Goal: Information Seeking & Learning: Check status

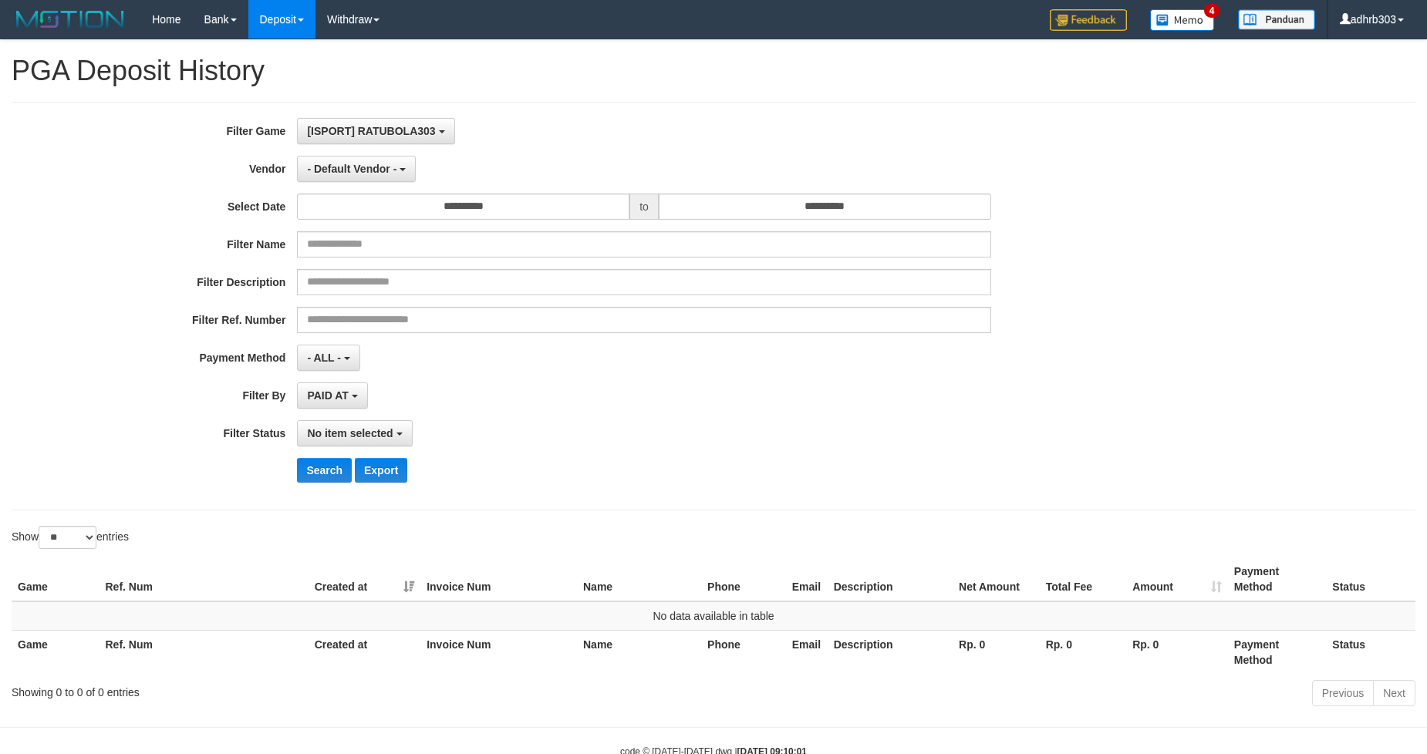
select select
select select "**"
click at [418, 132] on span "[ISPORT] RATUBOLA303" at bounding box center [371, 131] width 128 height 12
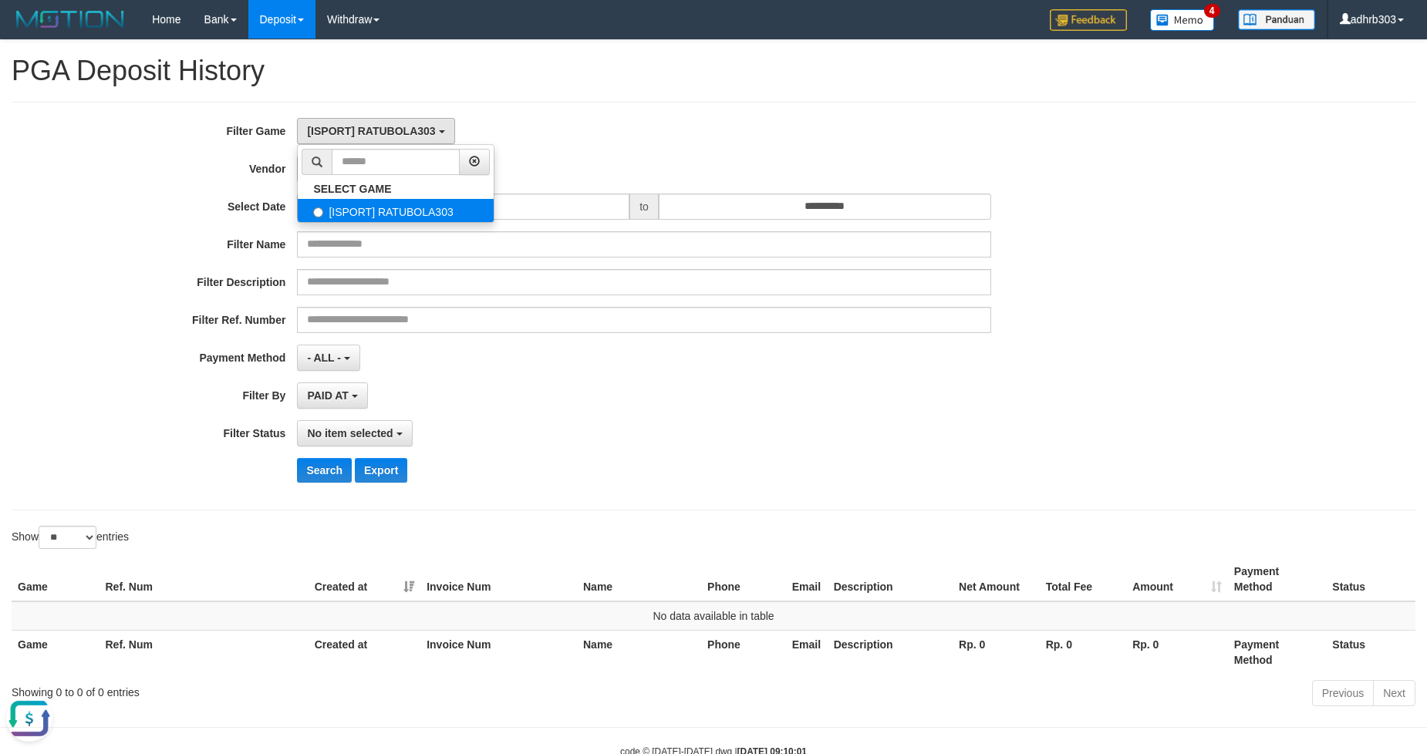
click at [386, 207] on label "[ISPORT] RATUBOLA303" at bounding box center [396, 210] width 196 height 23
click at [666, 165] on div "- Default Vendor - - Default Vendor - [PERSON_NAME] Atlas WD LB Java Purple Gre…" at bounding box center [643, 169] width 693 height 26
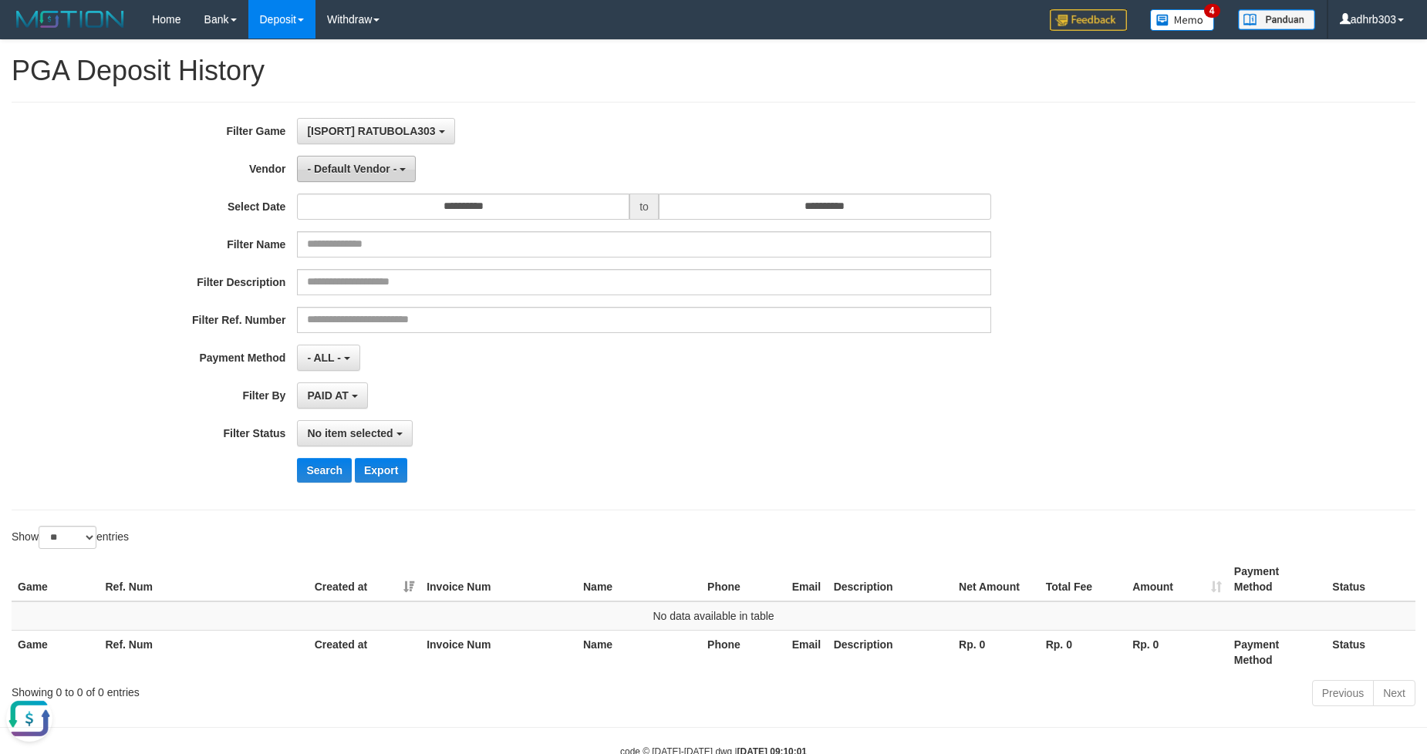
click at [368, 157] on button "- Default Vendor -" at bounding box center [356, 169] width 119 height 26
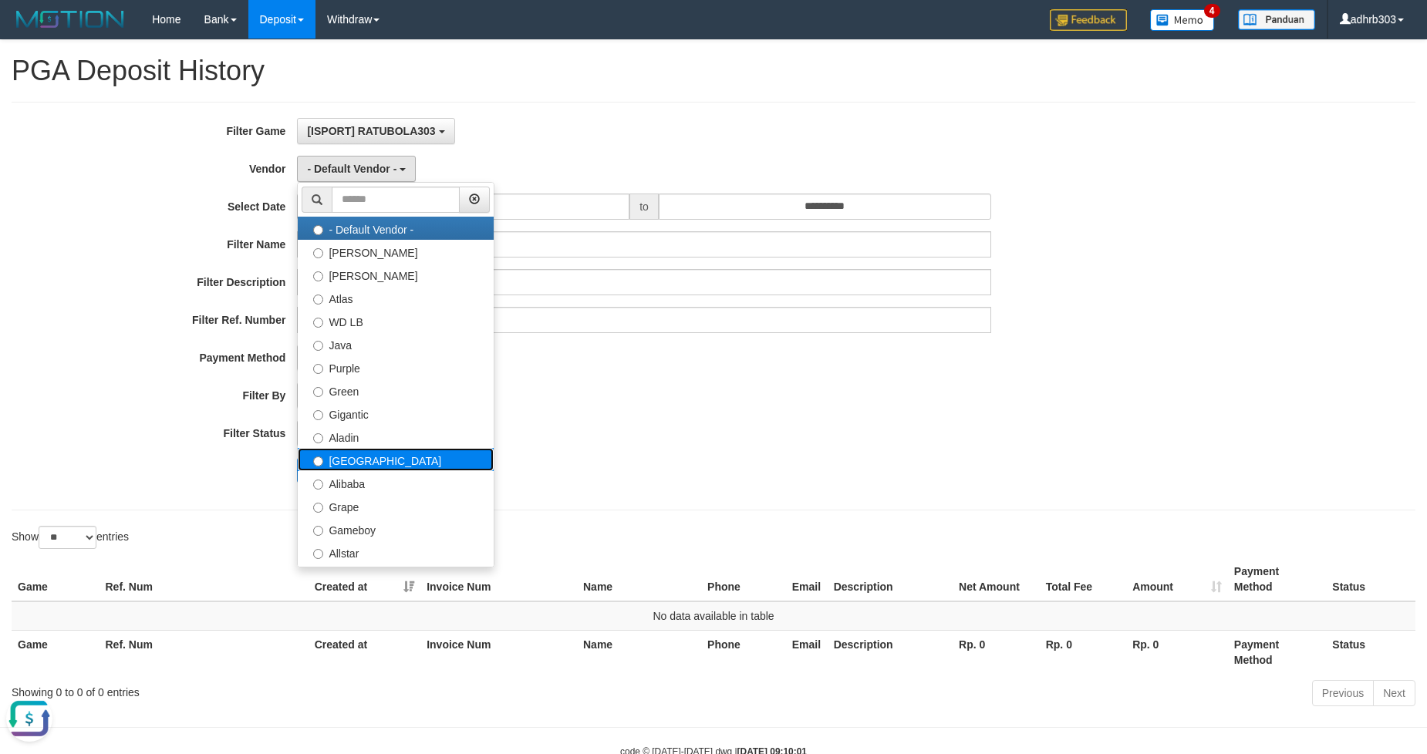
click at [371, 457] on label "[GEOGRAPHIC_DATA]" at bounding box center [396, 459] width 196 height 23
select select "**********"
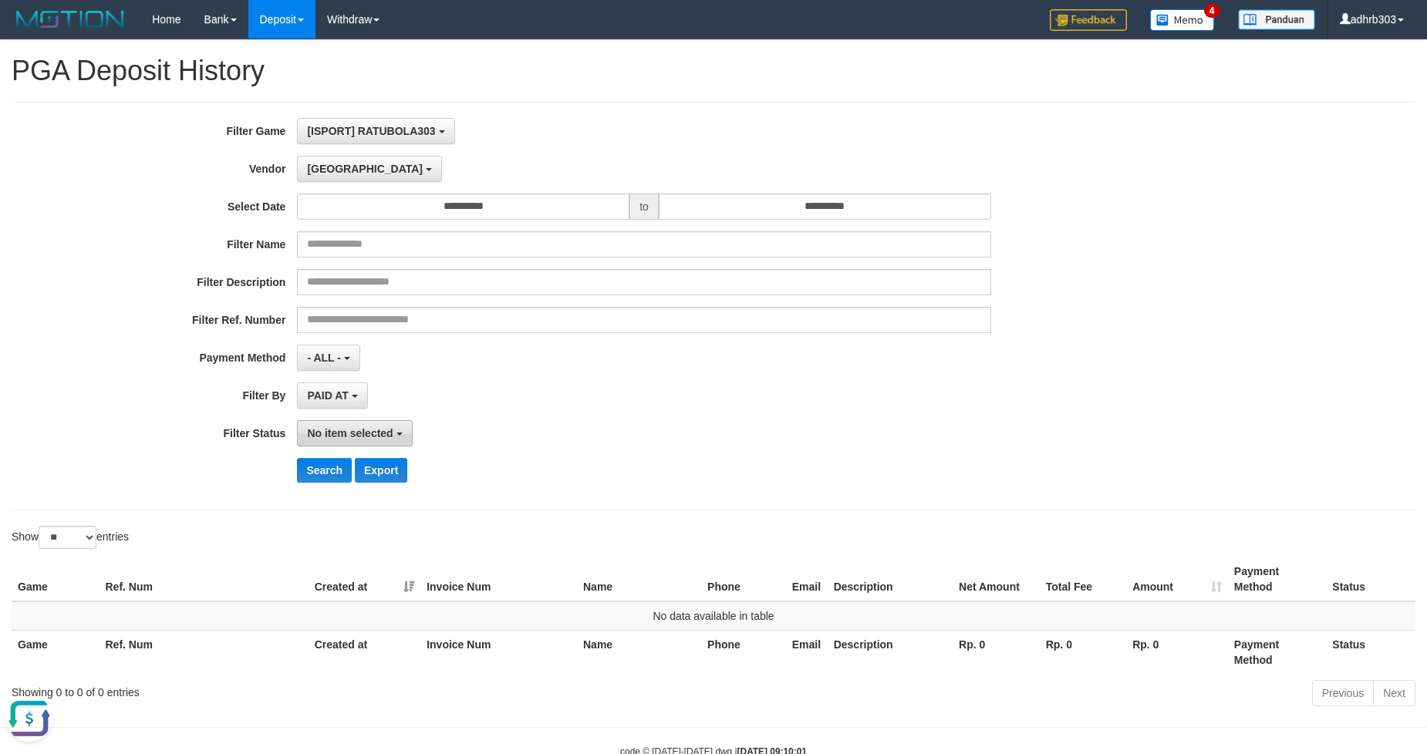
click at [341, 440] on button "No item selected" at bounding box center [354, 433] width 115 height 26
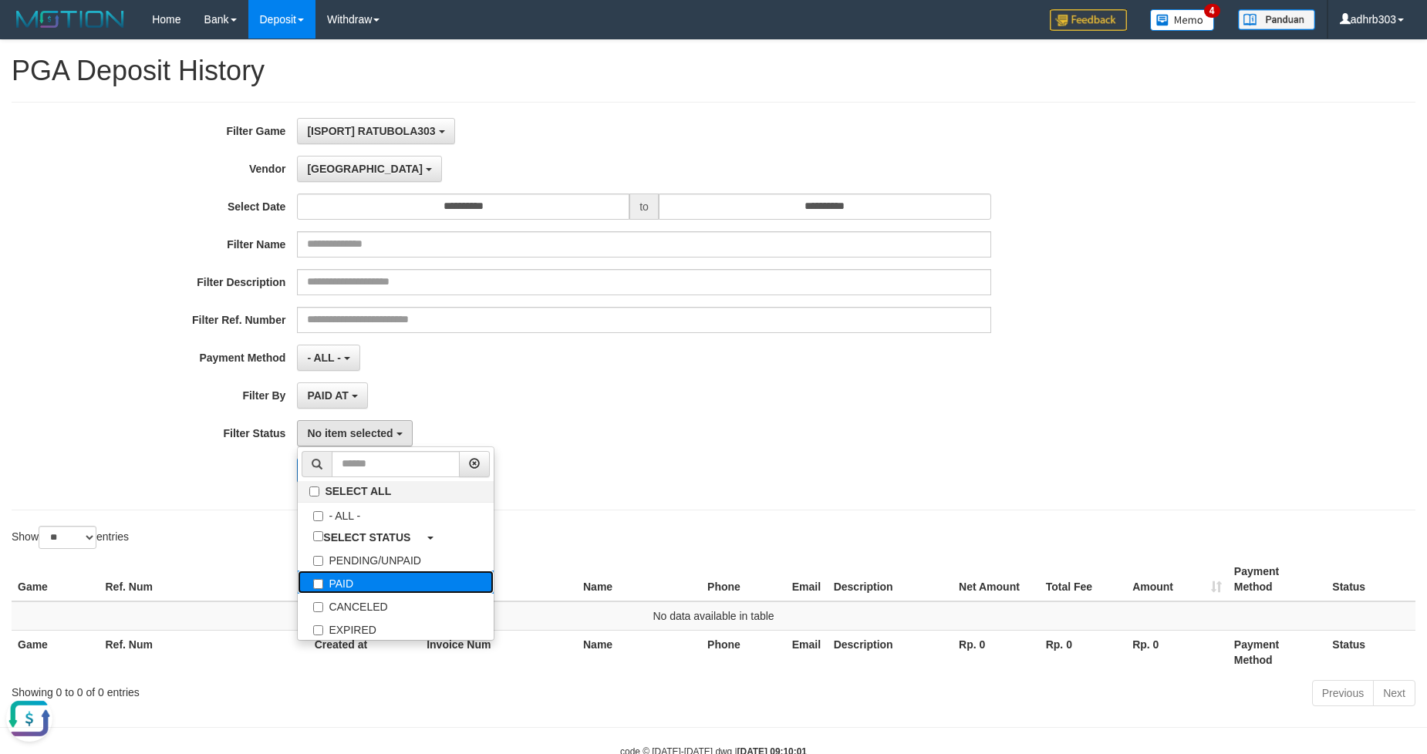
click at [359, 585] on label "PAID" at bounding box center [396, 582] width 196 height 23
select select "*"
drag, startPoint x: 563, startPoint y: 381, endPoint x: 521, endPoint y: 409, distance: 50.7
click at [558, 383] on div "**********" at bounding box center [594, 306] width 1189 height 376
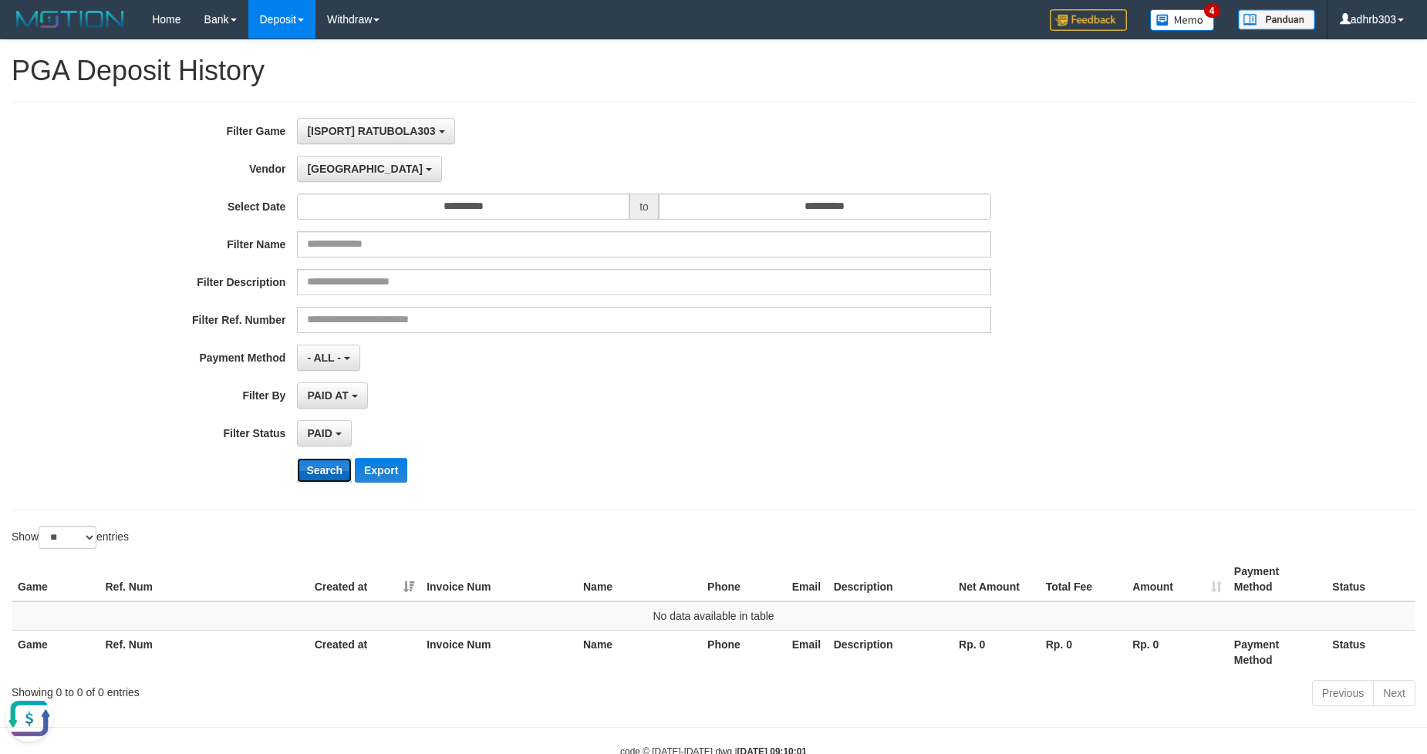
click at [334, 472] on button "Search" at bounding box center [324, 470] width 55 height 25
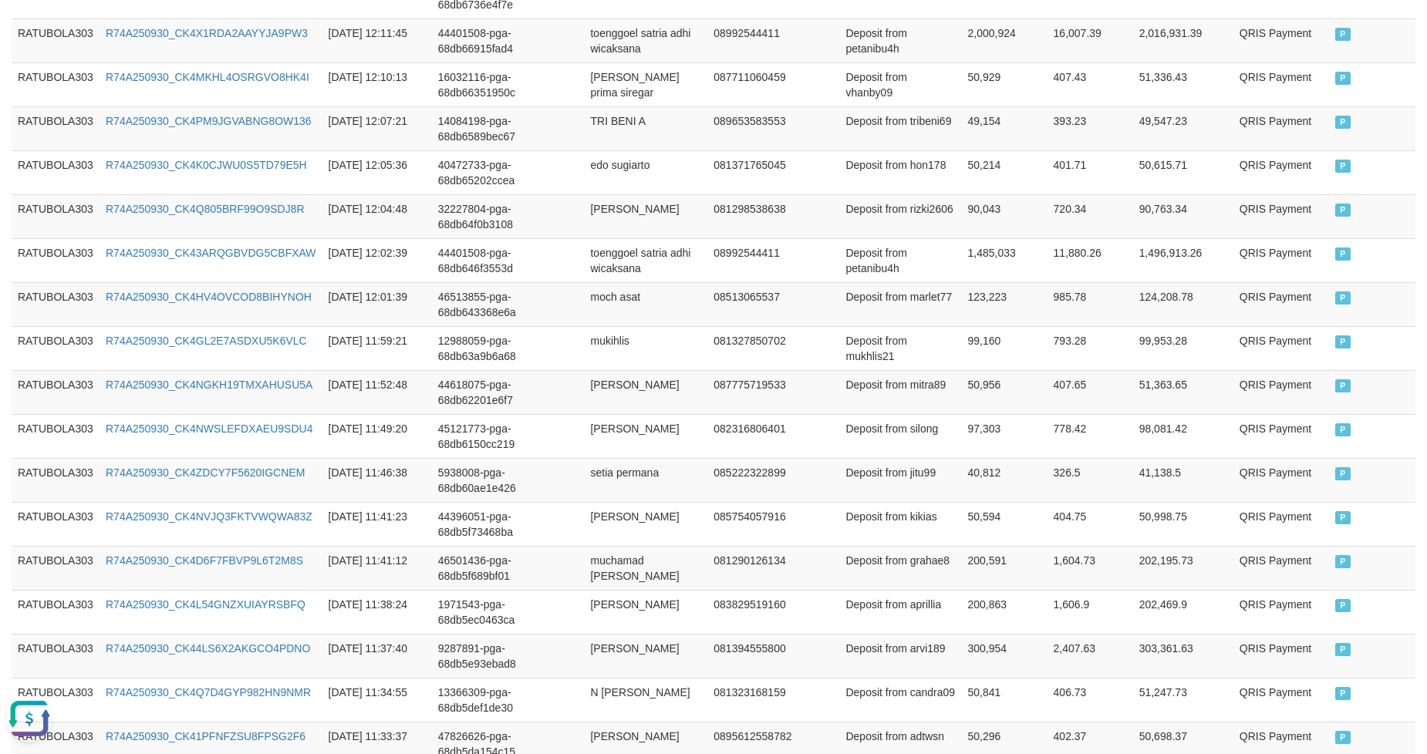
scroll to position [1115, 0]
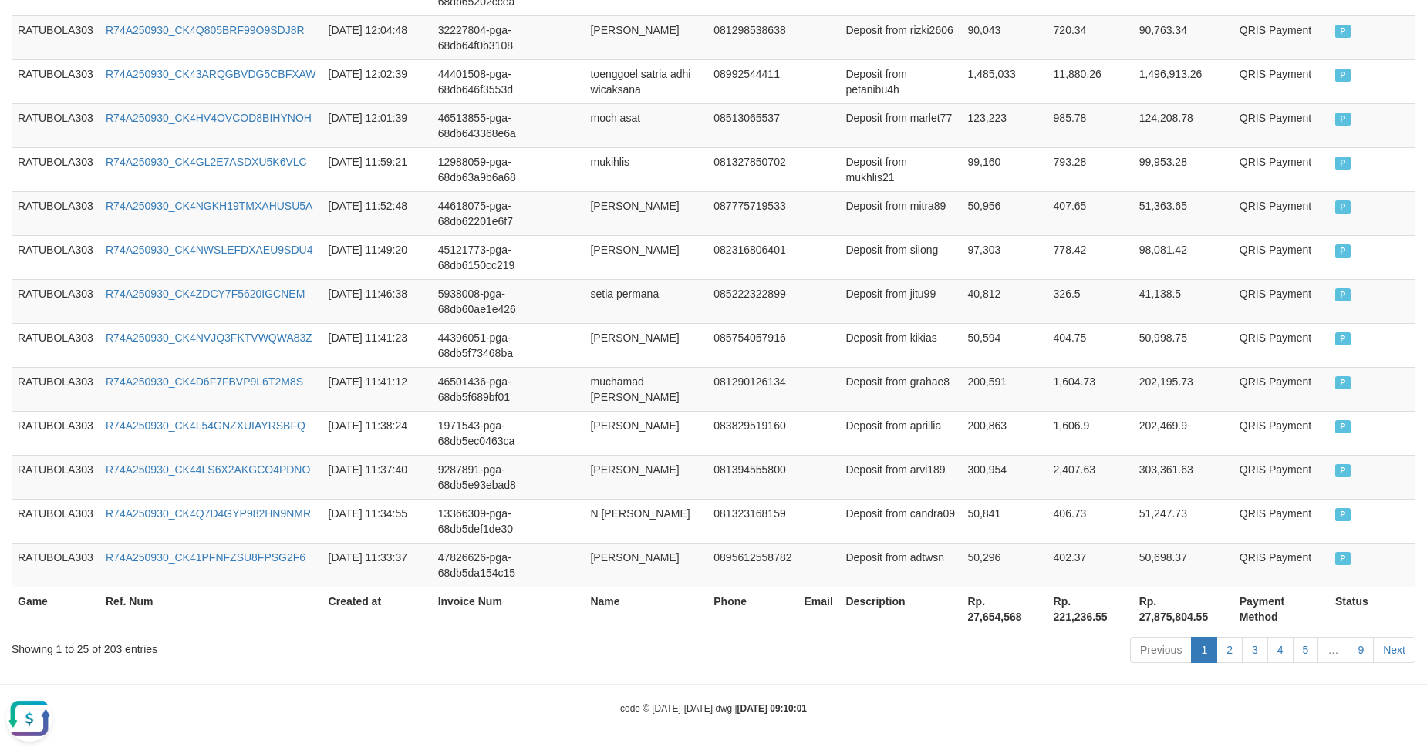
click at [1004, 615] on th "Rp. 27,654,568" at bounding box center [1005, 609] width 86 height 44
copy th "27,654,568"
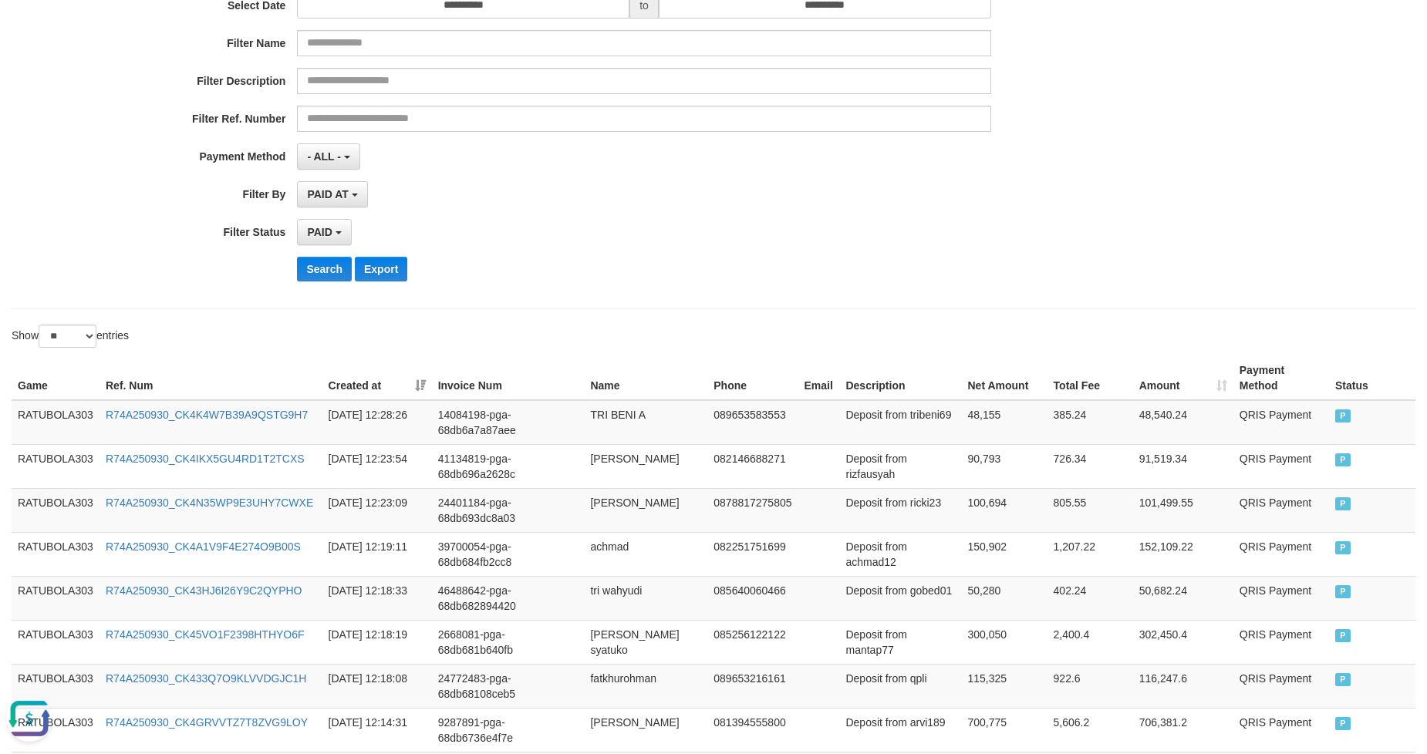
scroll to position [0, 0]
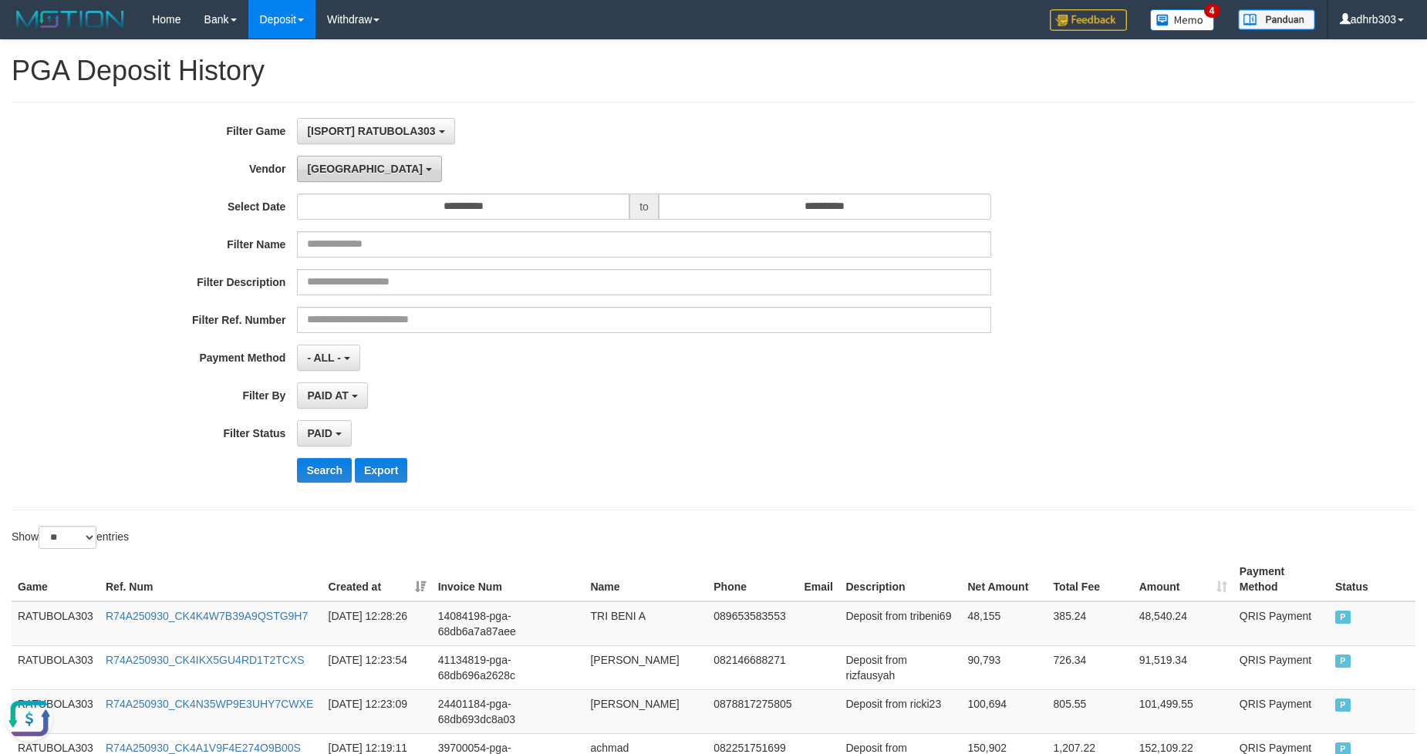
click at [426, 170] on b "button" at bounding box center [429, 169] width 6 height 3
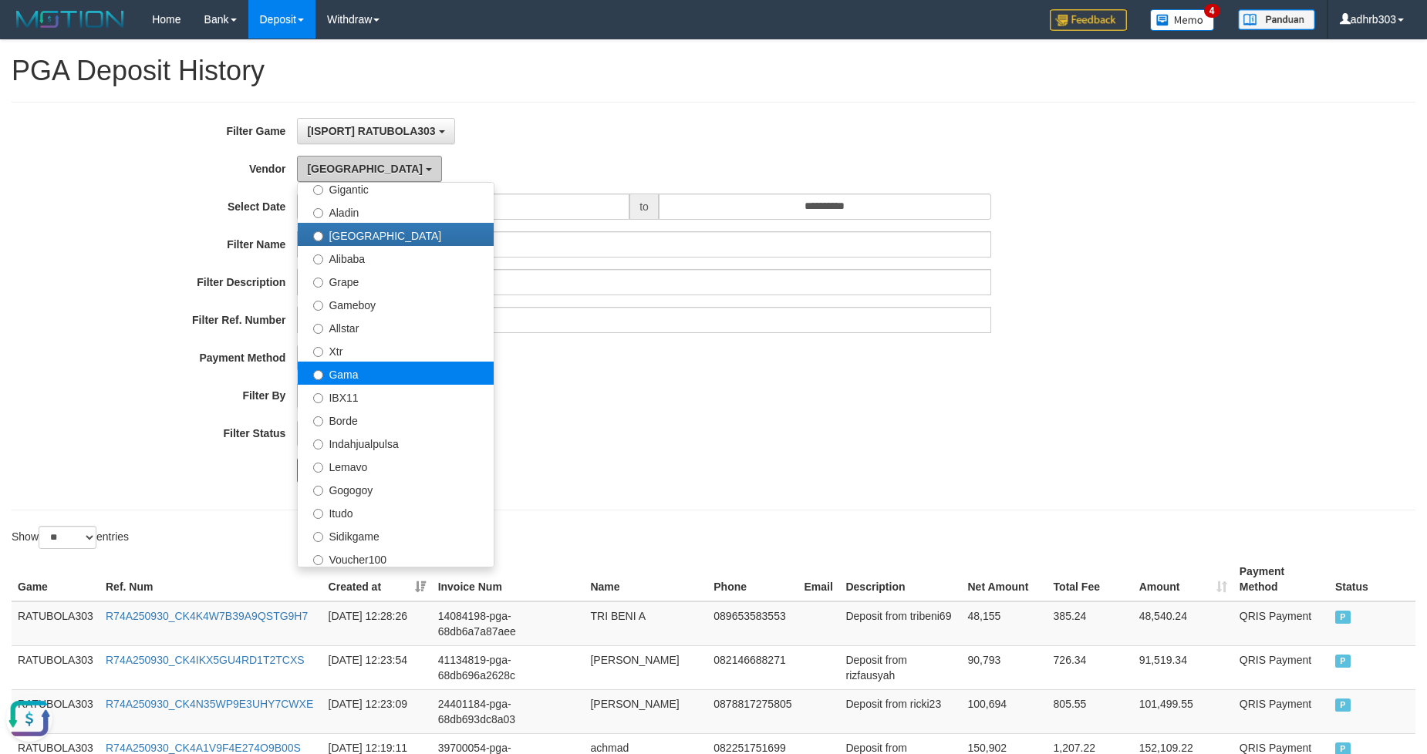
scroll to position [228, 0]
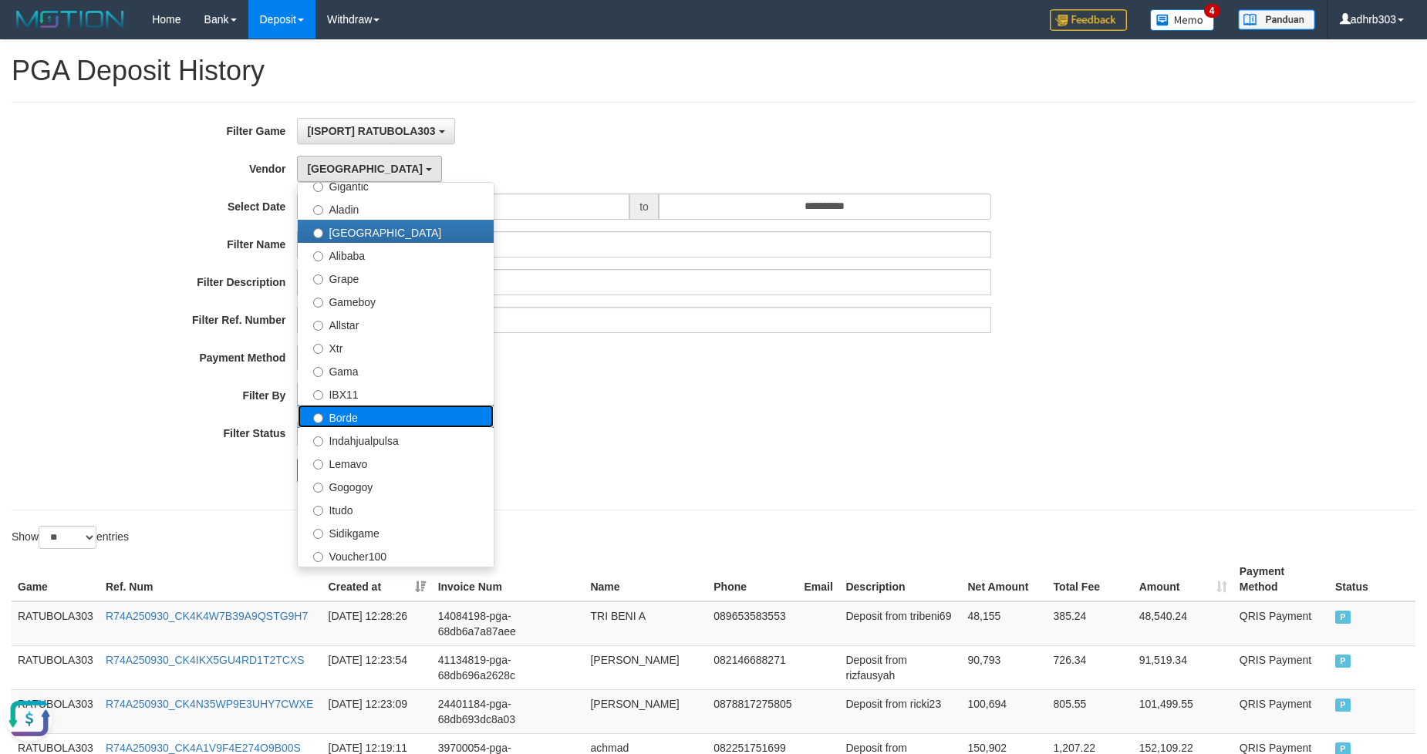
click at [398, 416] on label "Borde" at bounding box center [396, 416] width 196 height 23
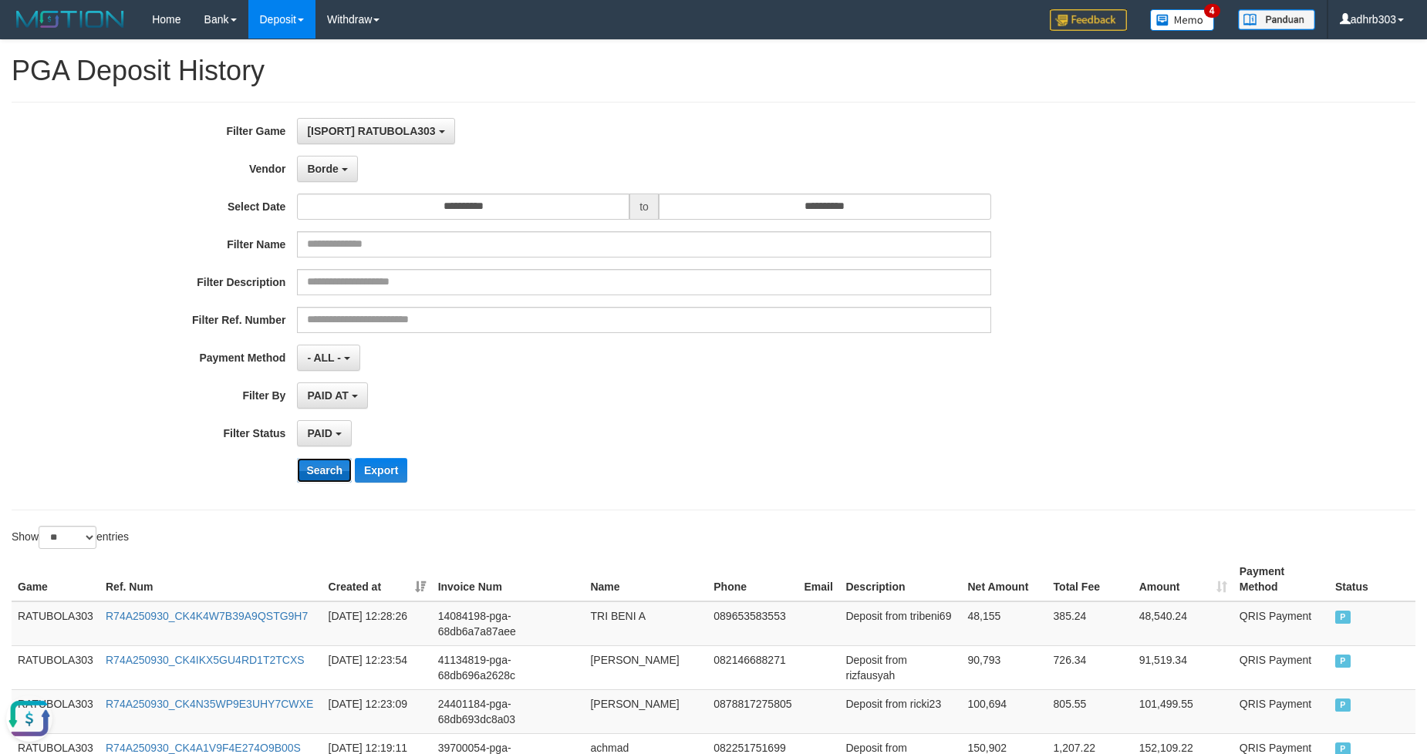
click at [305, 476] on button "Search" at bounding box center [324, 470] width 55 height 25
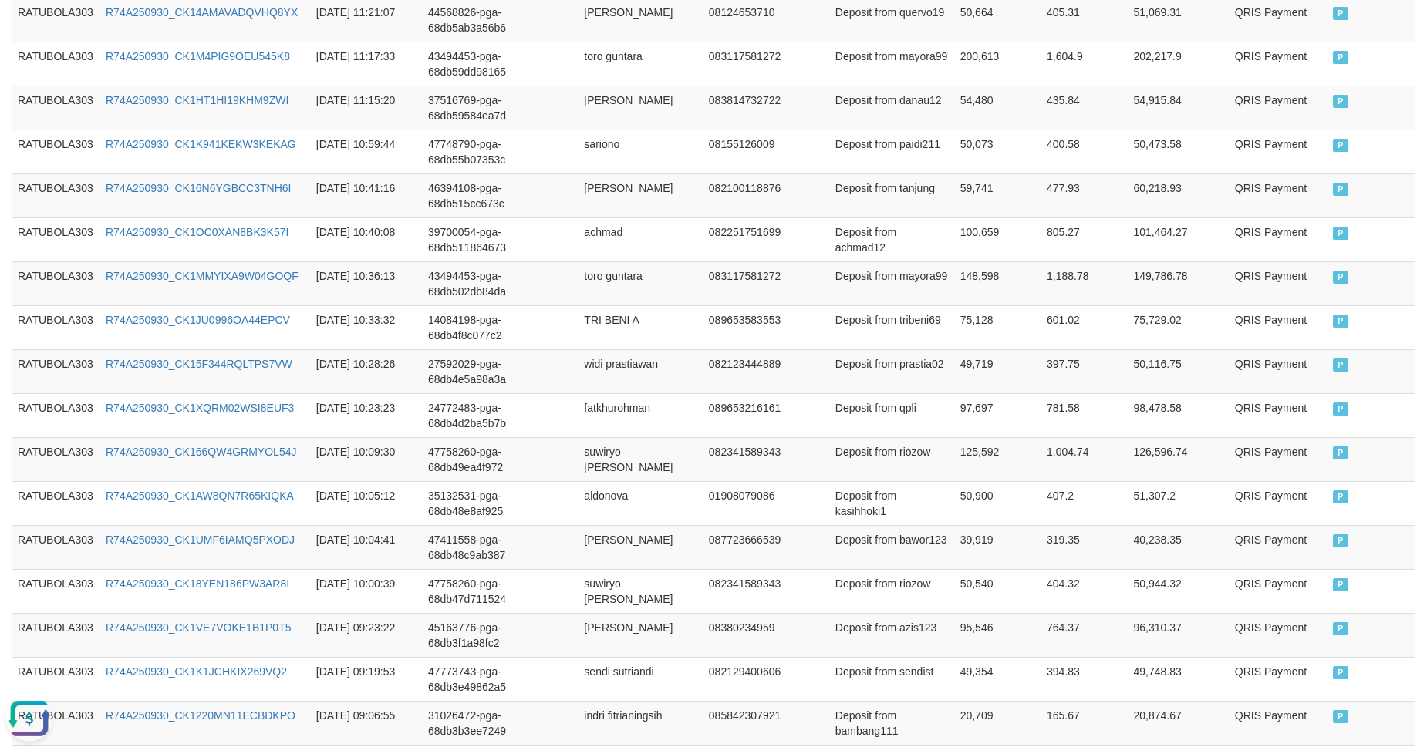
scroll to position [852, 0]
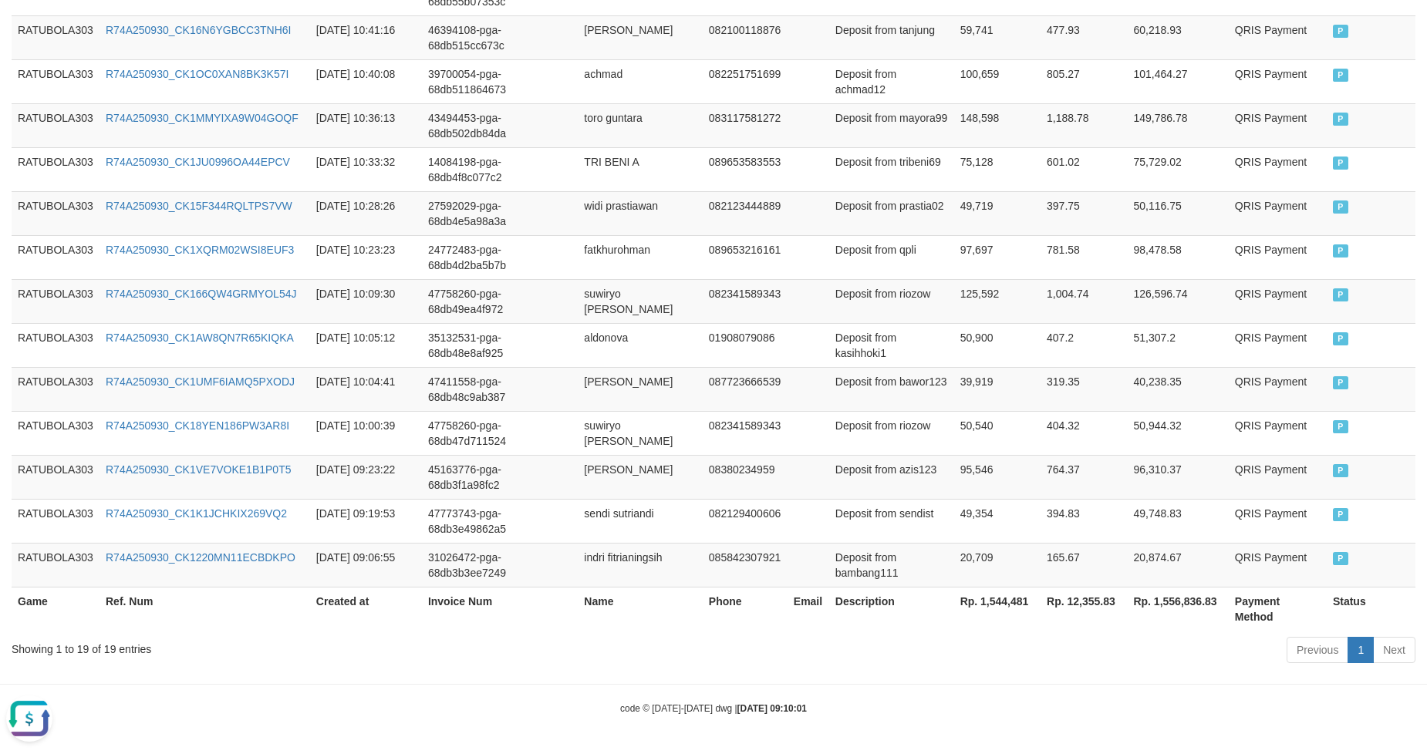
click at [1007, 597] on th "Rp. 1,544,481" at bounding box center [997, 609] width 86 height 44
copy th "1,544,481"
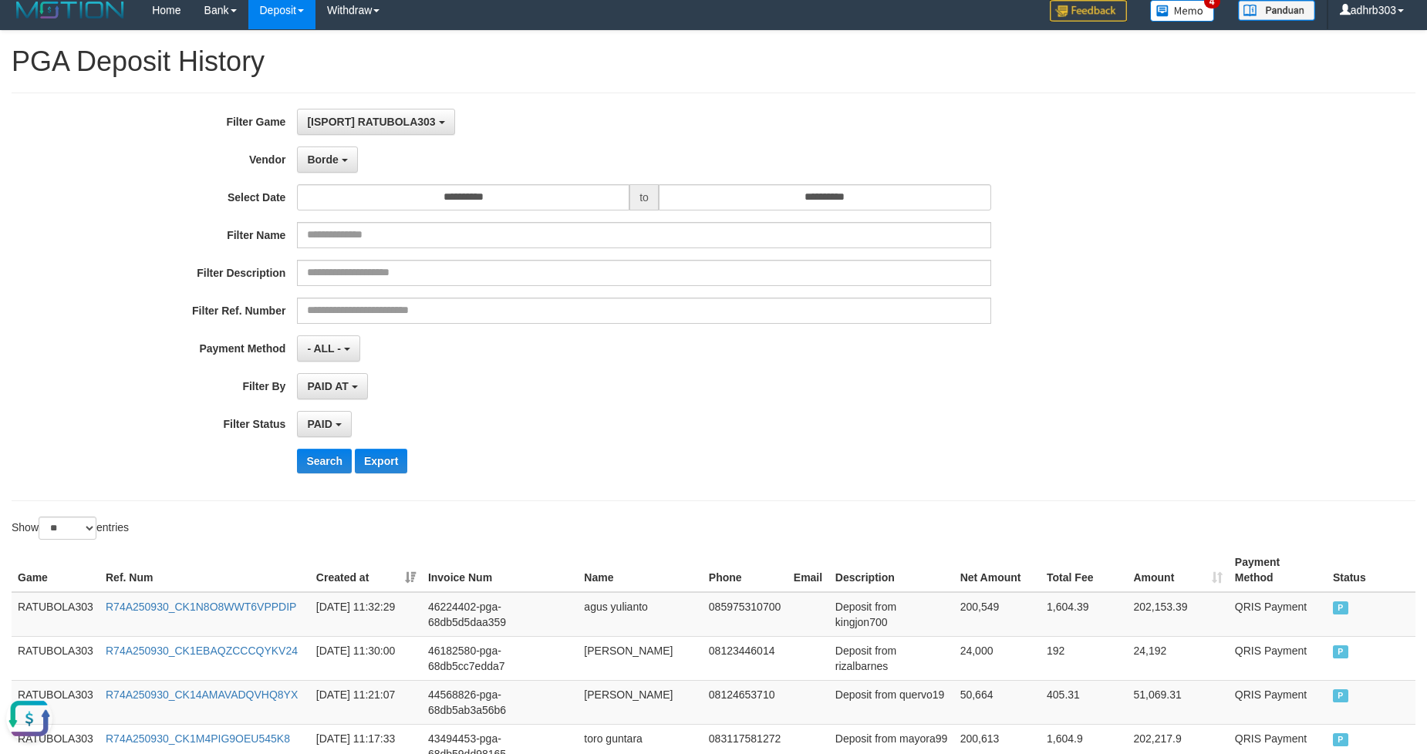
scroll to position [0, 0]
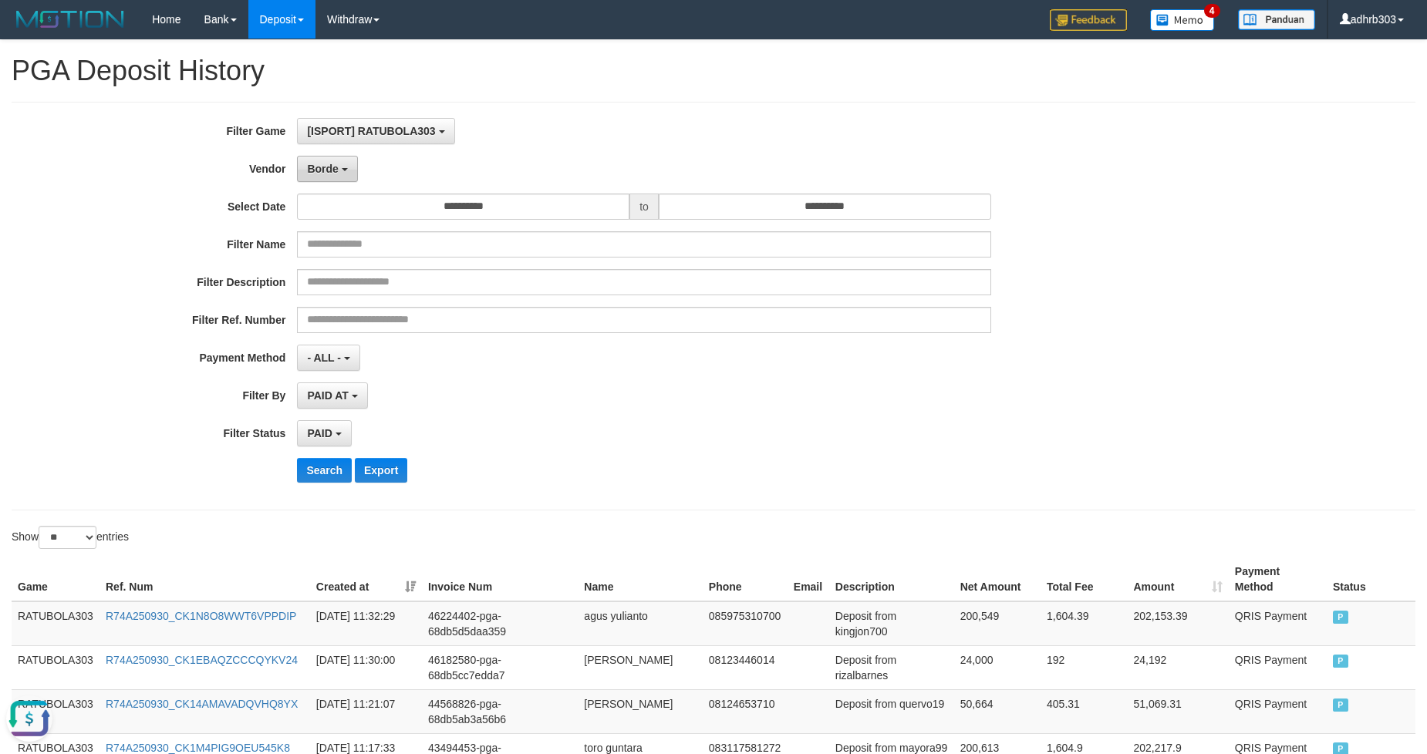
click at [337, 174] on button "Borde" at bounding box center [327, 169] width 60 height 26
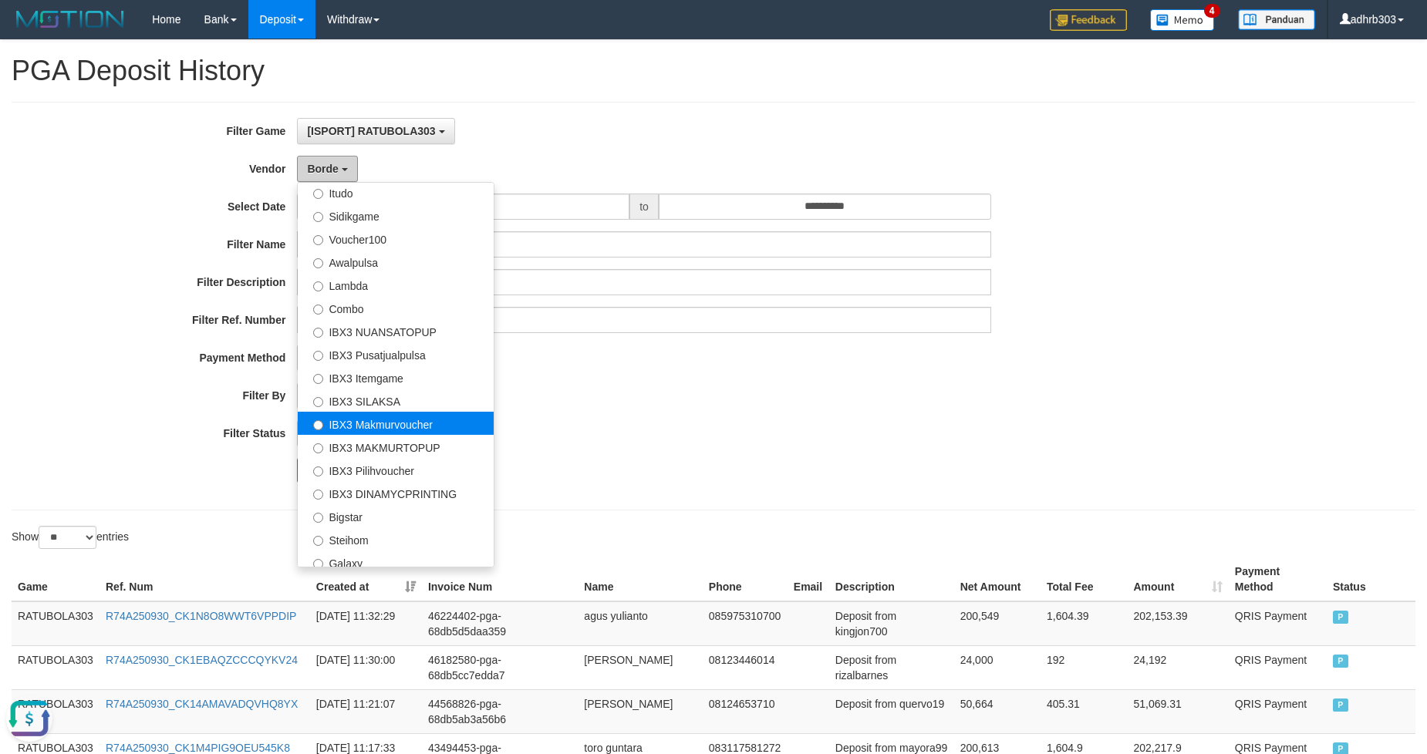
scroll to position [551, 0]
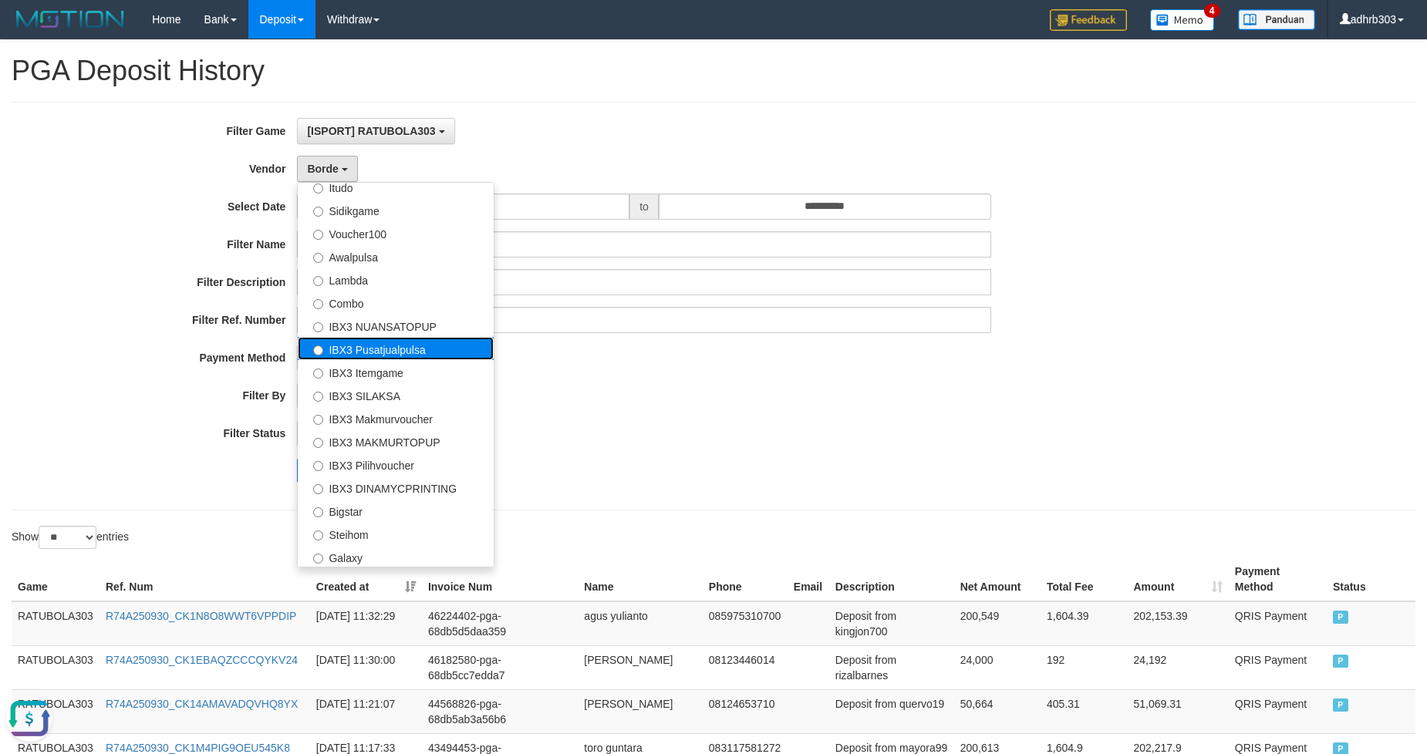
click at [406, 349] on label "IBX3 Pusatjualpulsa" at bounding box center [396, 348] width 196 height 23
select select "**********"
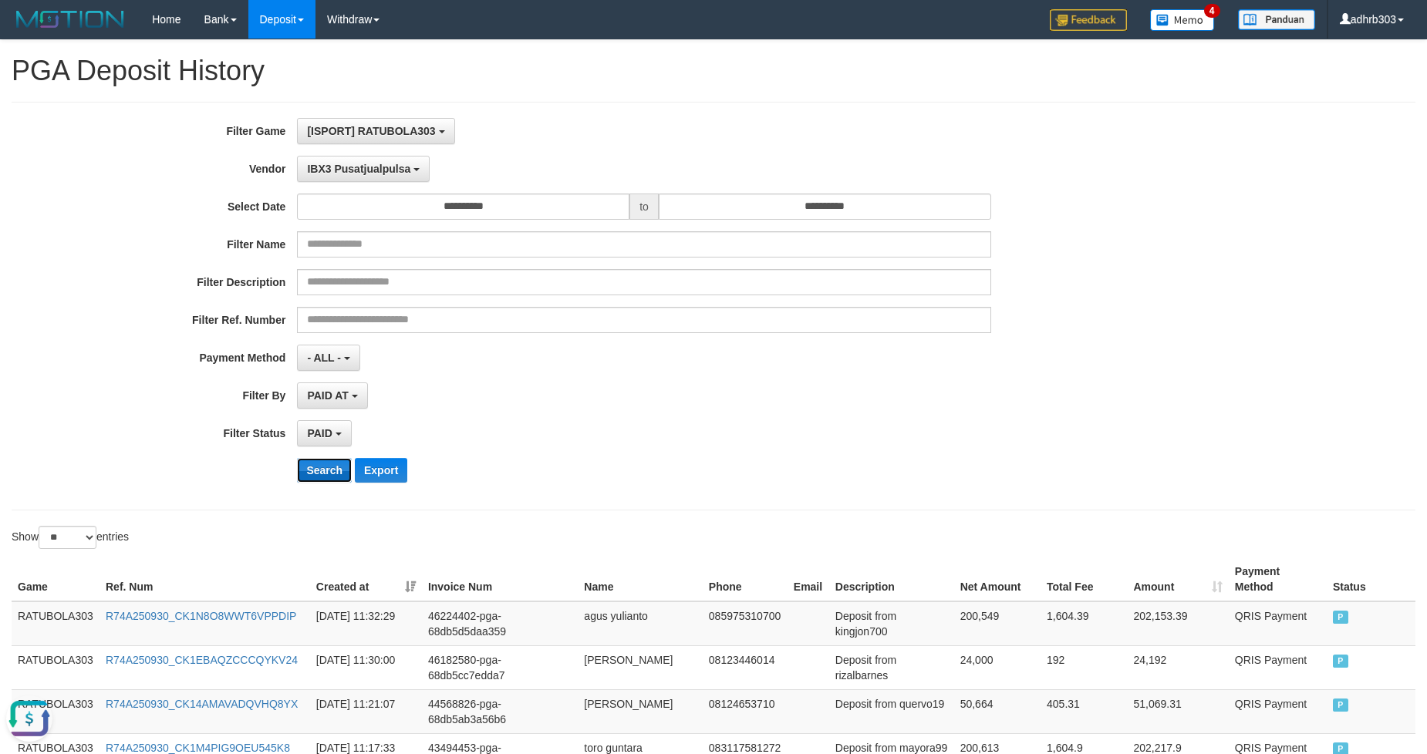
click at [324, 468] on button "Search" at bounding box center [324, 470] width 55 height 25
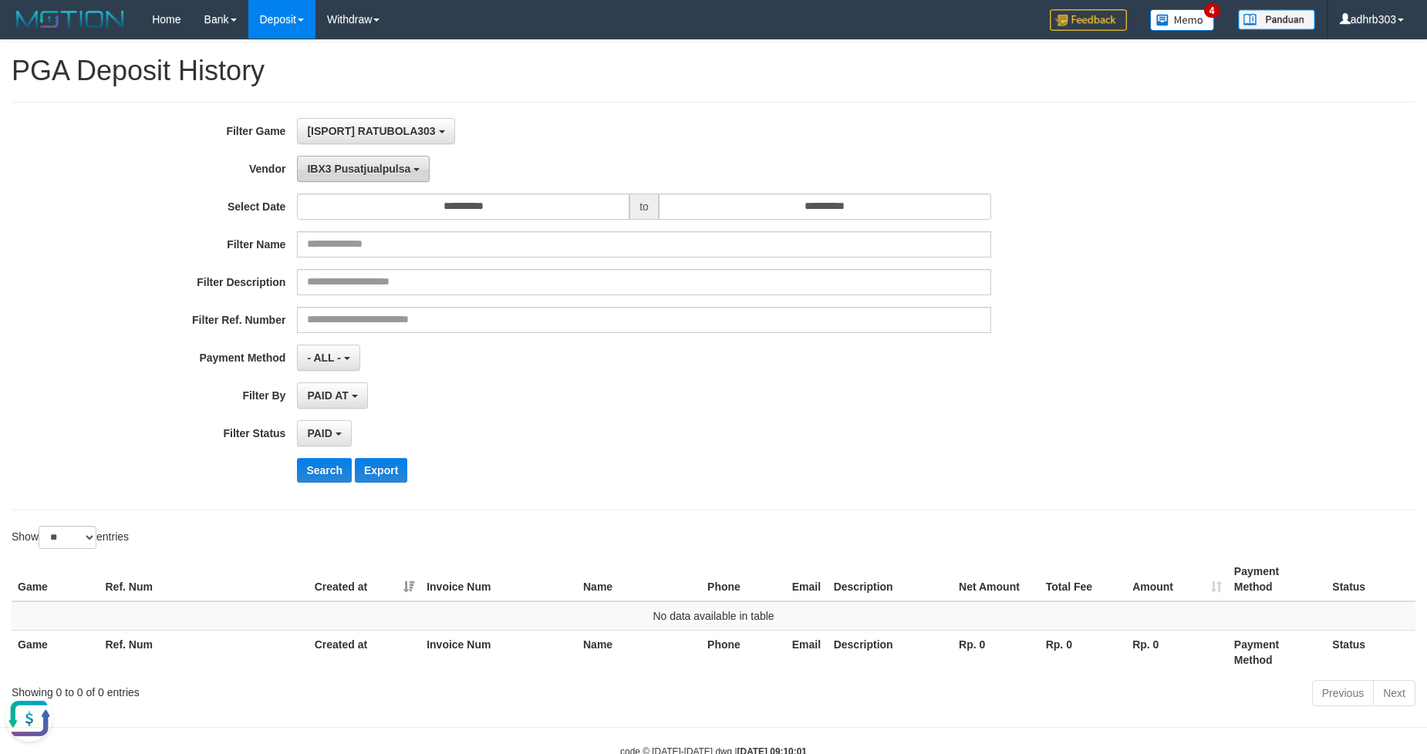
click at [394, 171] on span "IBX3 Pusatjualpulsa" at bounding box center [358, 169] width 103 height 12
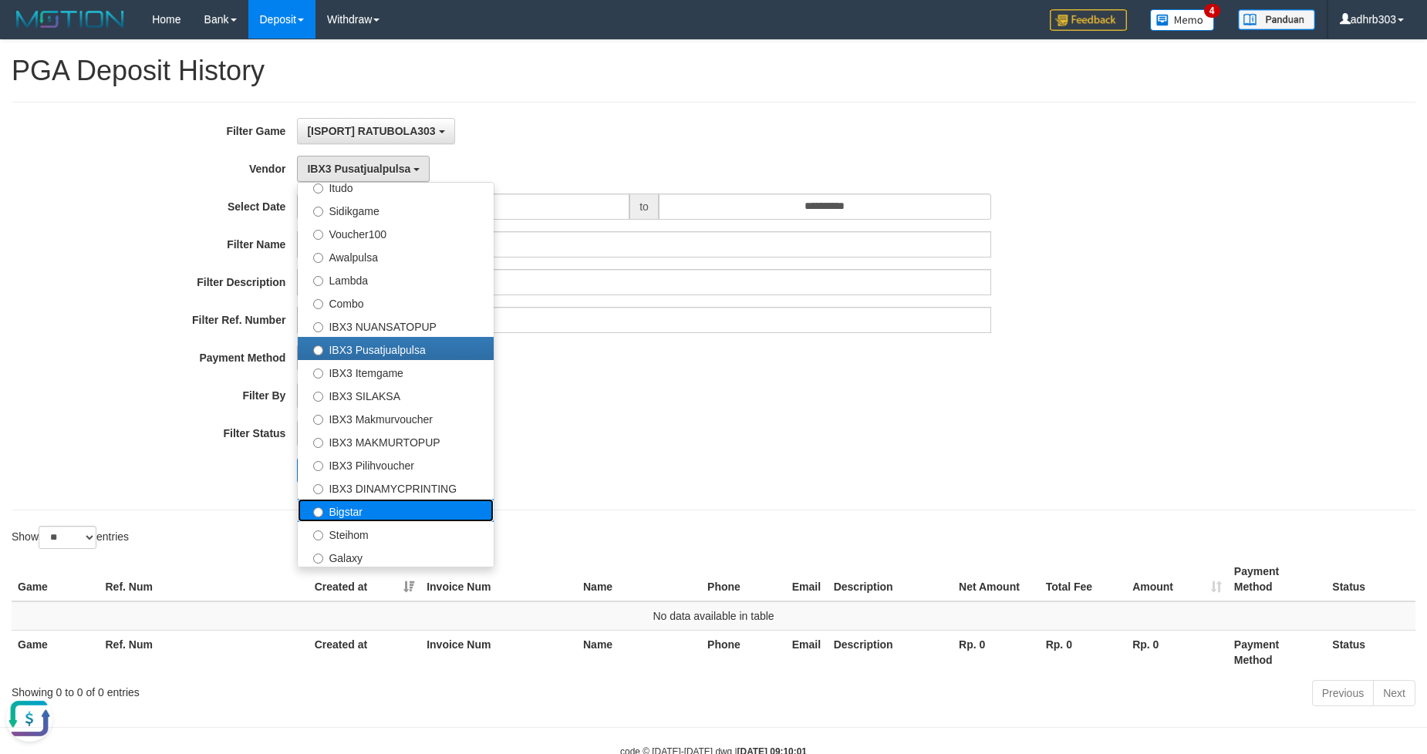
click at [409, 507] on label "Bigstar" at bounding box center [396, 510] width 196 height 23
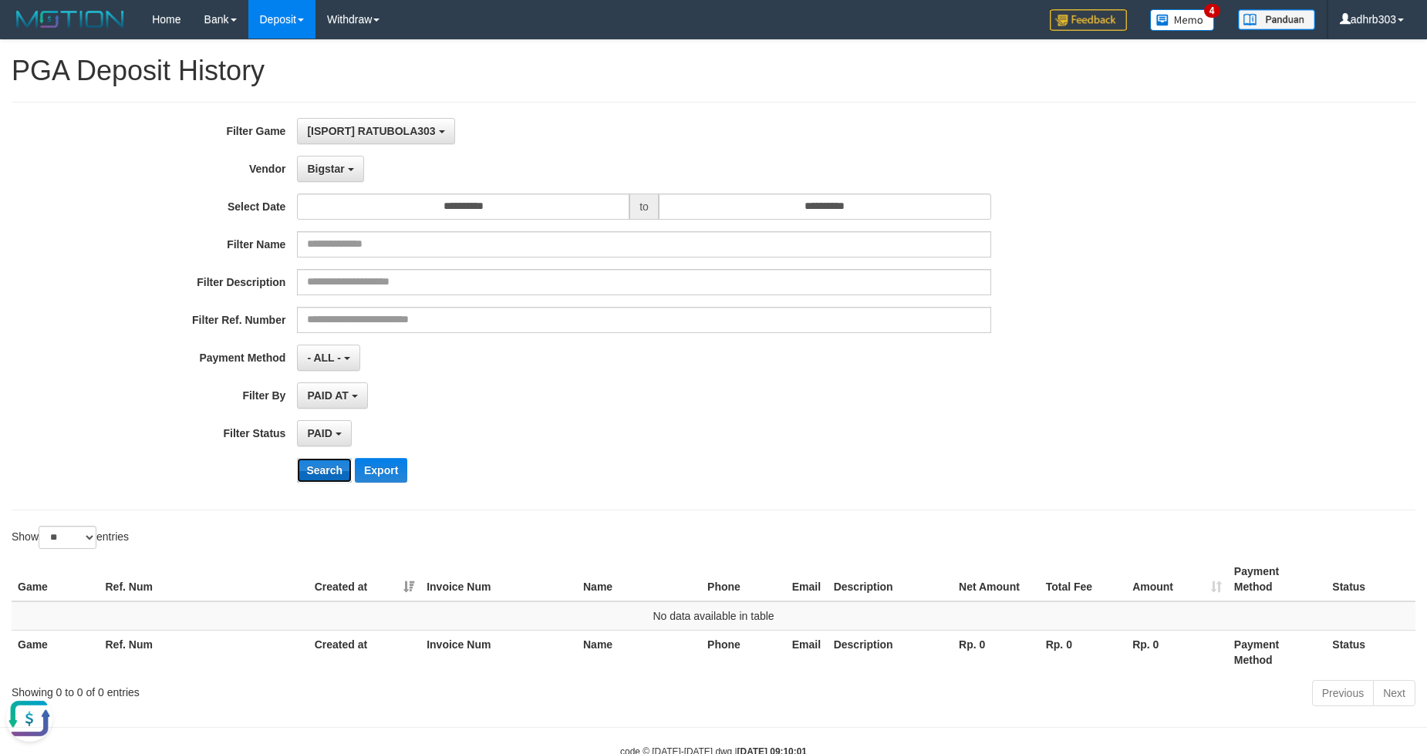
click at [332, 469] on button "Search" at bounding box center [324, 470] width 55 height 25
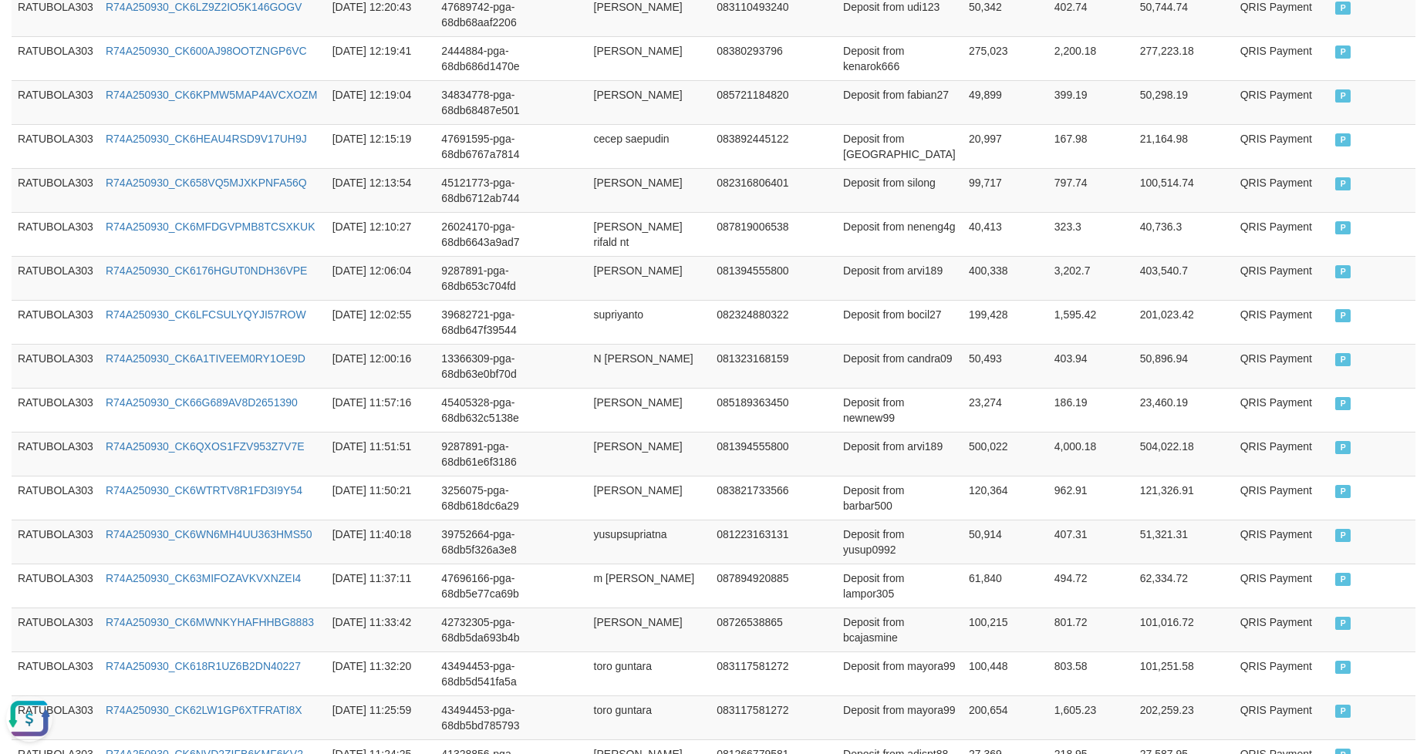
scroll to position [1028, 0]
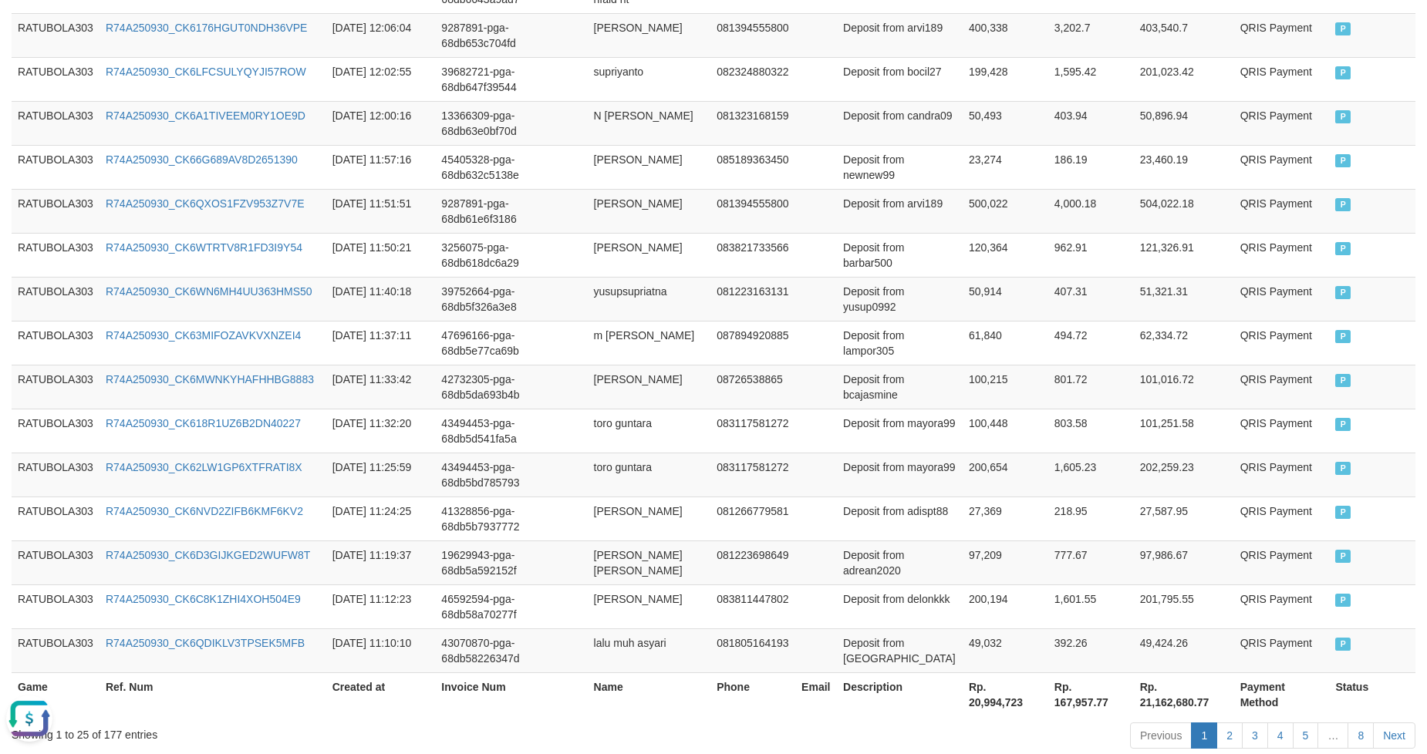
click at [990, 703] on th "Rp. 20,994,723" at bounding box center [1006, 695] width 86 height 44
copy th "20,994,723"
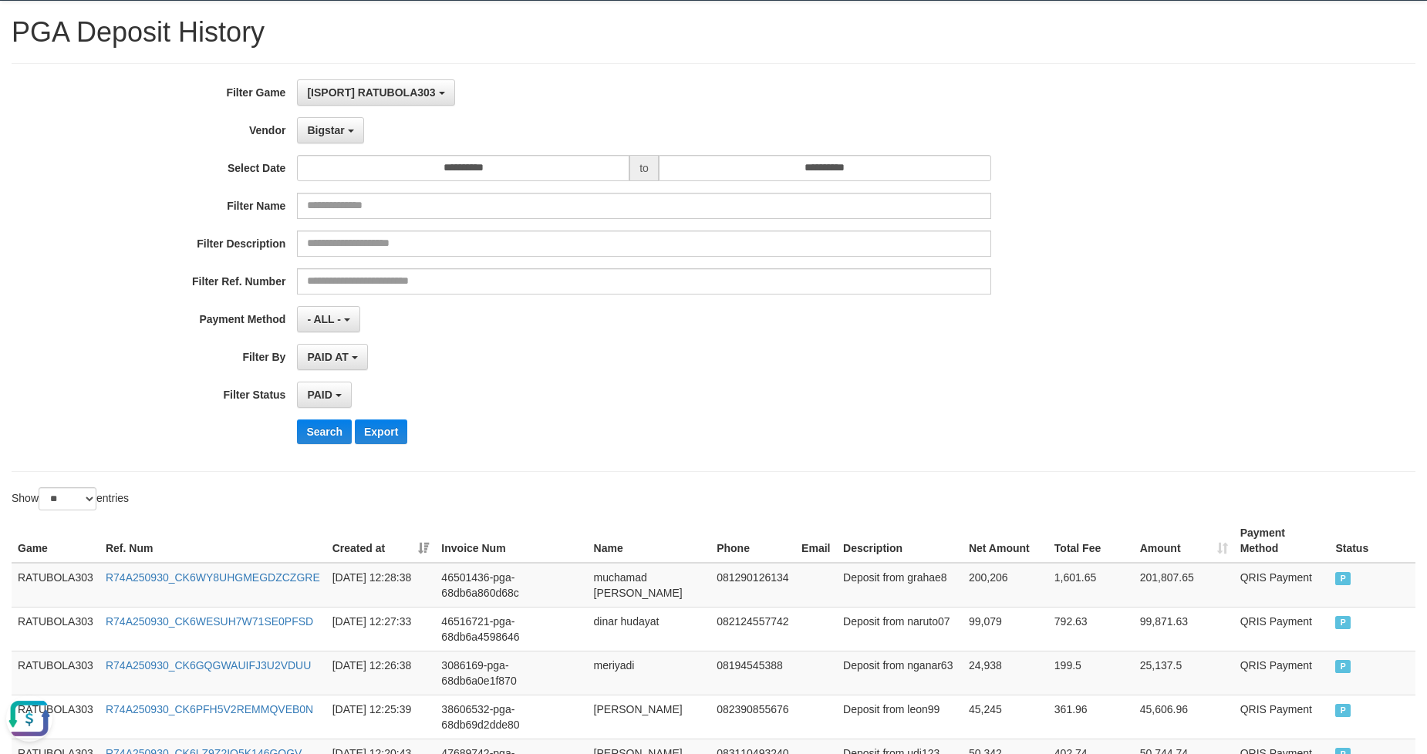
scroll to position [0, 0]
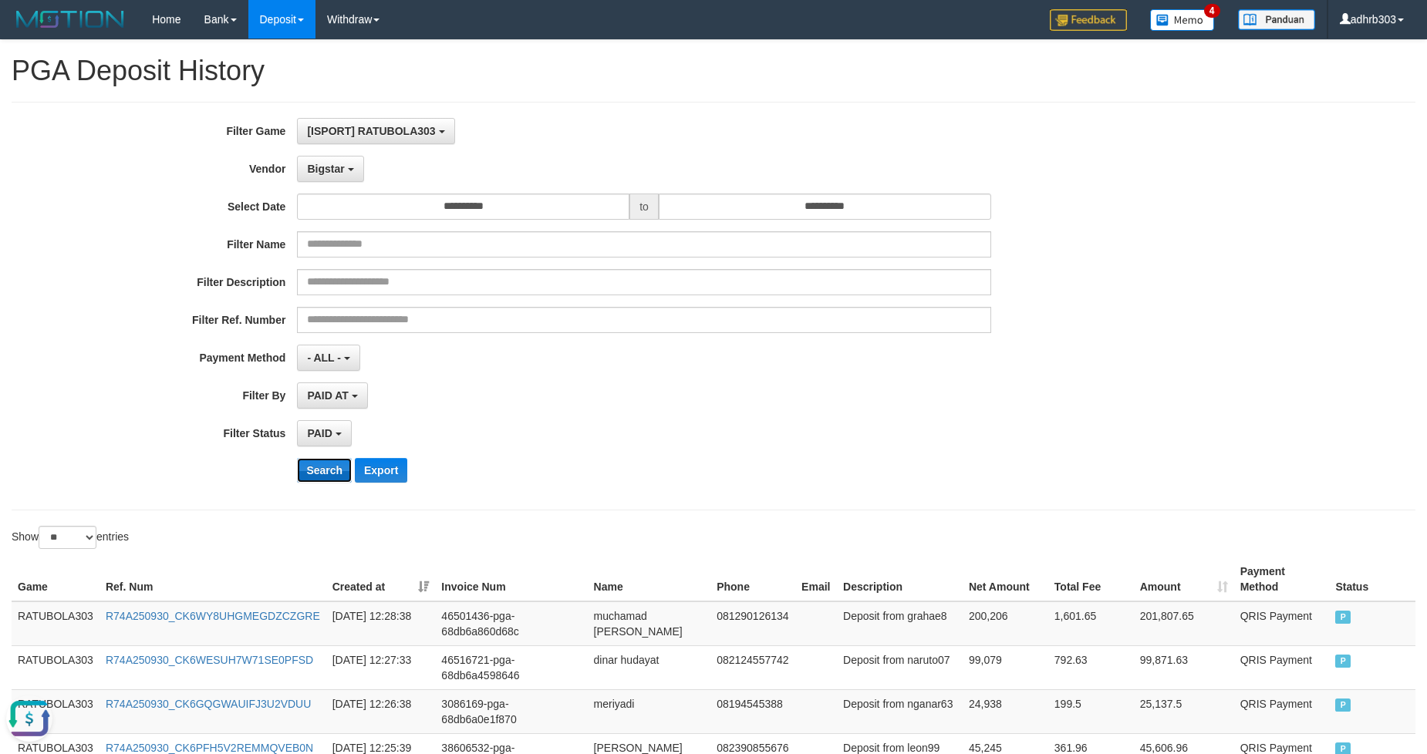
click at [329, 458] on button "Search" at bounding box center [324, 470] width 55 height 25
click at [313, 470] on button "Search" at bounding box center [324, 470] width 55 height 25
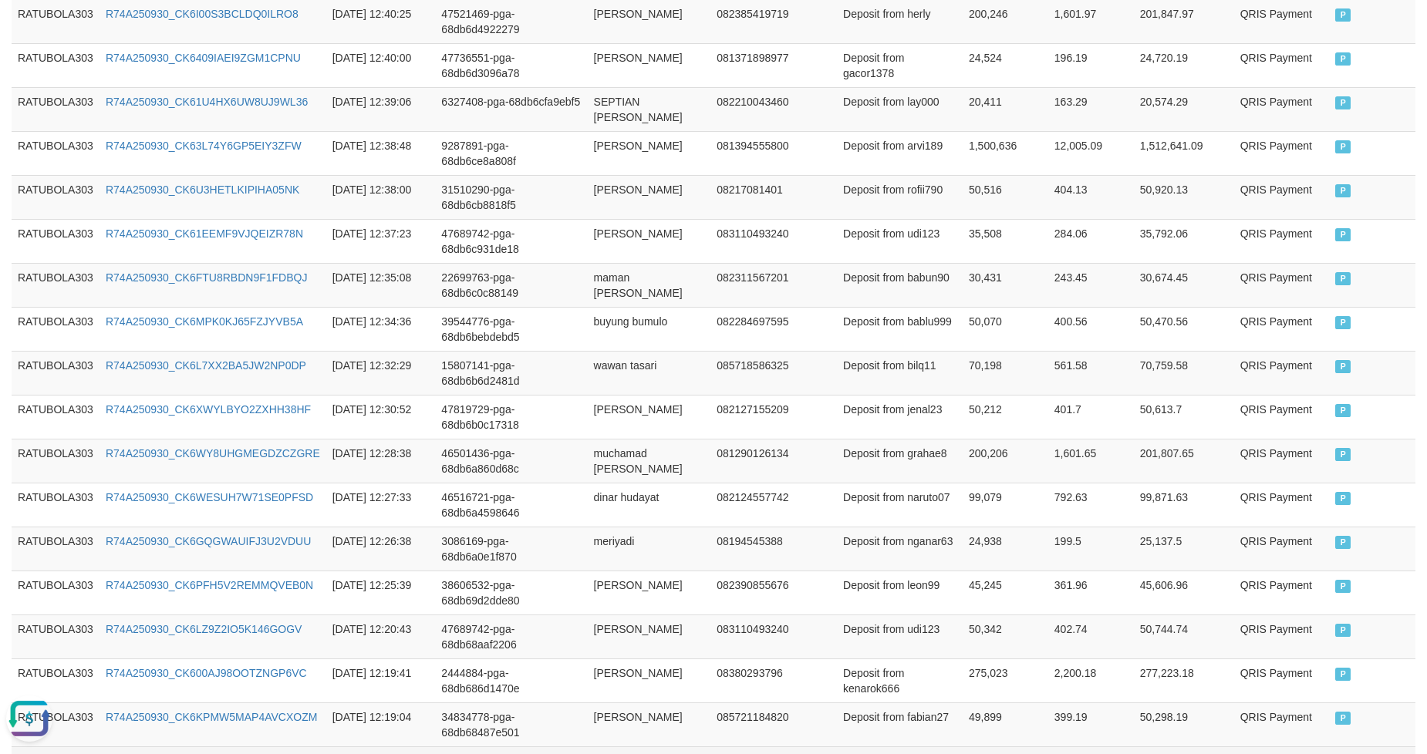
scroll to position [1115, 0]
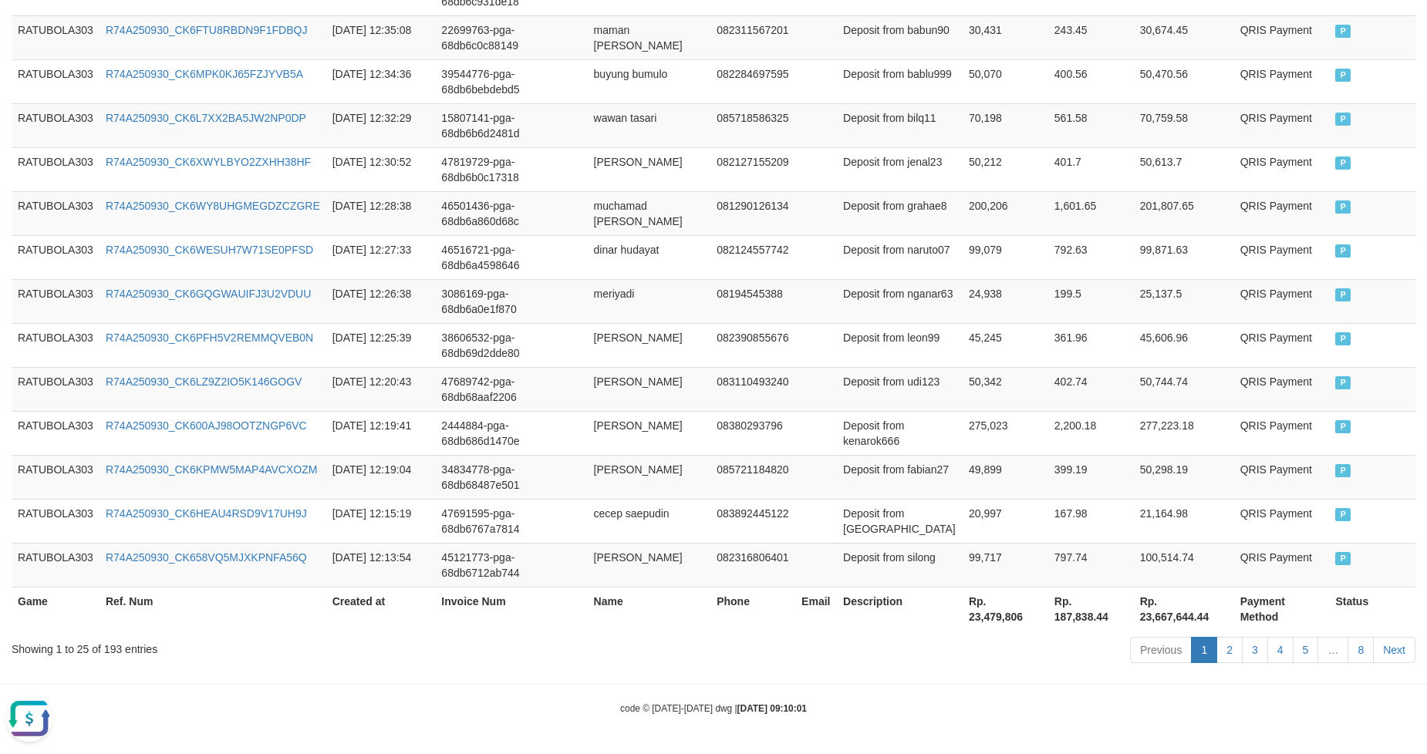
click at [990, 611] on th "Rp. 23,479,806" at bounding box center [1006, 609] width 86 height 44
copy th "23,479,806"
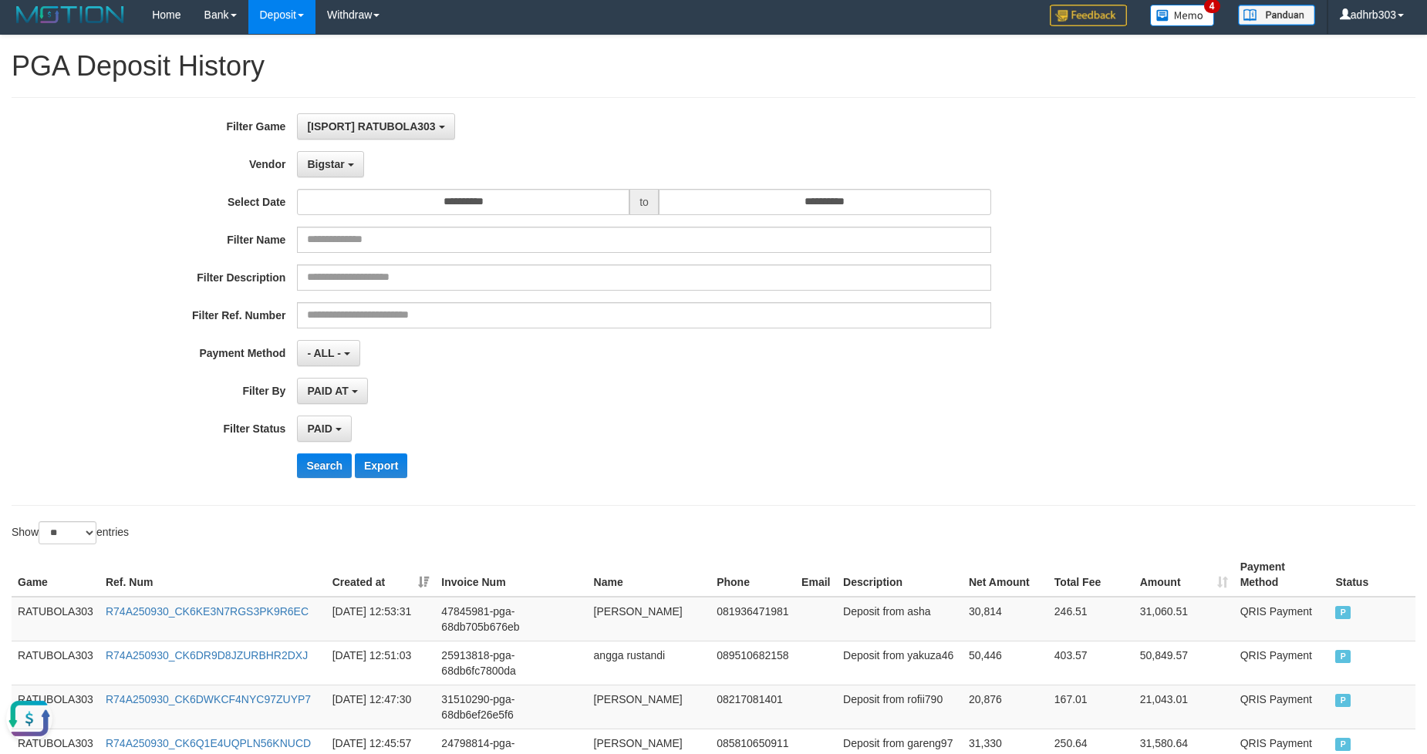
scroll to position [0, 0]
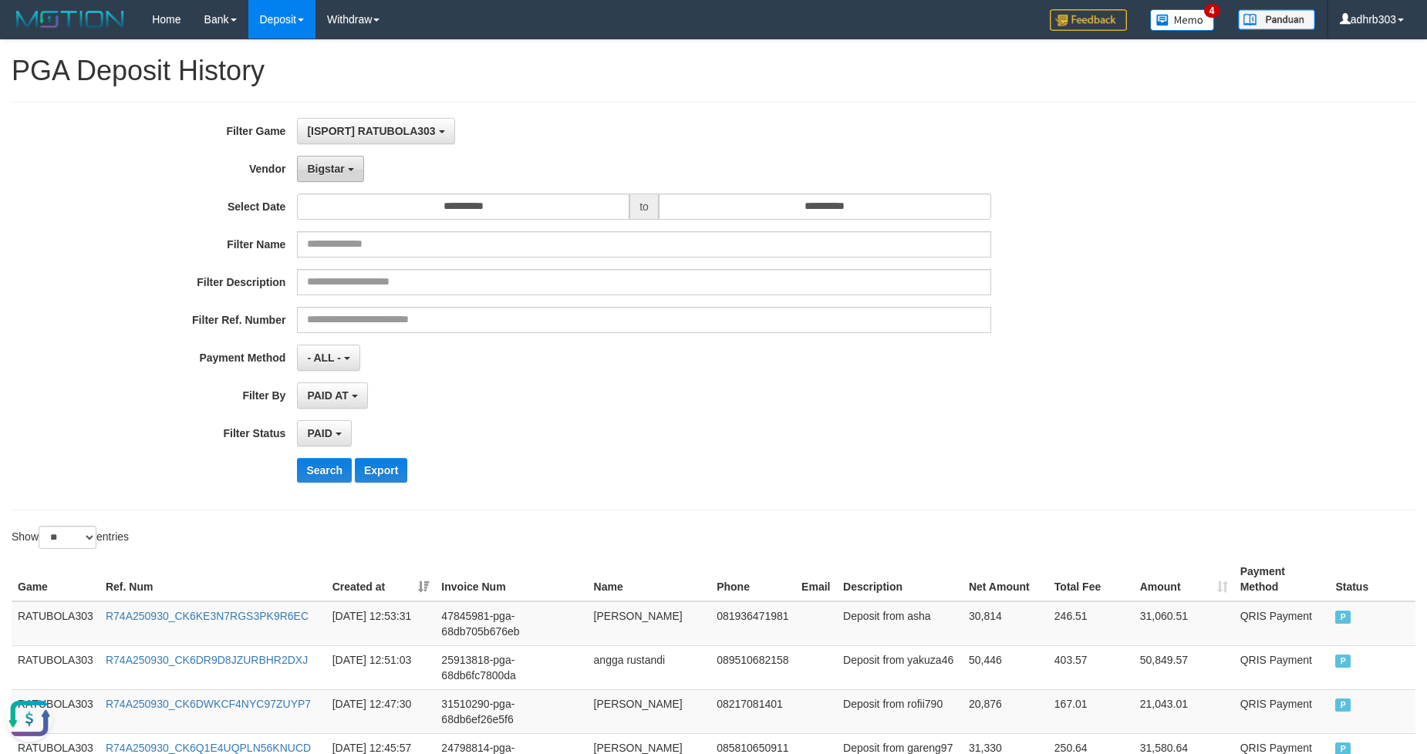
click at [332, 165] on span "Bigstar" at bounding box center [325, 169] width 37 height 12
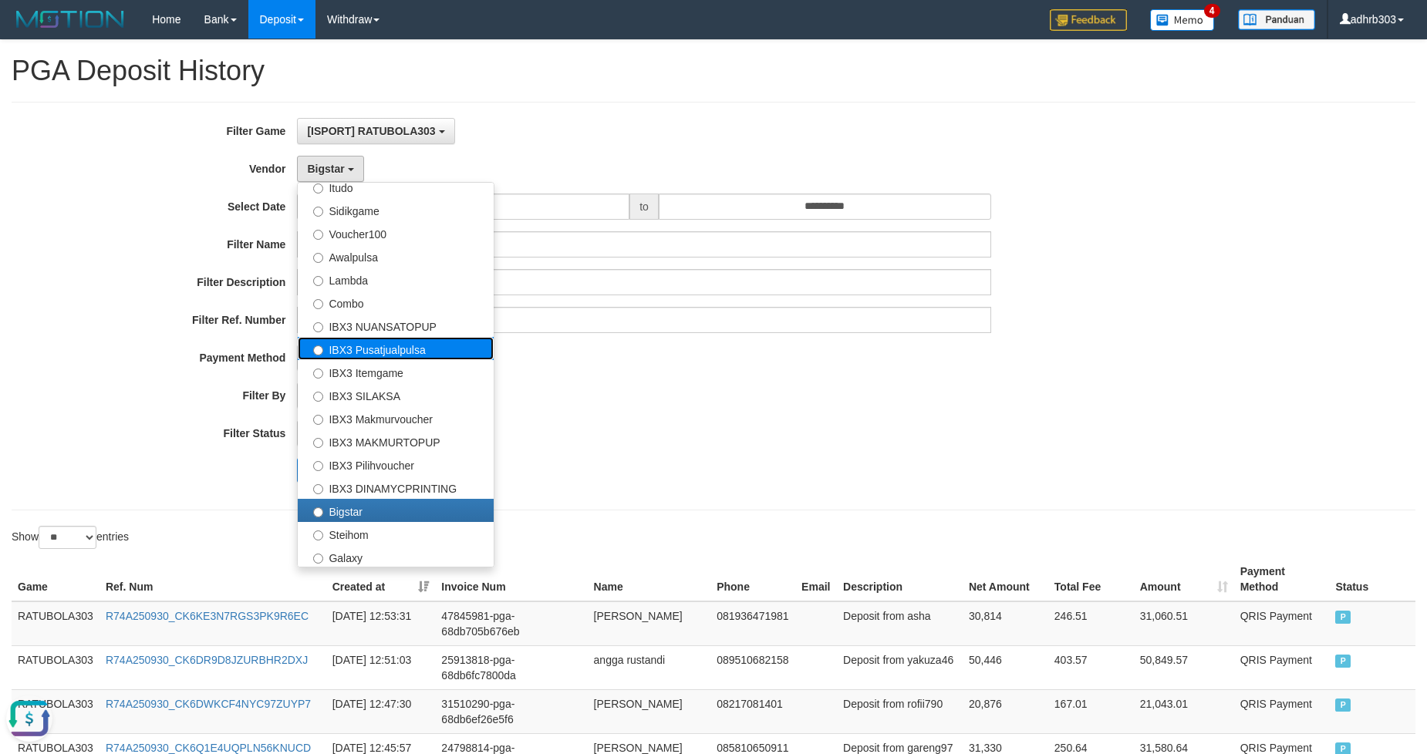
click at [401, 348] on label "IBX3 Pusatjualpulsa" at bounding box center [396, 348] width 196 height 23
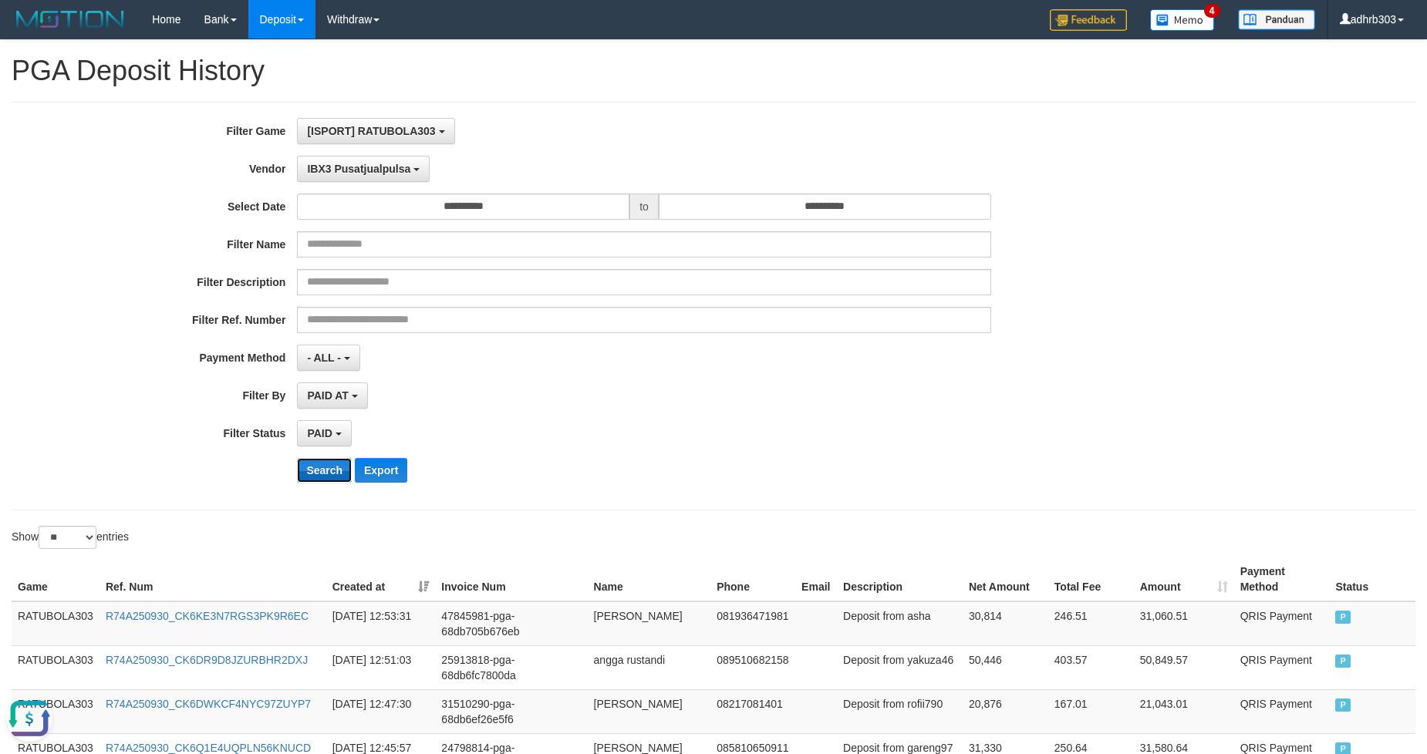
click at [313, 474] on button "Search" at bounding box center [324, 470] width 55 height 25
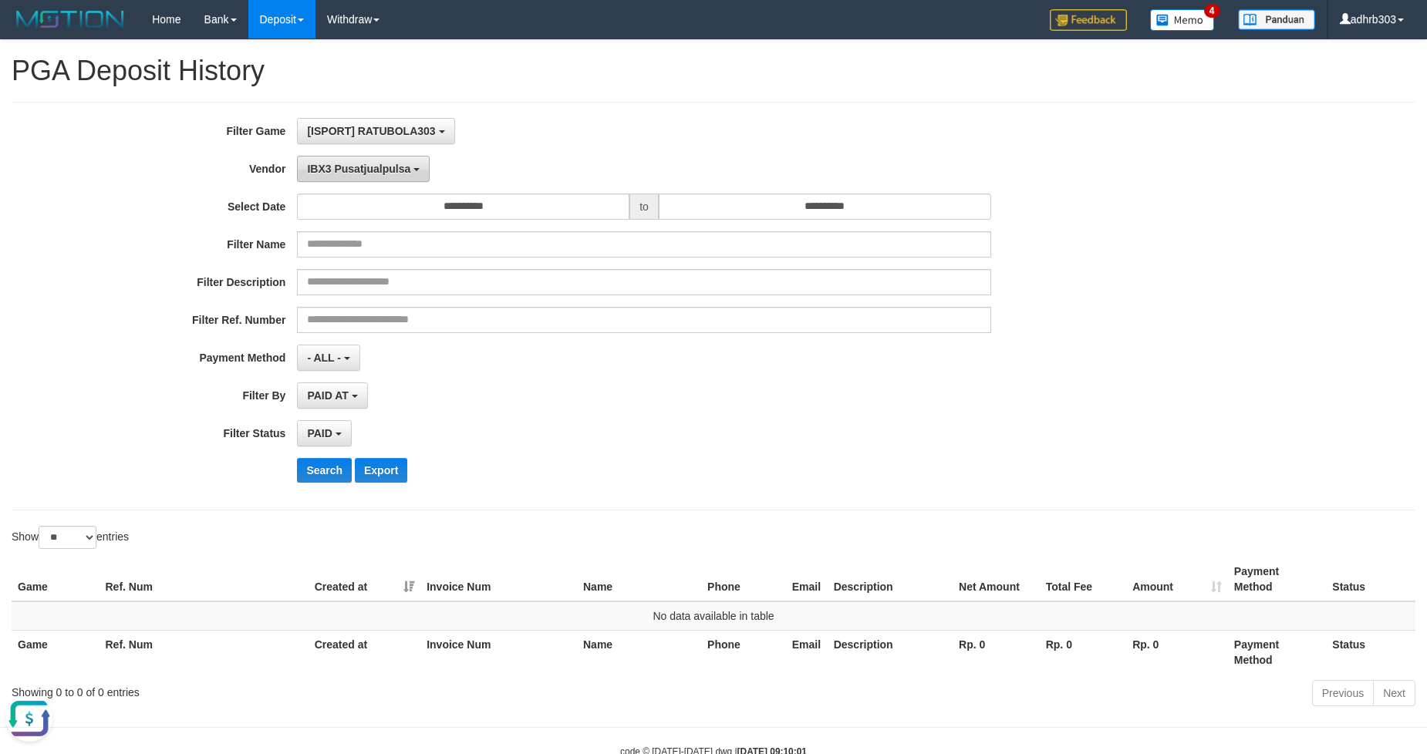
click at [365, 173] on span "IBX3 Pusatjualpulsa" at bounding box center [358, 169] width 103 height 12
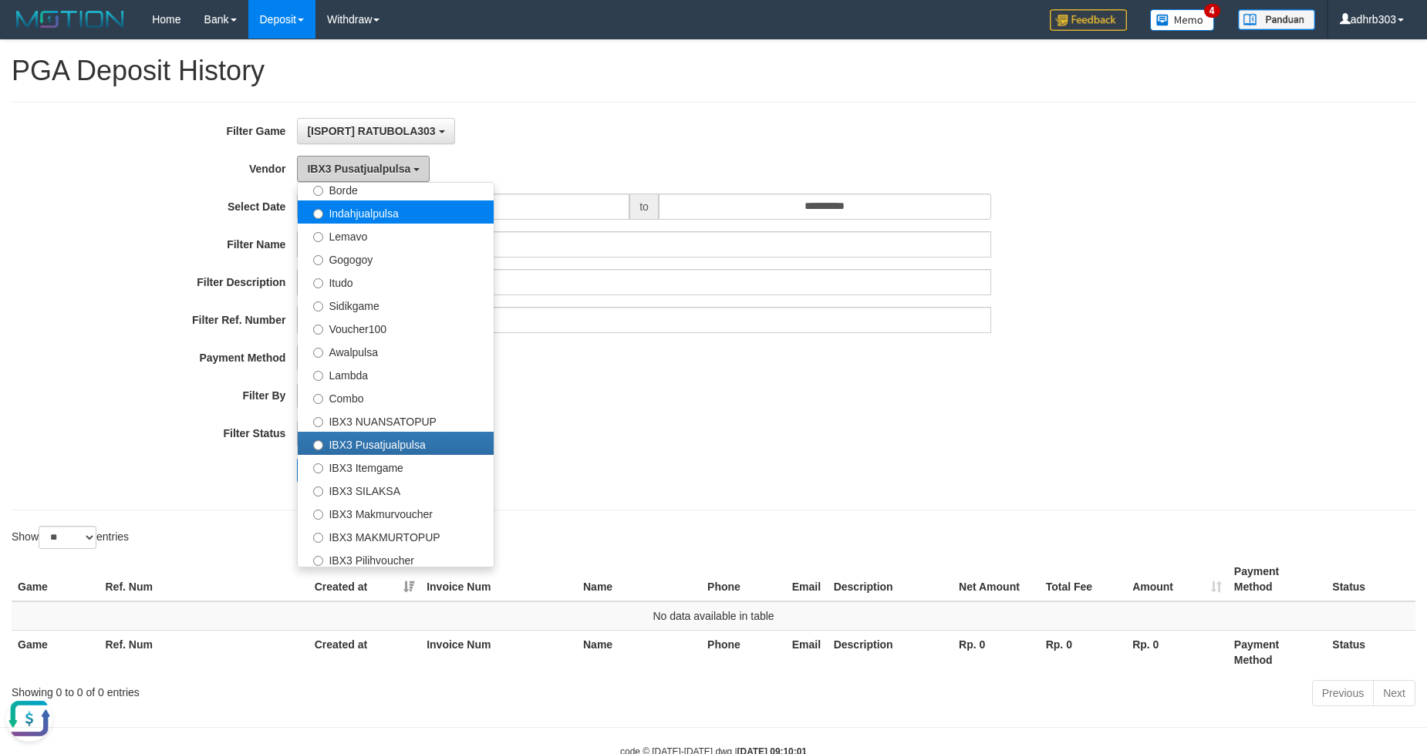
scroll to position [322, 0]
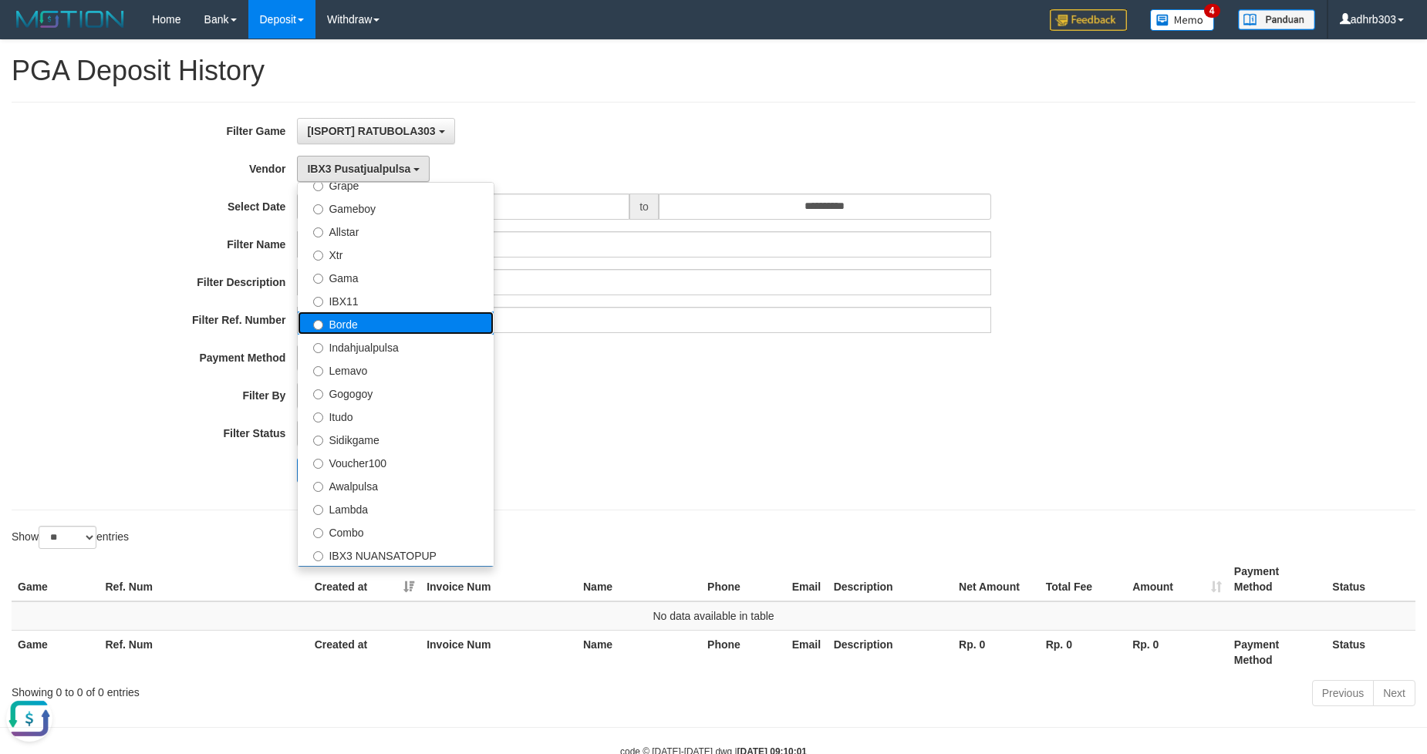
click at [390, 319] on label "Borde" at bounding box center [396, 323] width 196 height 23
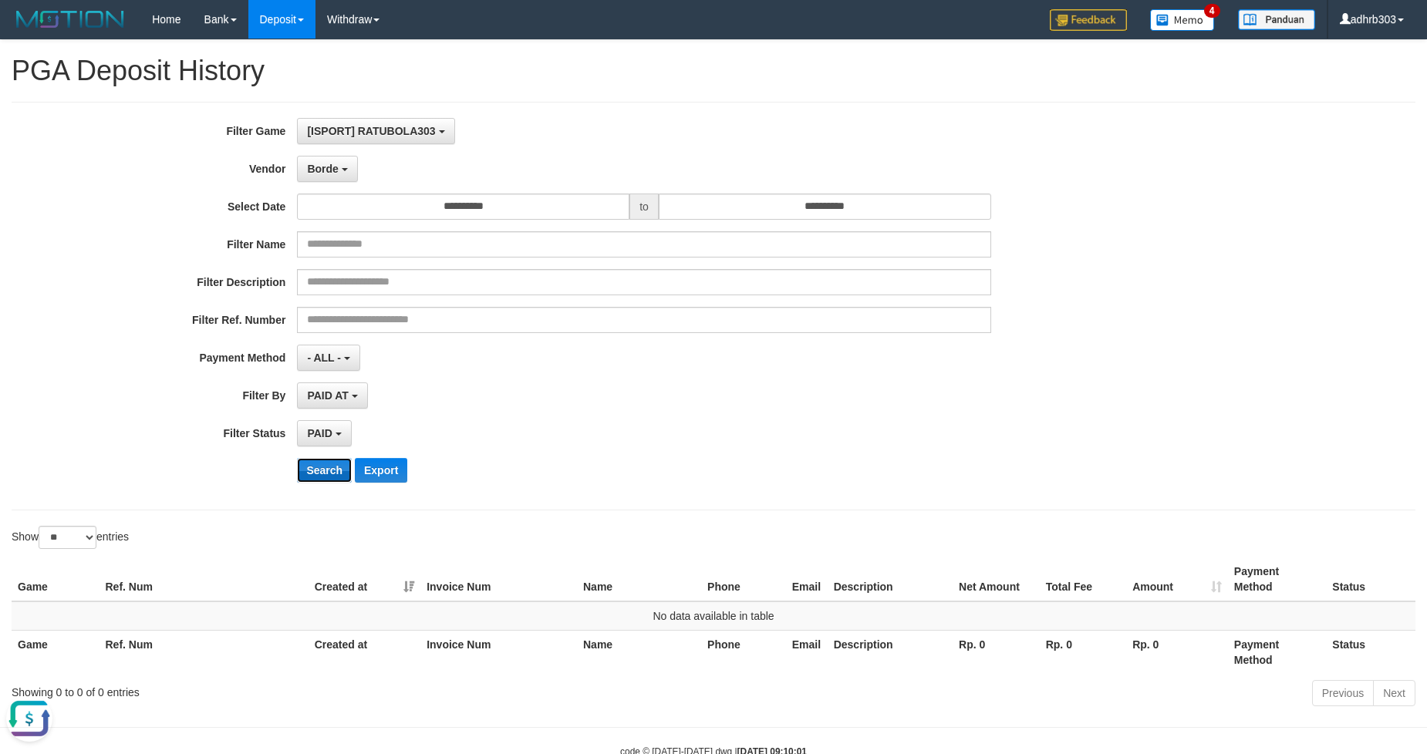
click at [325, 476] on button "Search" at bounding box center [324, 470] width 55 height 25
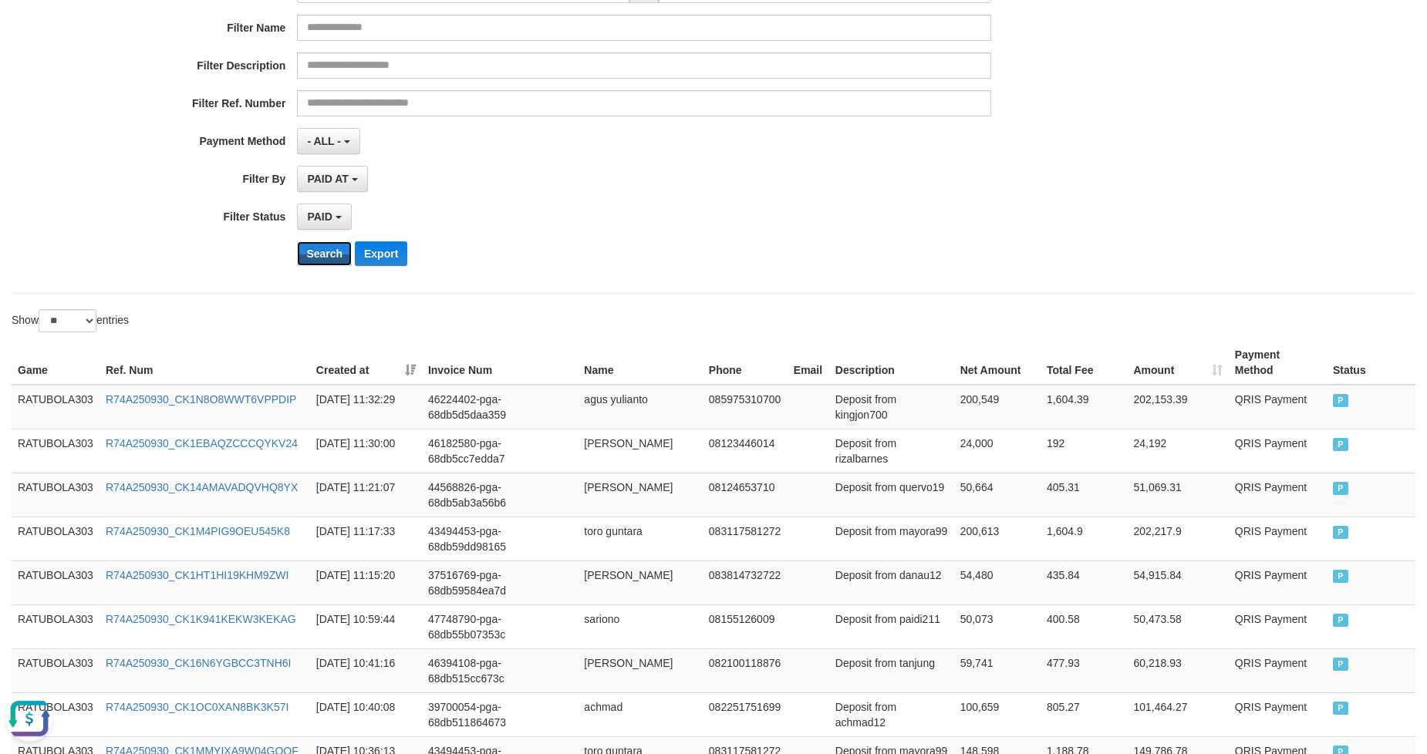
scroll to position [52, 0]
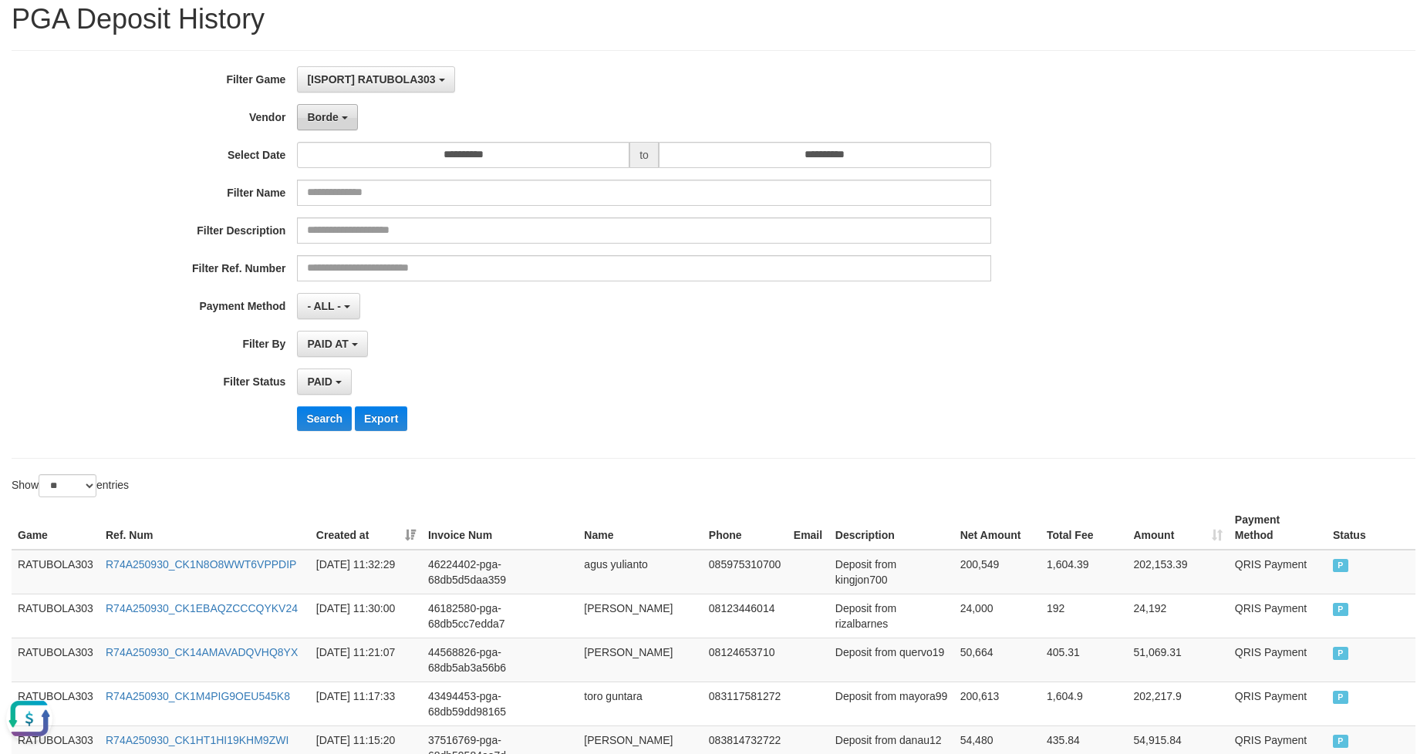
click at [345, 120] on button "Borde" at bounding box center [327, 117] width 60 height 26
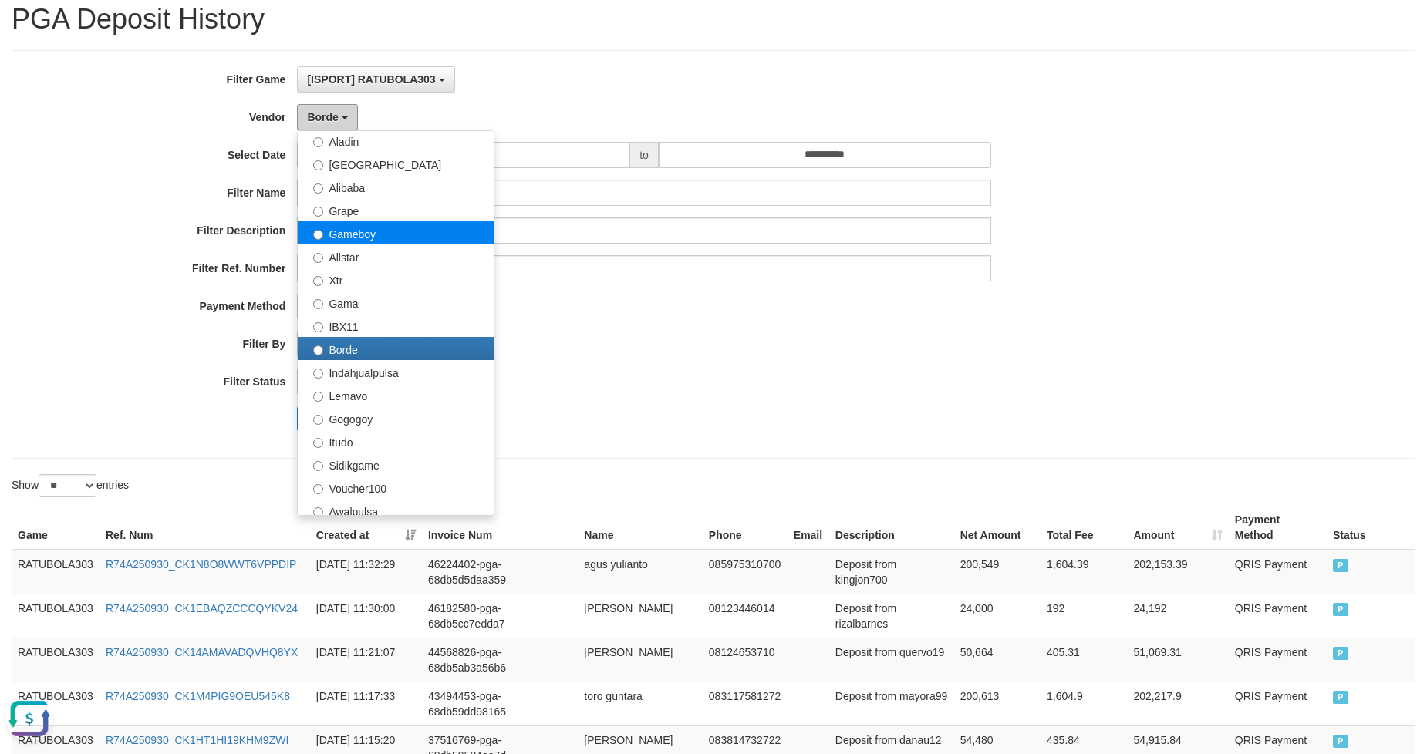
scroll to position [208, 0]
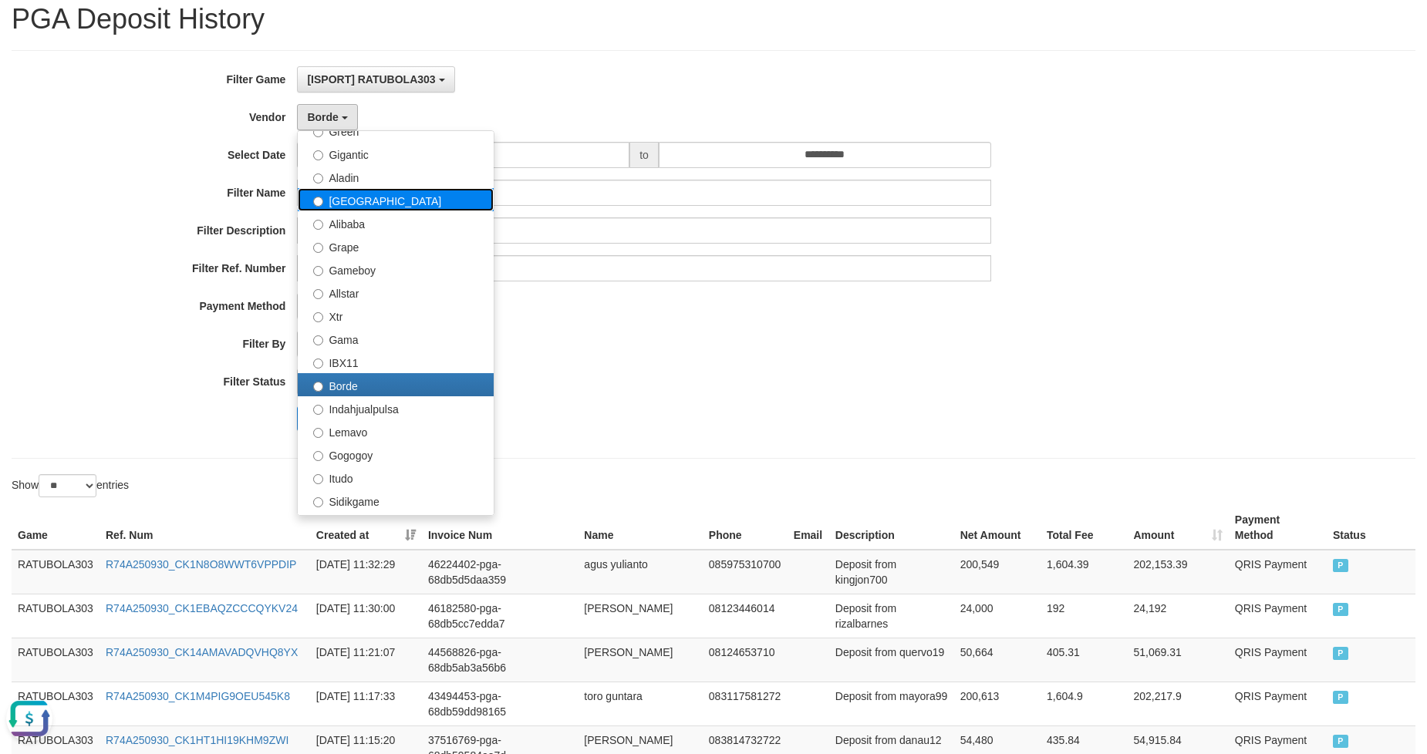
click at [386, 195] on label "[GEOGRAPHIC_DATA]" at bounding box center [396, 199] width 196 height 23
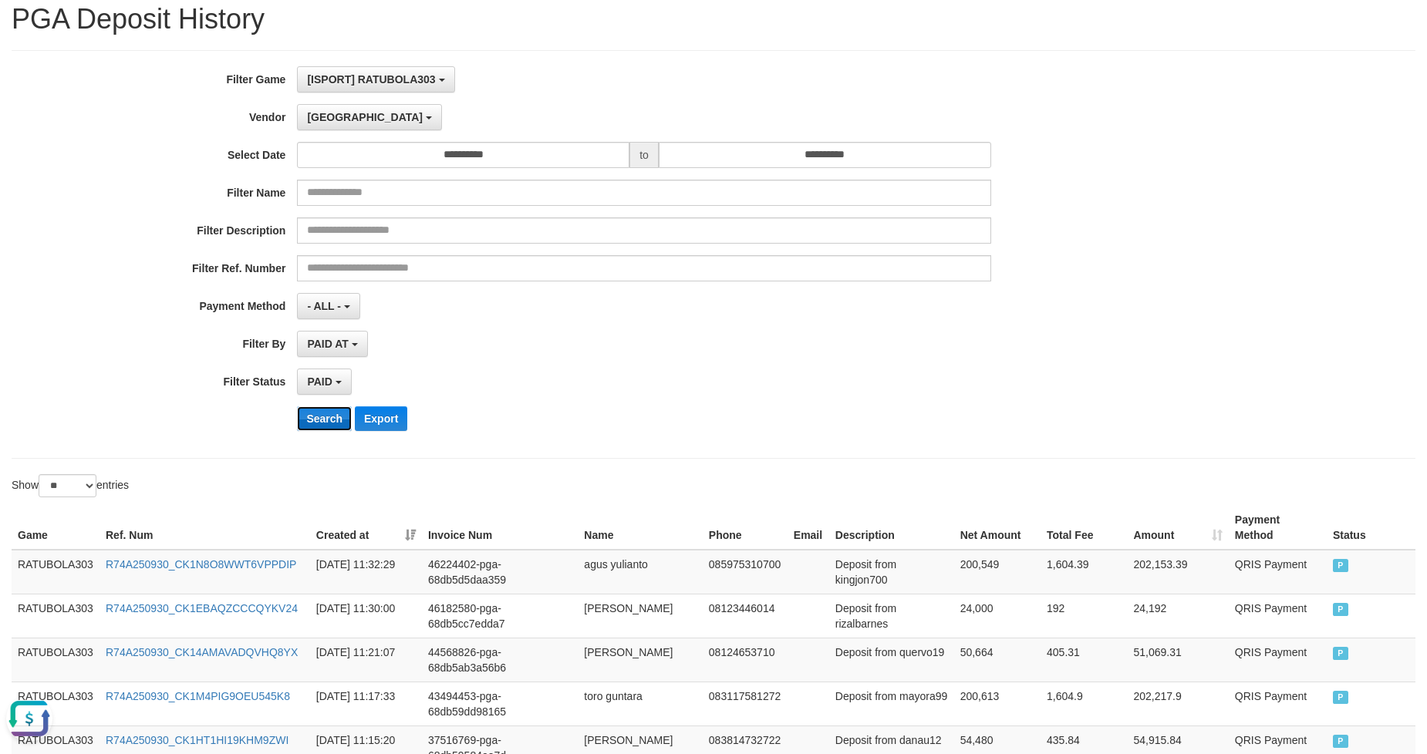
click at [334, 419] on button "Search" at bounding box center [324, 418] width 55 height 25
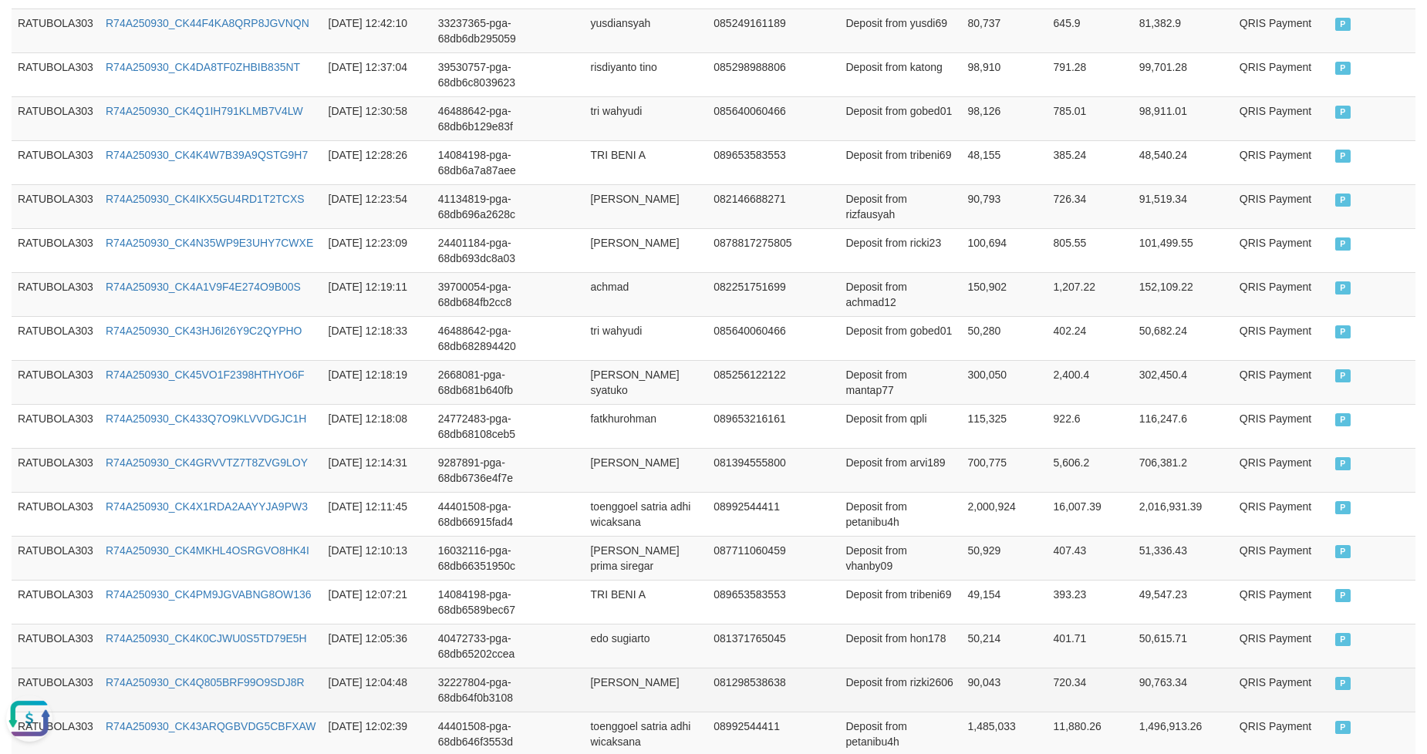
scroll to position [1115, 0]
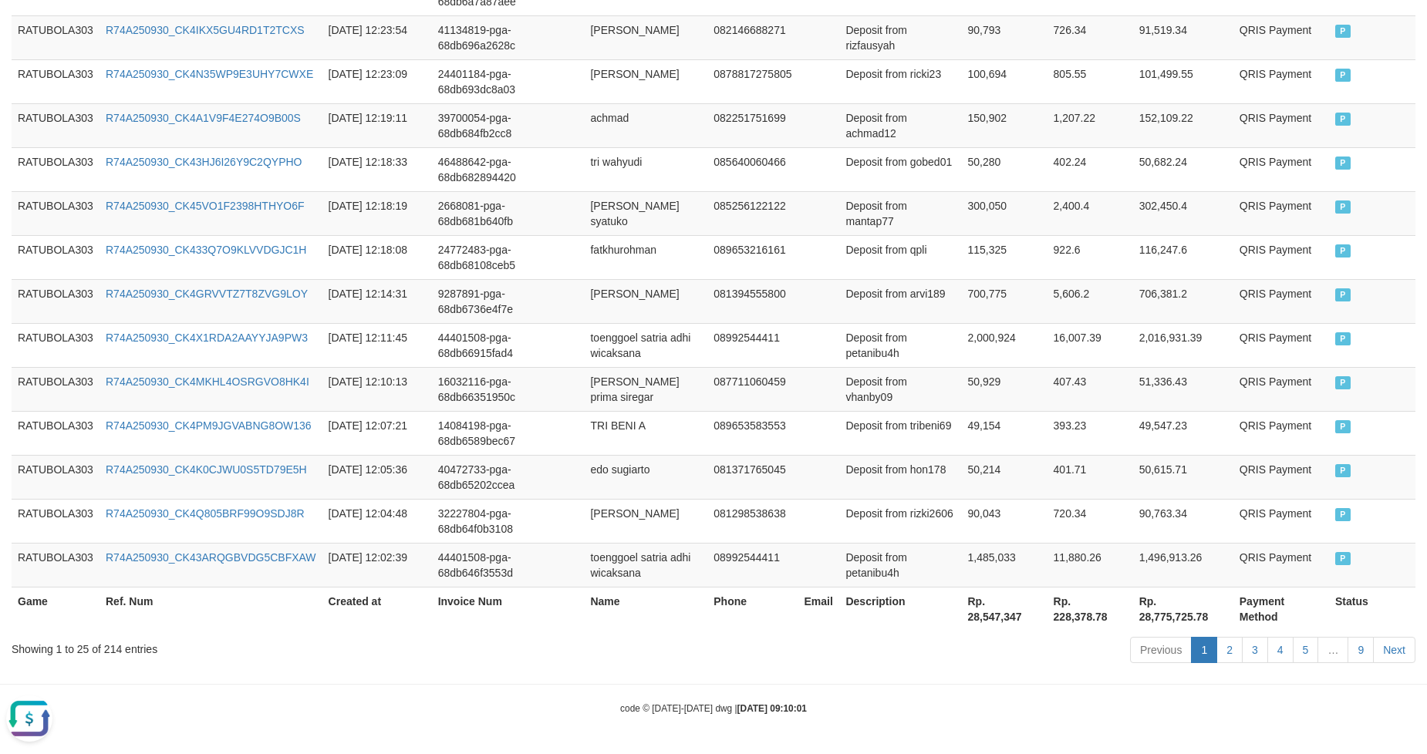
click at [1006, 619] on th "Rp. 28,547,347" at bounding box center [1005, 609] width 86 height 44
copy th "28,547,347"
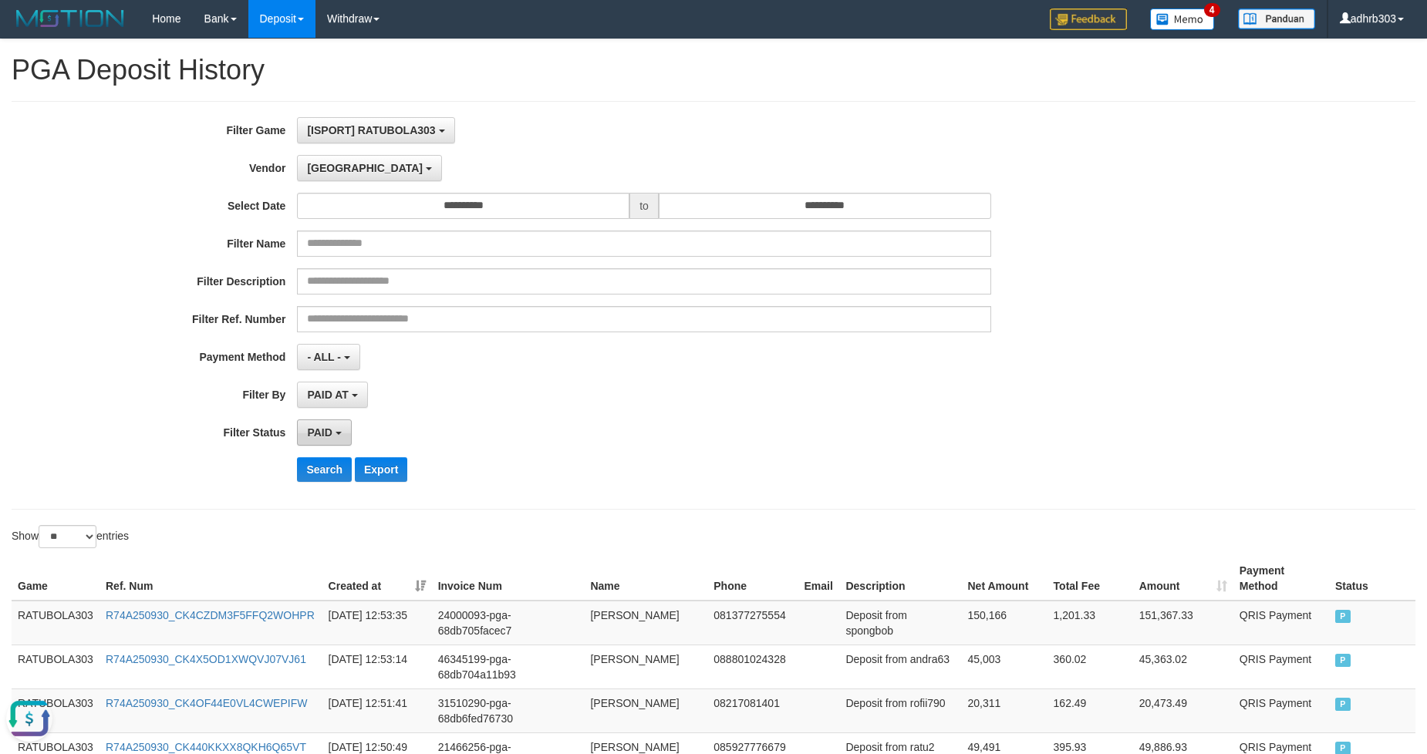
scroll to position [0, 0]
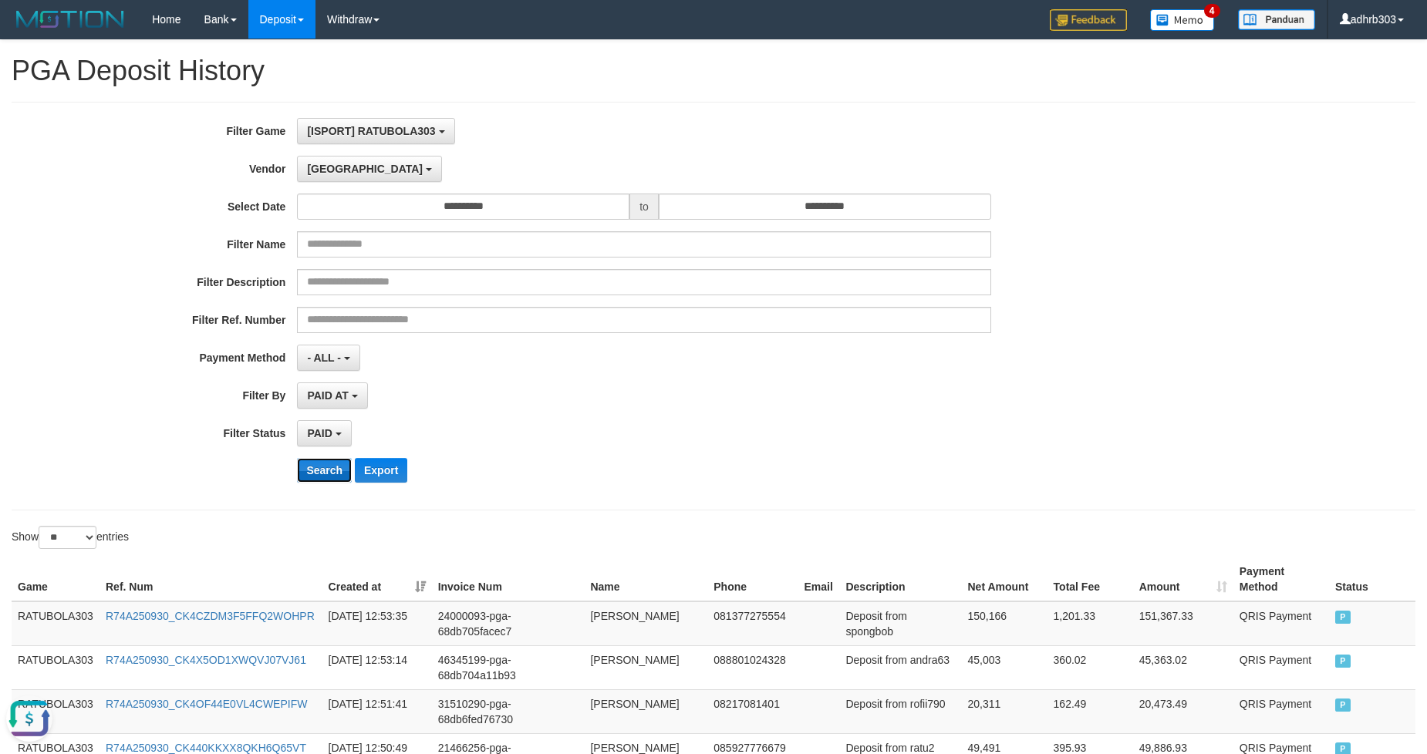
click at [327, 477] on button "Search" at bounding box center [324, 470] width 55 height 25
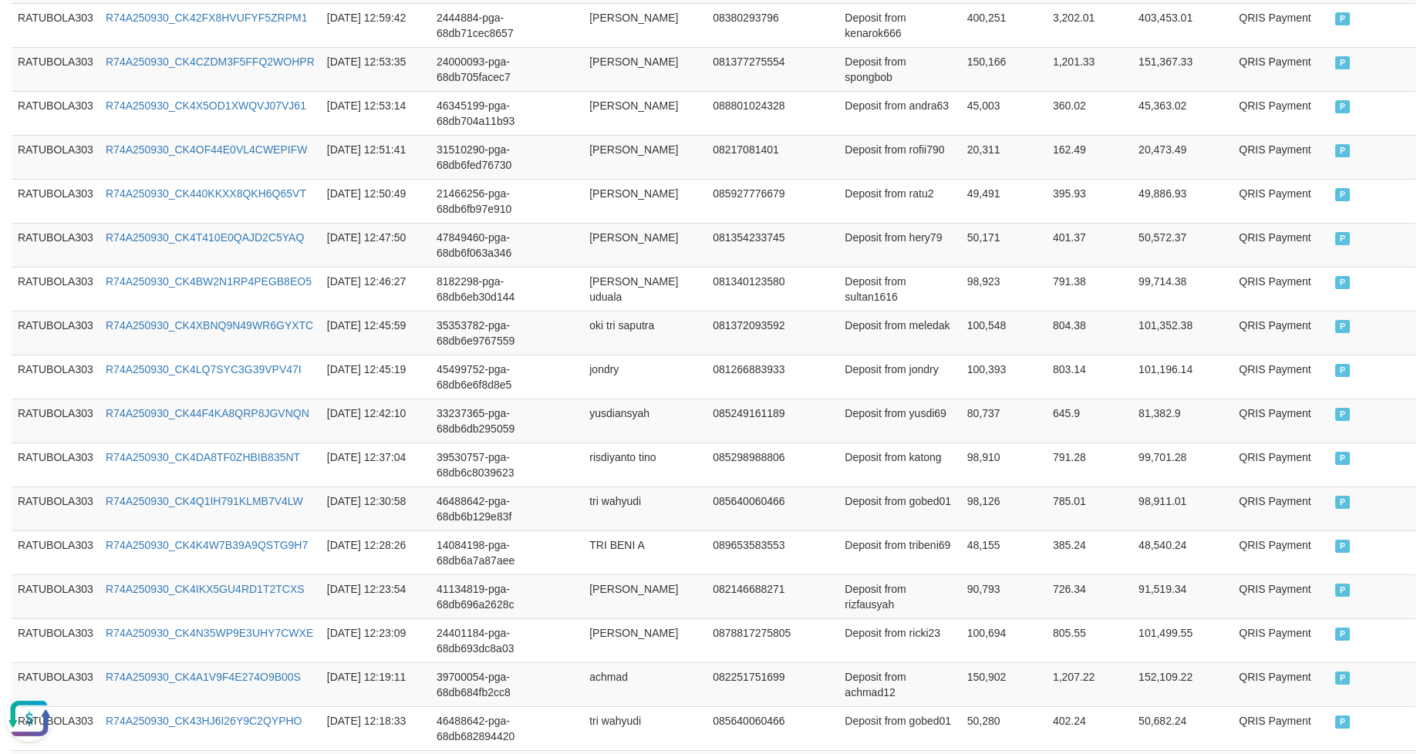
scroll to position [1115, 0]
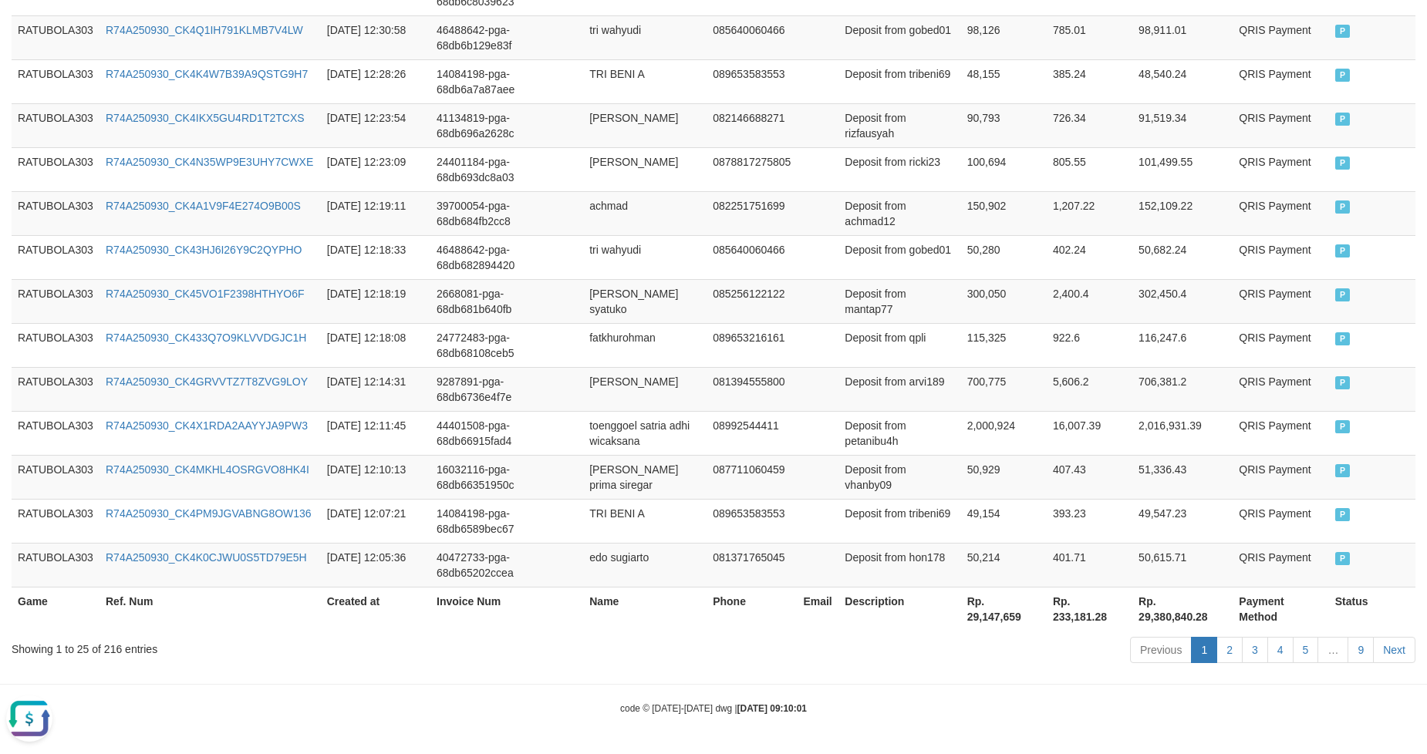
click at [1003, 612] on th "Rp. 29,147,659" at bounding box center [1004, 609] width 86 height 44
copy th "29,147,659"
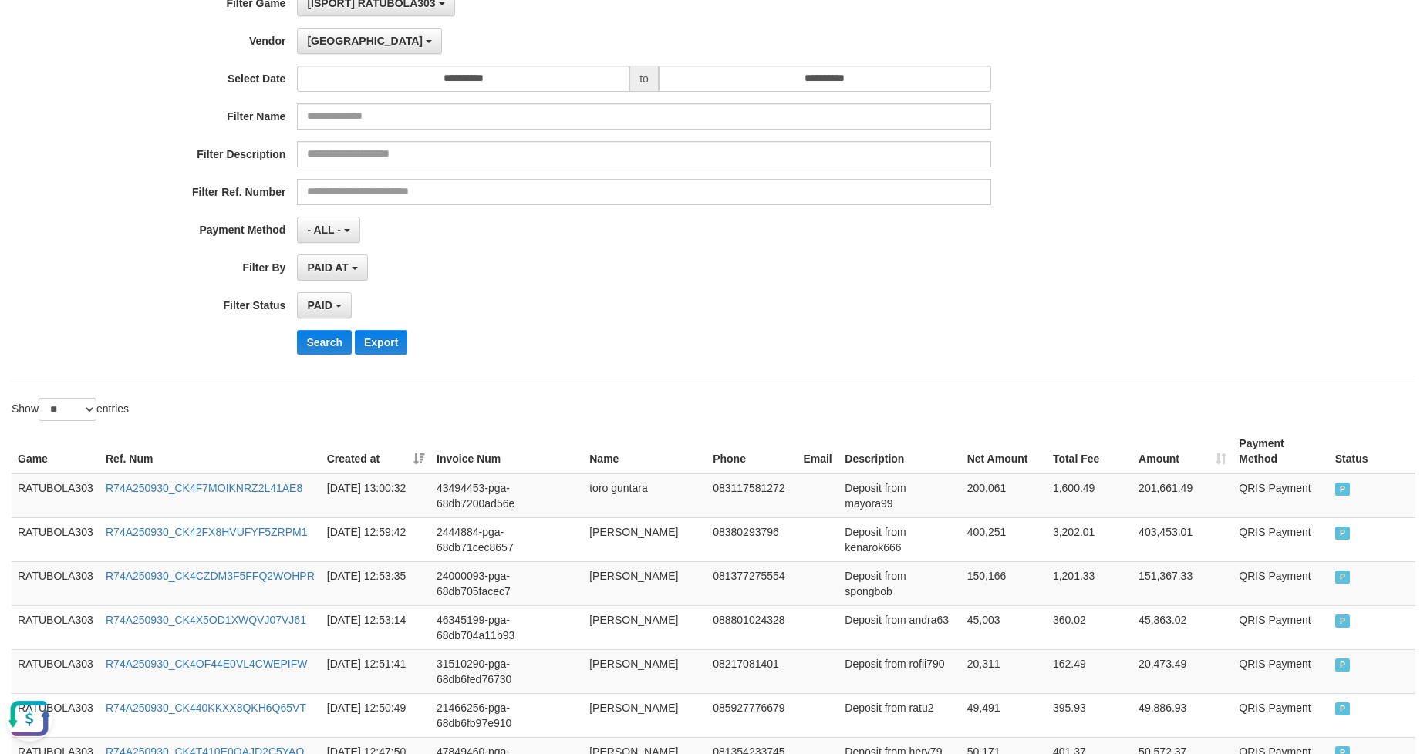
scroll to position [0, 0]
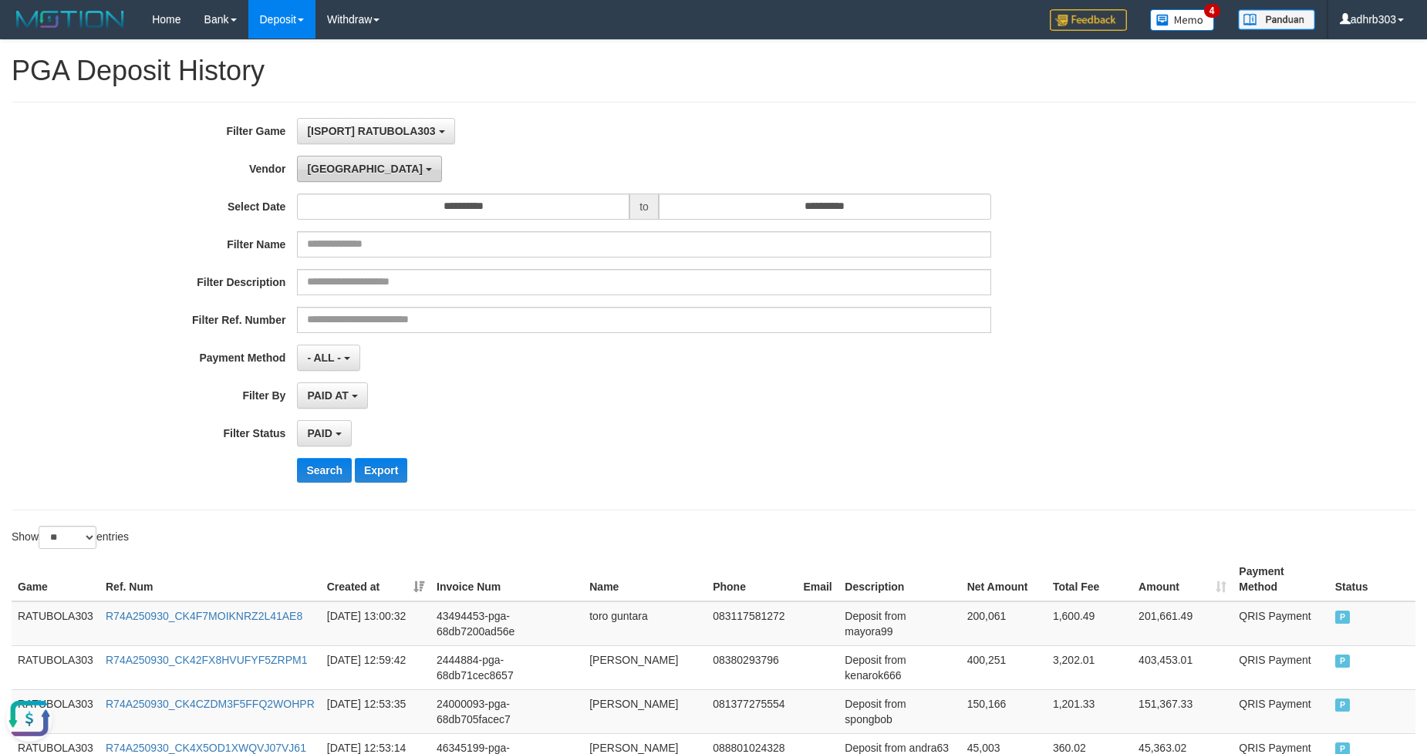
click at [347, 167] on button "[GEOGRAPHIC_DATA]" at bounding box center [369, 169] width 144 height 26
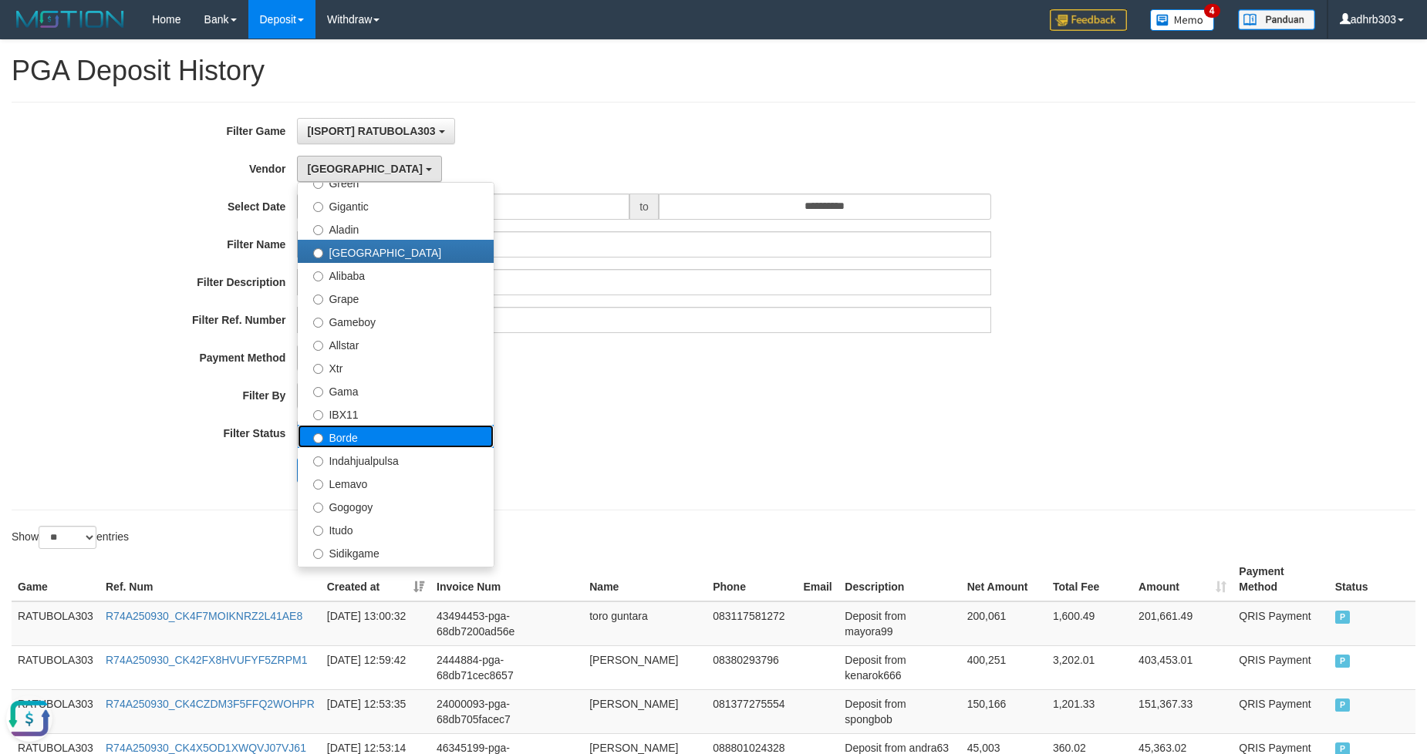
click at [373, 438] on label "Borde" at bounding box center [396, 436] width 196 height 23
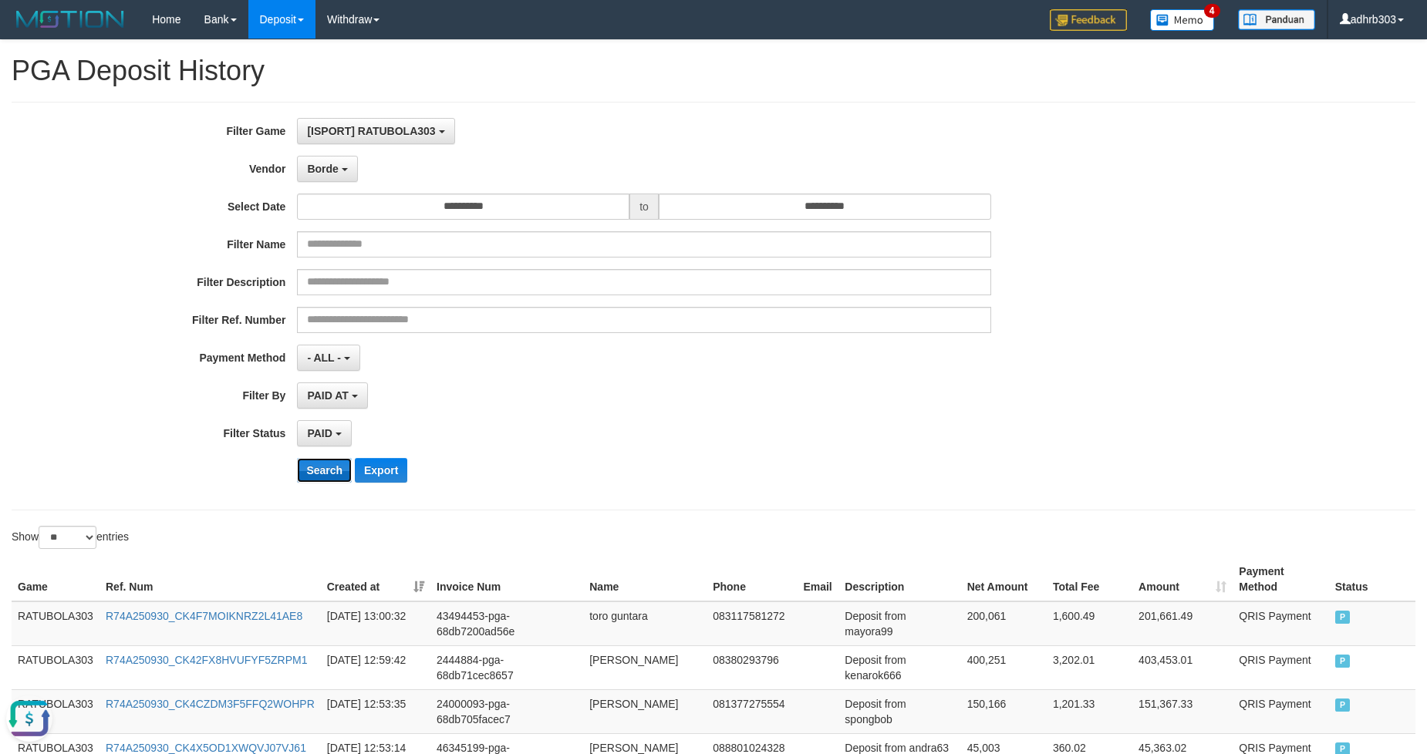
click at [329, 464] on button "Search" at bounding box center [324, 470] width 55 height 25
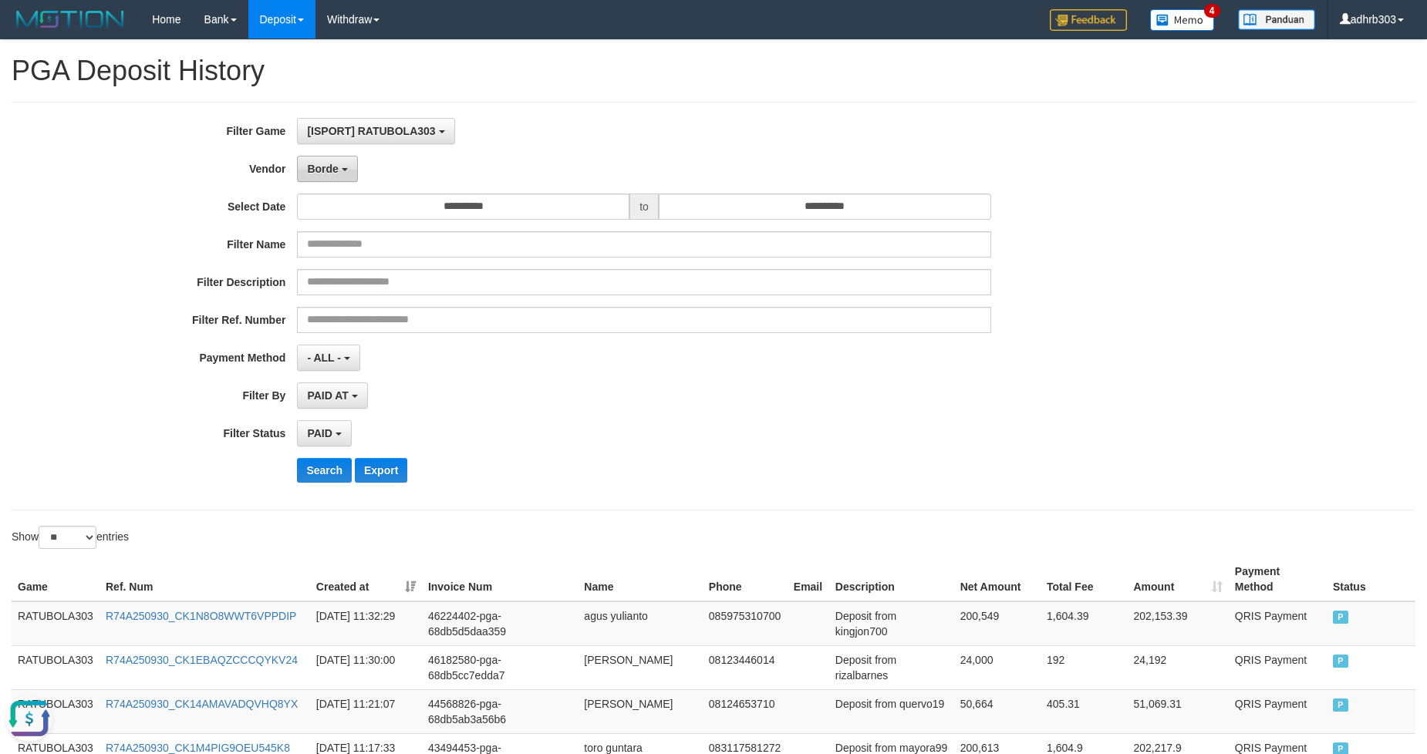
click at [330, 174] on span "Borde" at bounding box center [322, 169] width 31 height 12
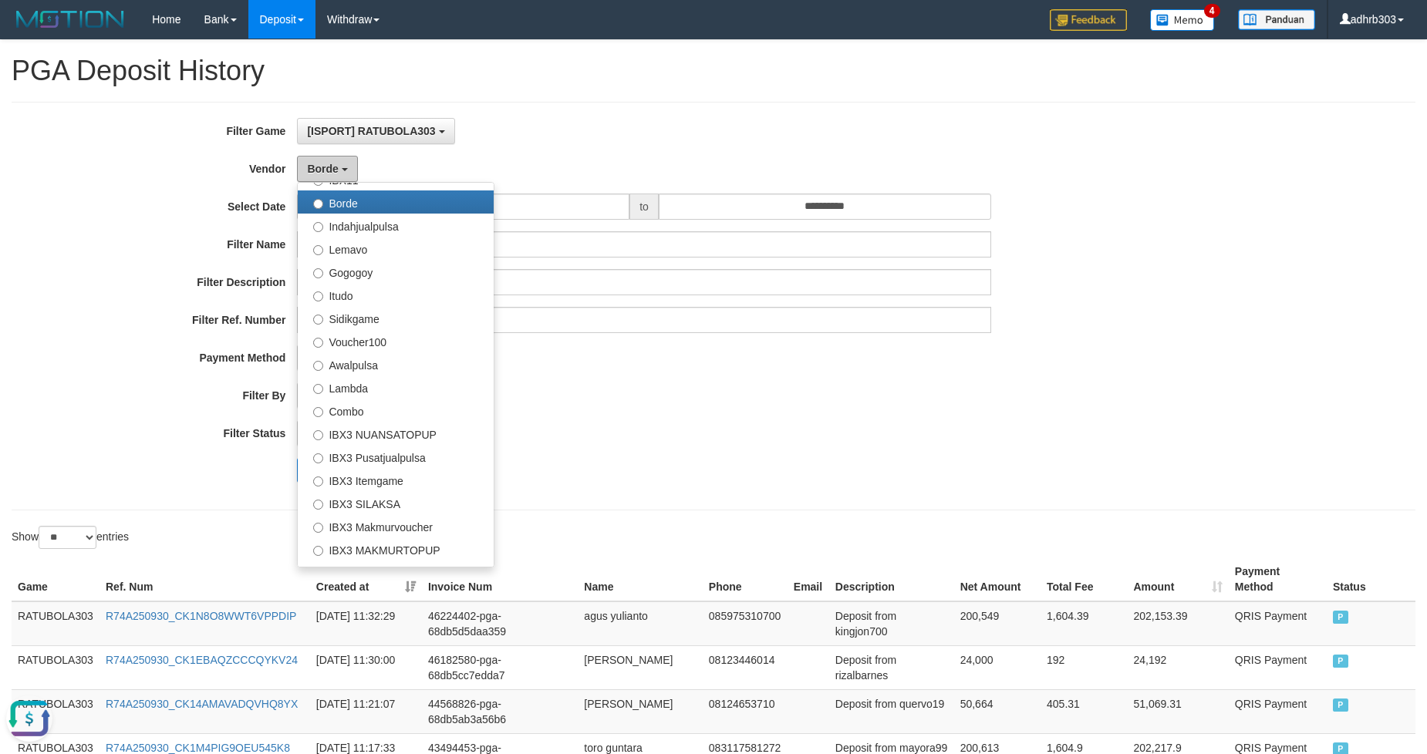
scroll to position [551, 0]
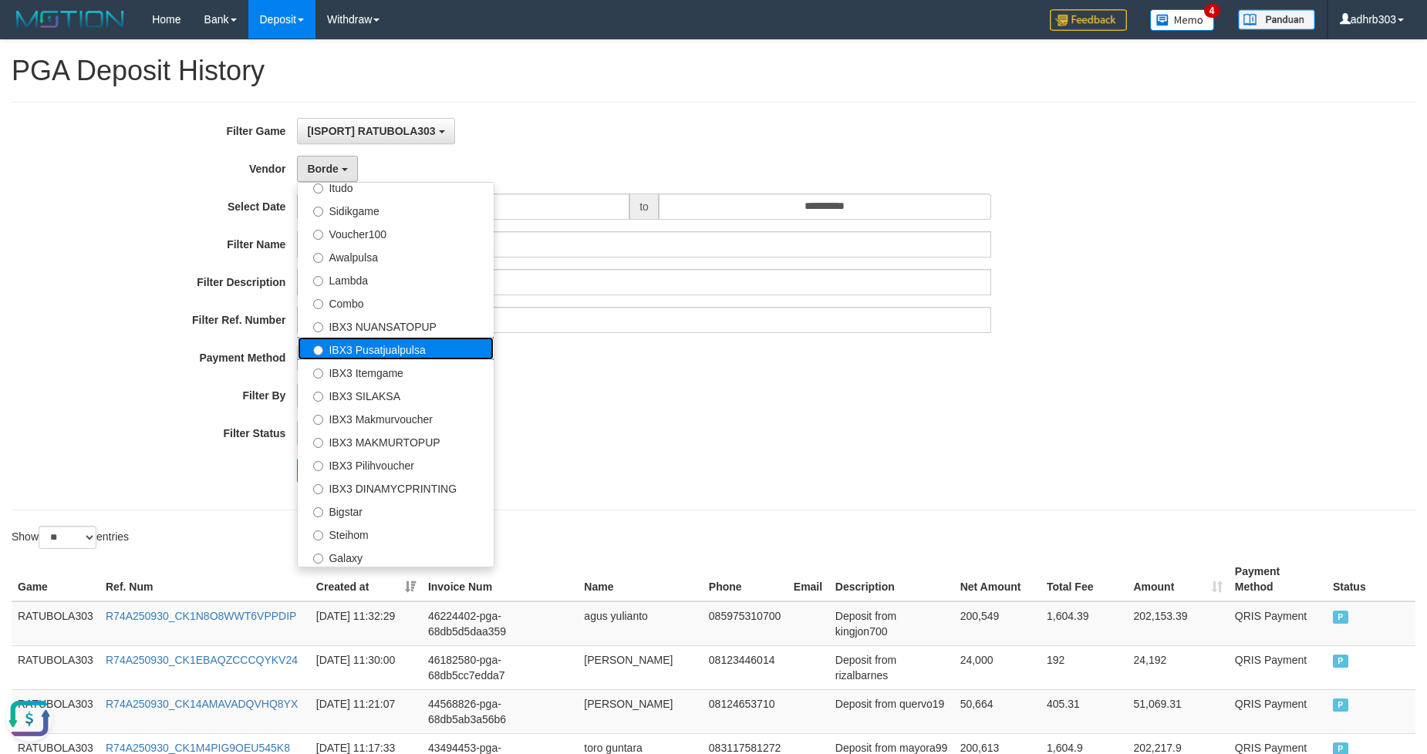
click at [393, 346] on label "IBX3 Pusatjualpulsa" at bounding box center [396, 348] width 196 height 23
select select "**********"
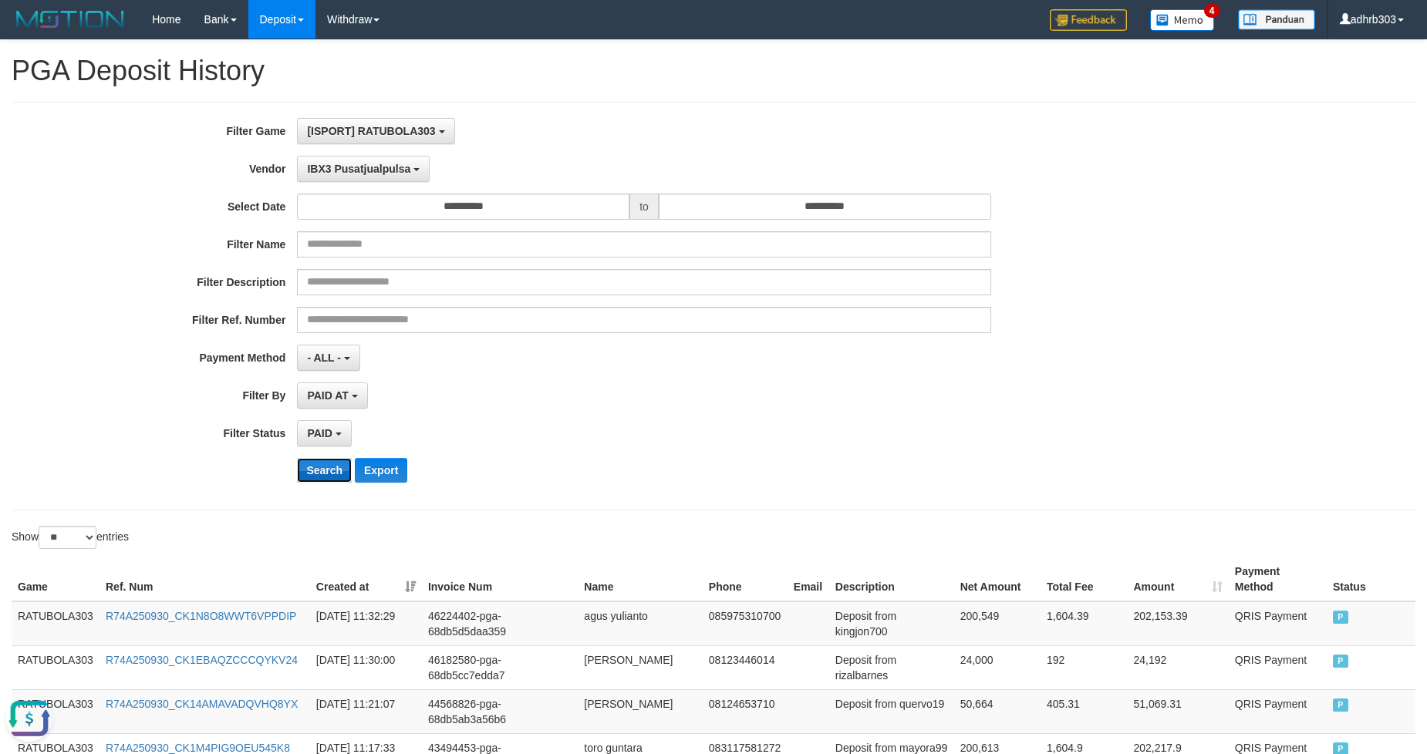
click at [321, 469] on button "Search" at bounding box center [324, 470] width 55 height 25
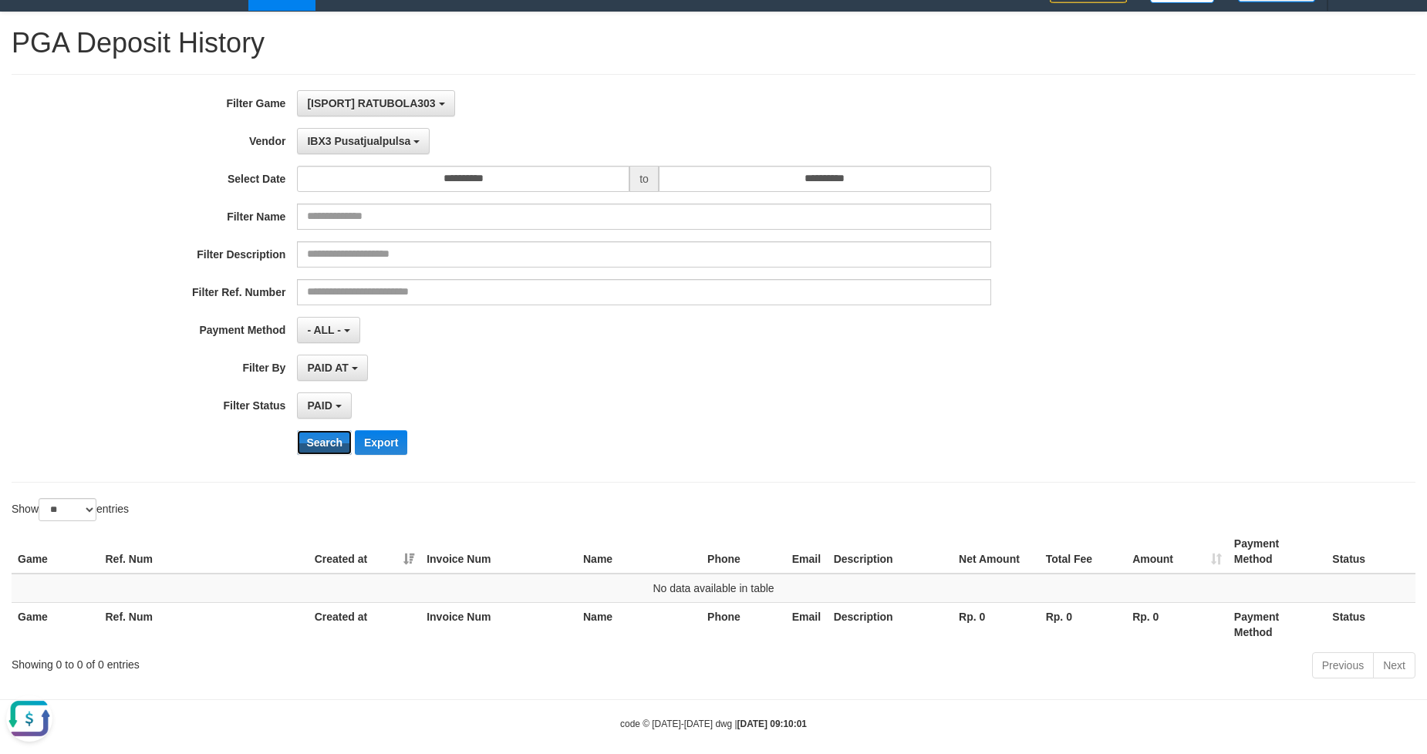
scroll to position [43, 0]
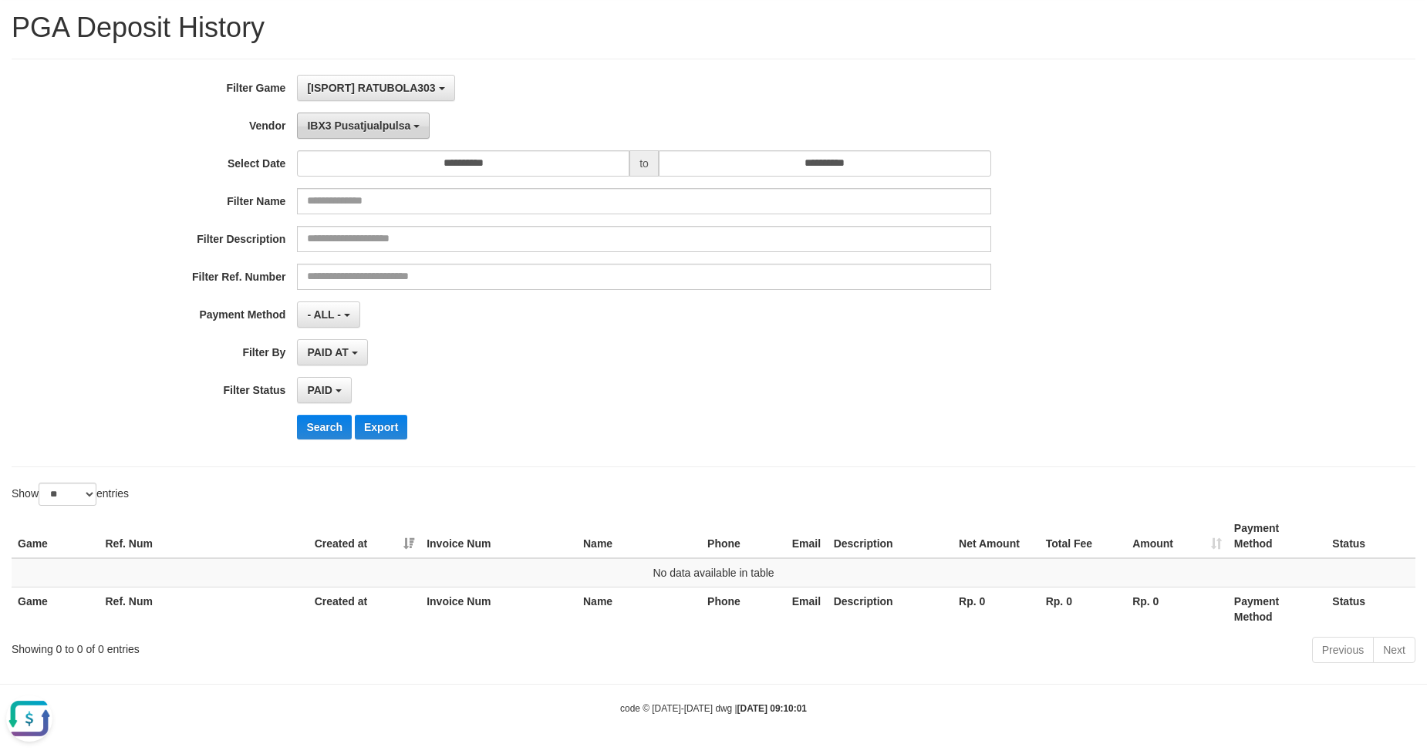
click at [355, 120] on span "IBX3 Pusatjualpulsa" at bounding box center [358, 126] width 103 height 12
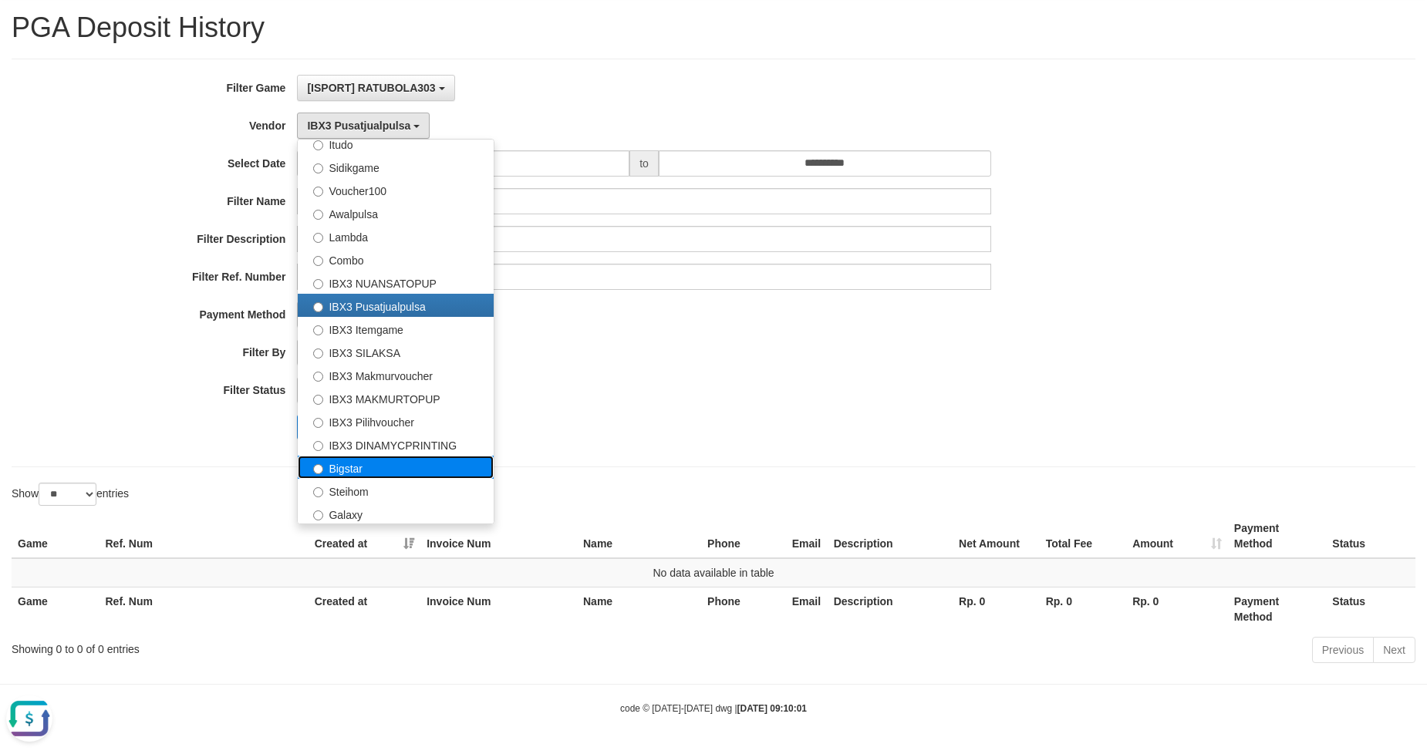
click at [372, 467] on label "Bigstar" at bounding box center [396, 467] width 196 height 23
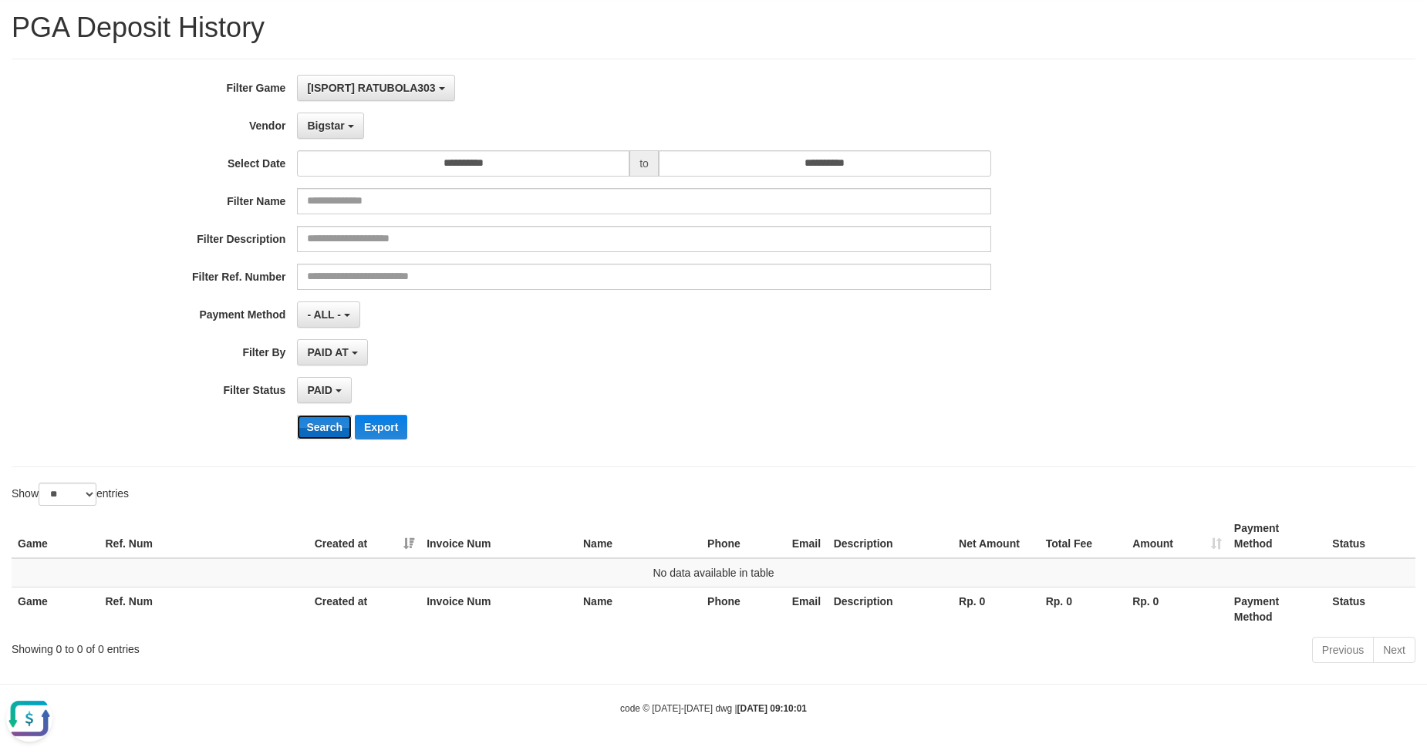
click at [325, 429] on button "Search" at bounding box center [324, 427] width 55 height 25
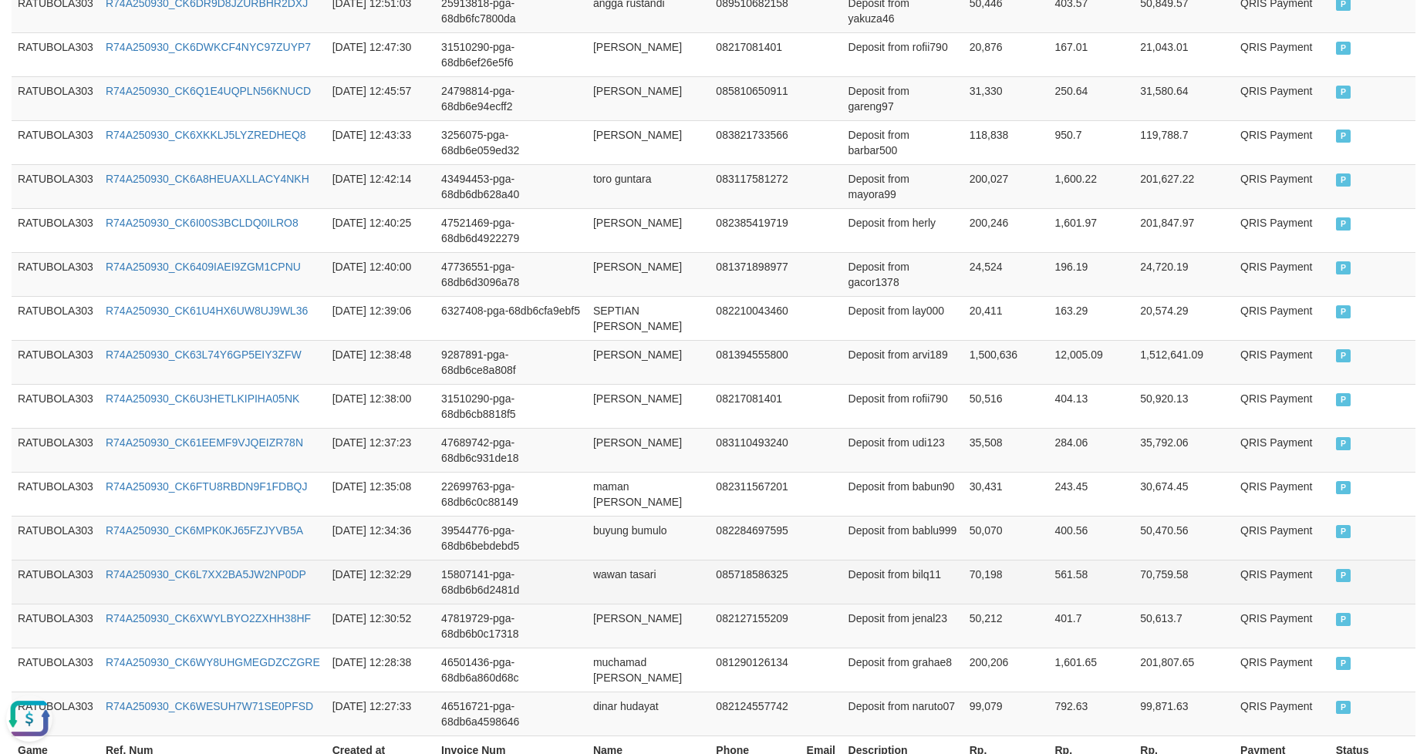
scroll to position [1115, 0]
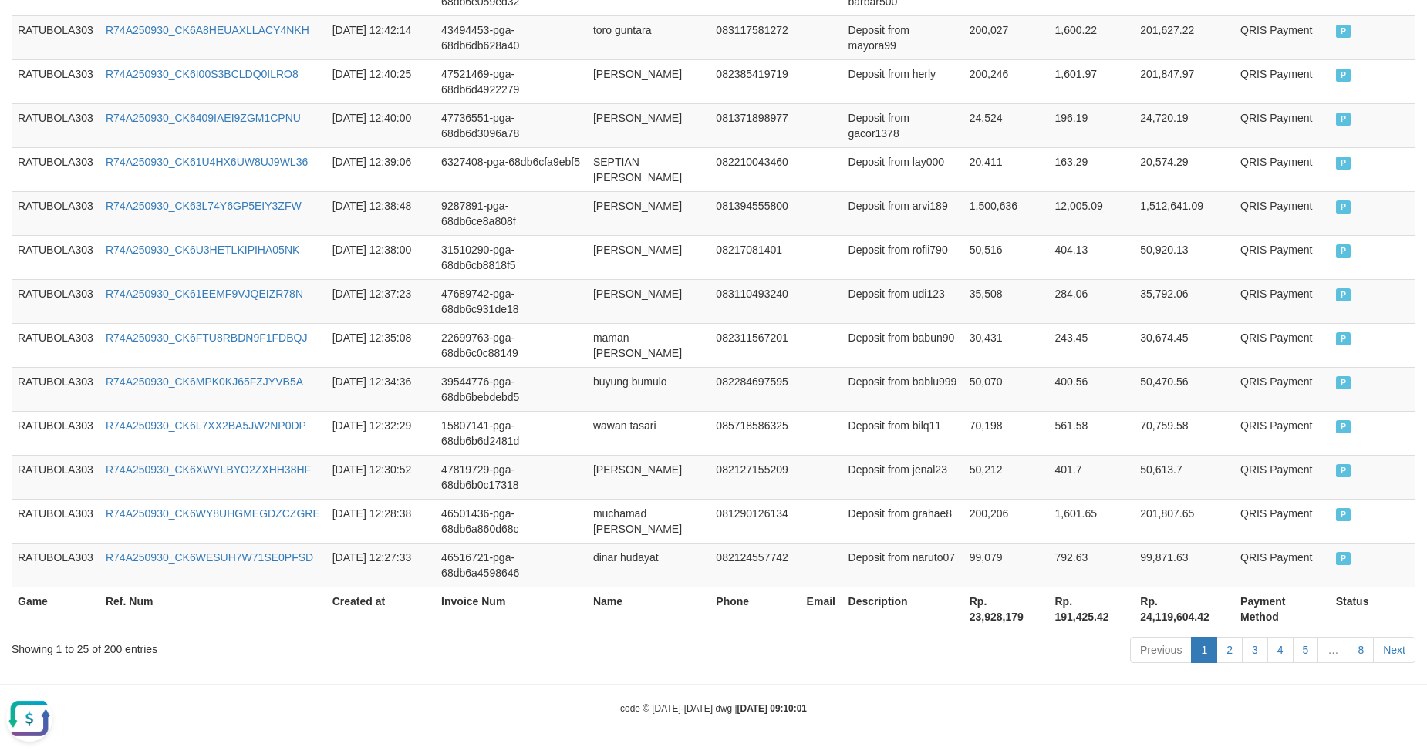
click at [999, 609] on th "Rp. 23,928,179" at bounding box center [1006, 609] width 86 height 44
copy th "23,928,179"
click at [23, 712] on button "Open LiveChat chat widget" at bounding box center [29, 719] width 46 height 46
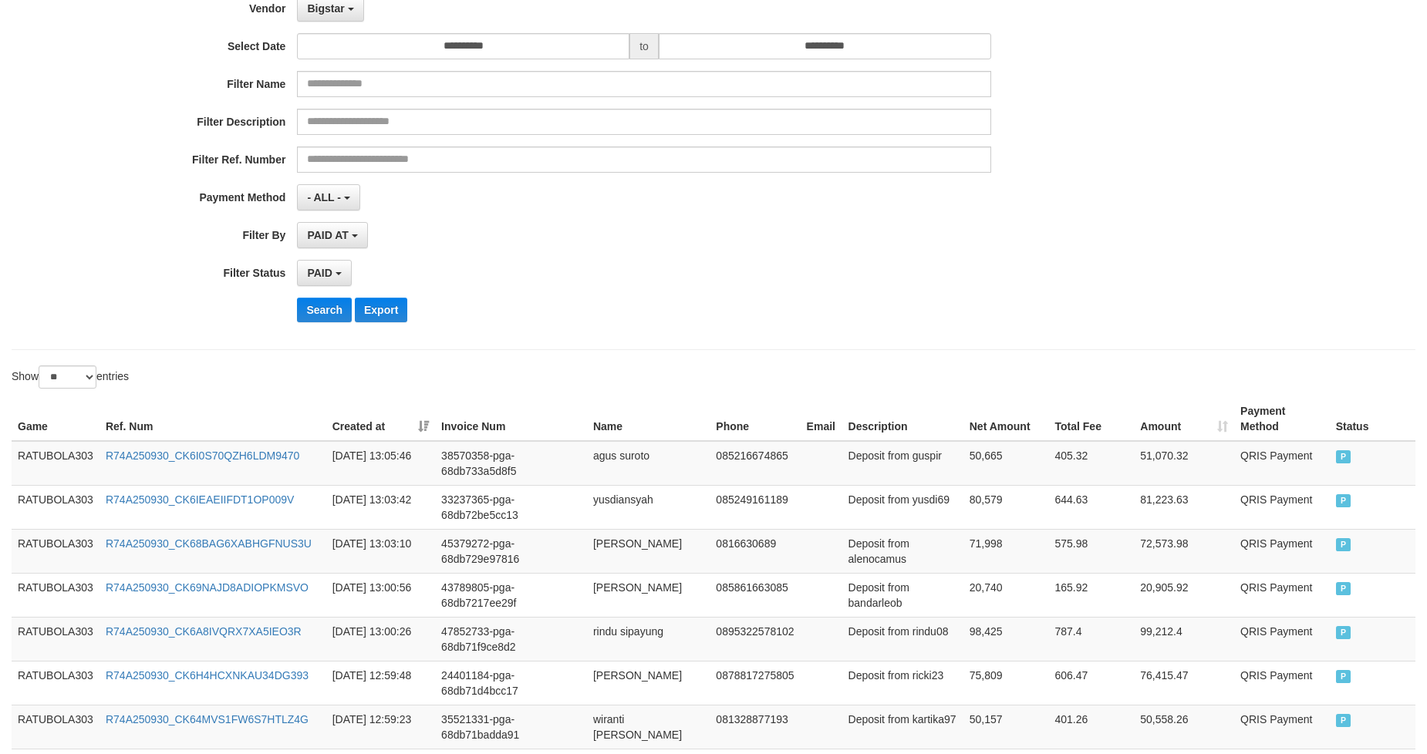
scroll to position [0, 0]
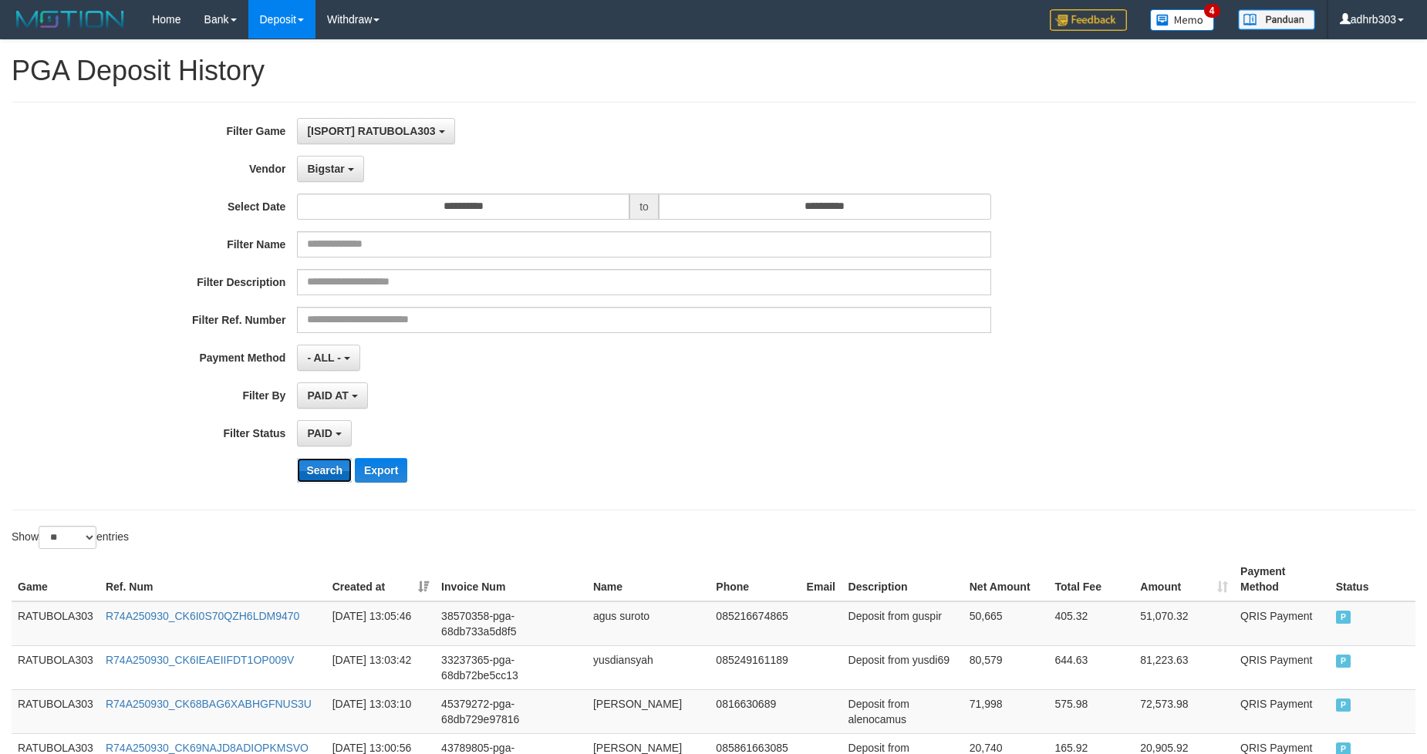
click at [329, 474] on button "Search" at bounding box center [324, 470] width 55 height 25
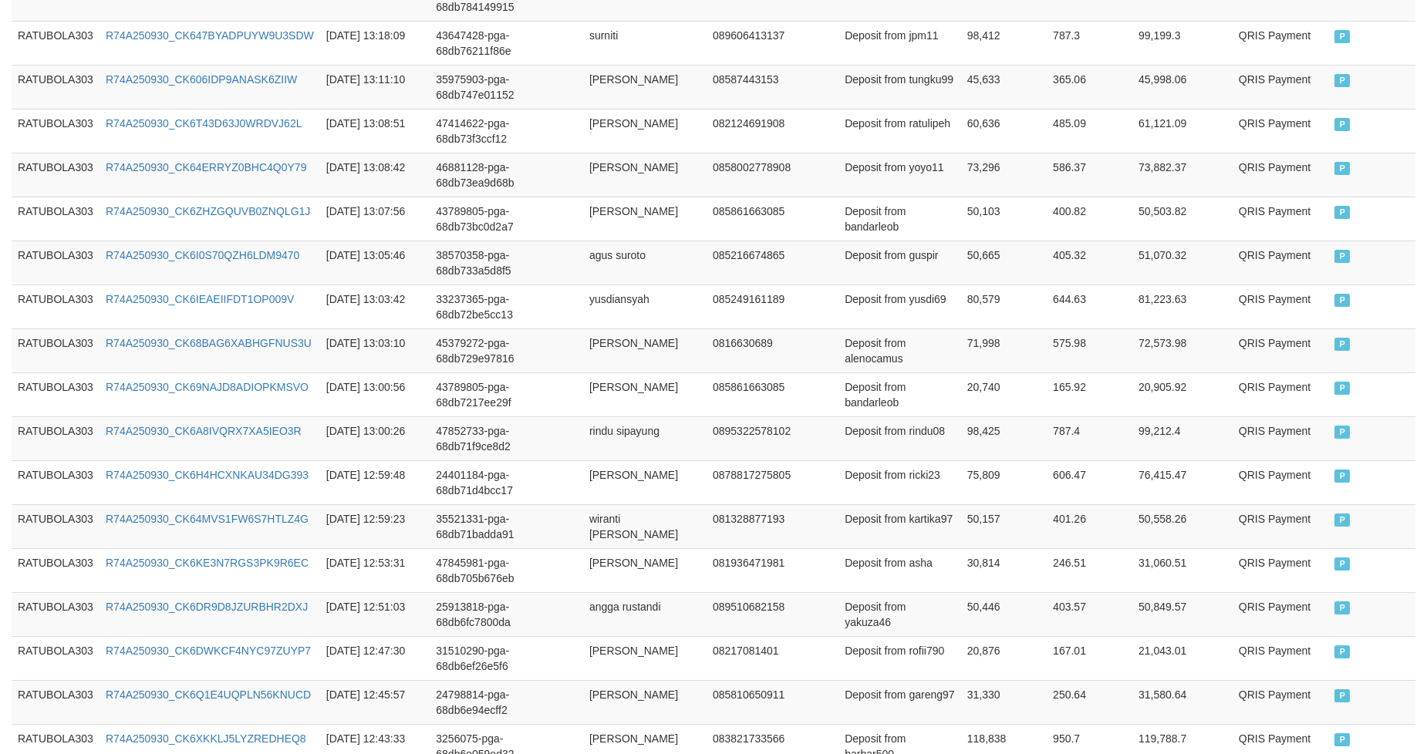
scroll to position [1115, 0]
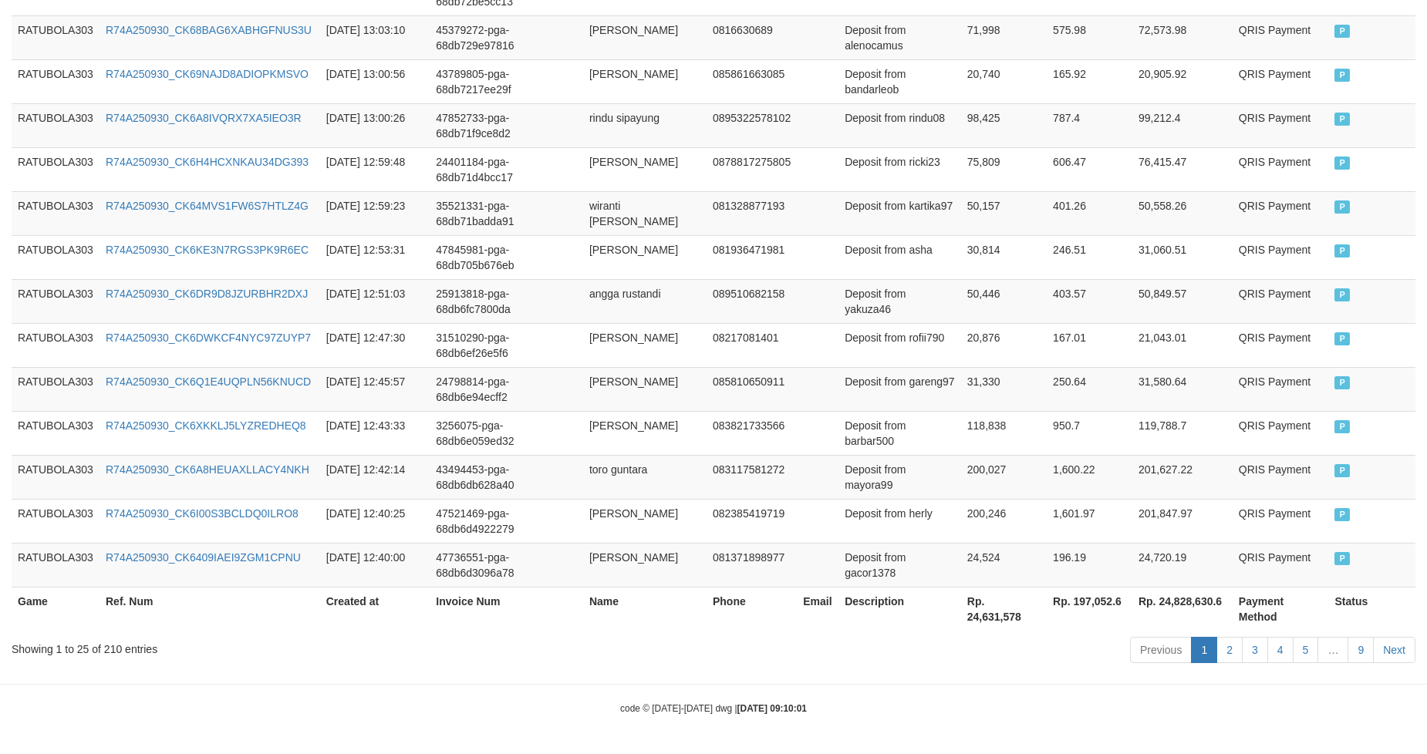
click at [997, 612] on th "Rp. 24,631,578" at bounding box center [1004, 609] width 86 height 44
copy th "24,631,578"
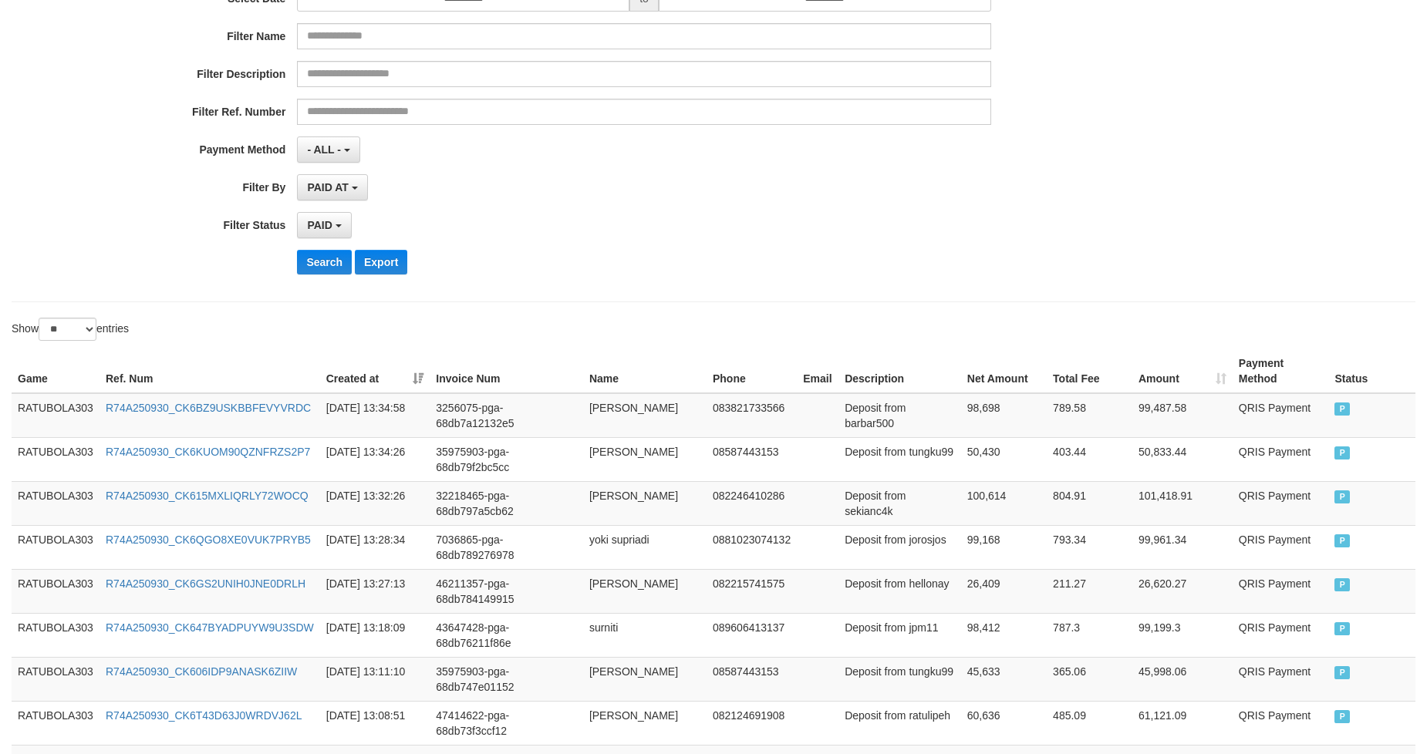
scroll to position [87, 0]
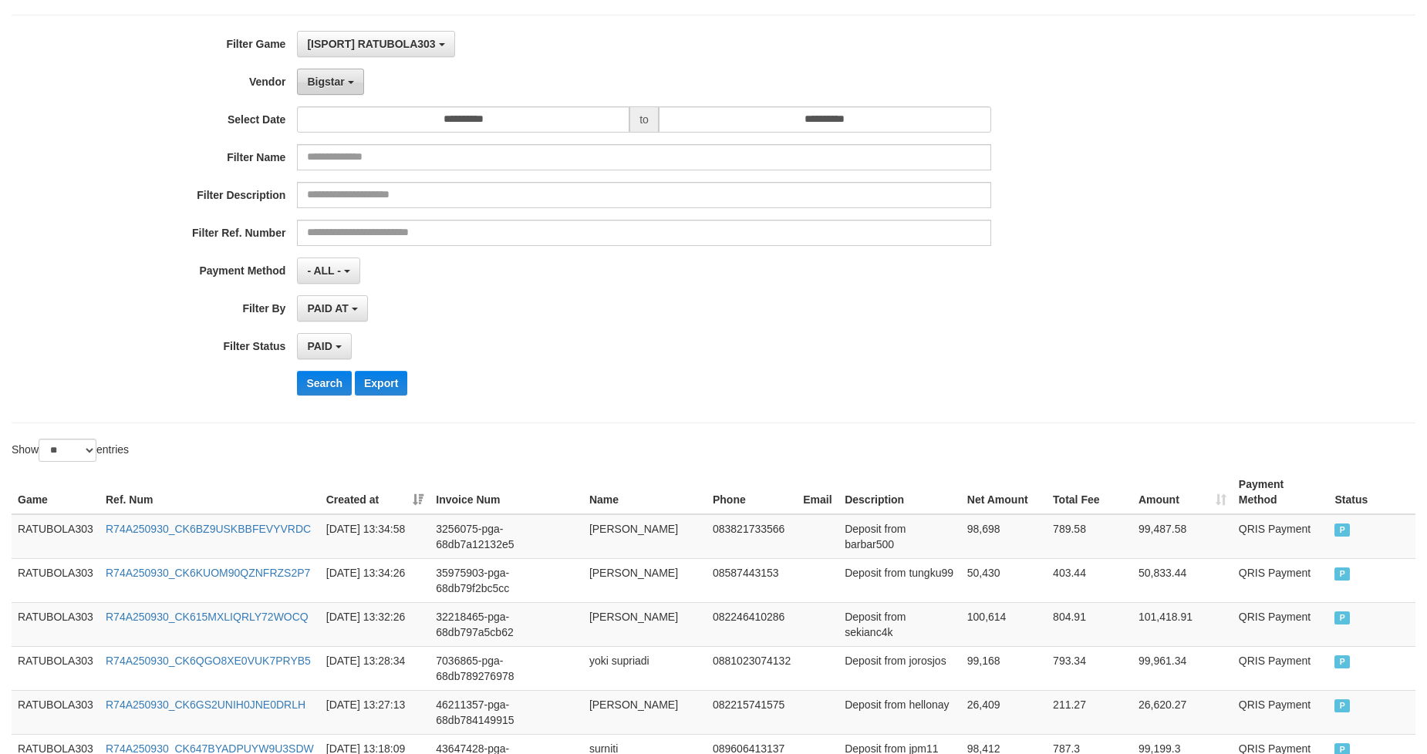
click at [326, 79] on span "Bigstar" at bounding box center [325, 82] width 37 height 12
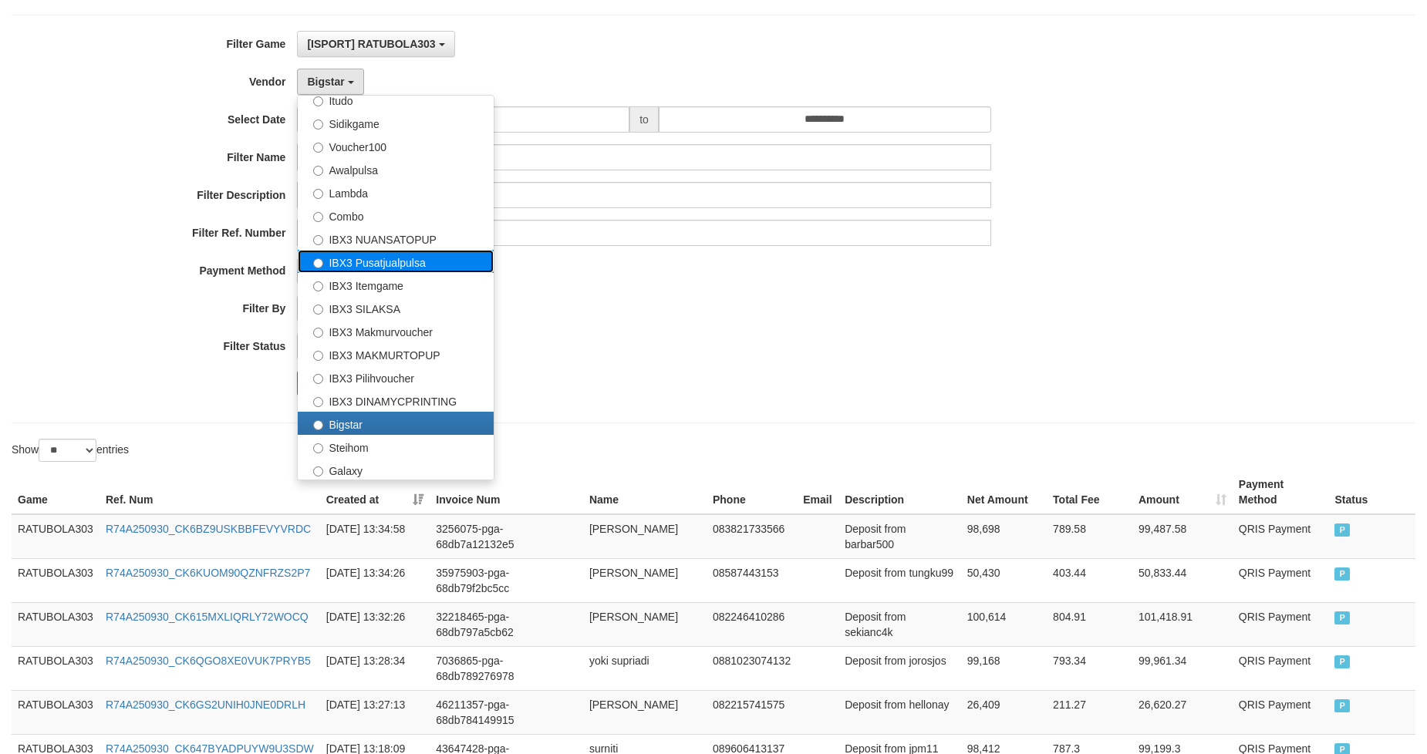
click at [372, 256] on label "IBX3 Pusatjualpulsa" at bounding box center [396, 261] width 196 height 23
select select "**********"
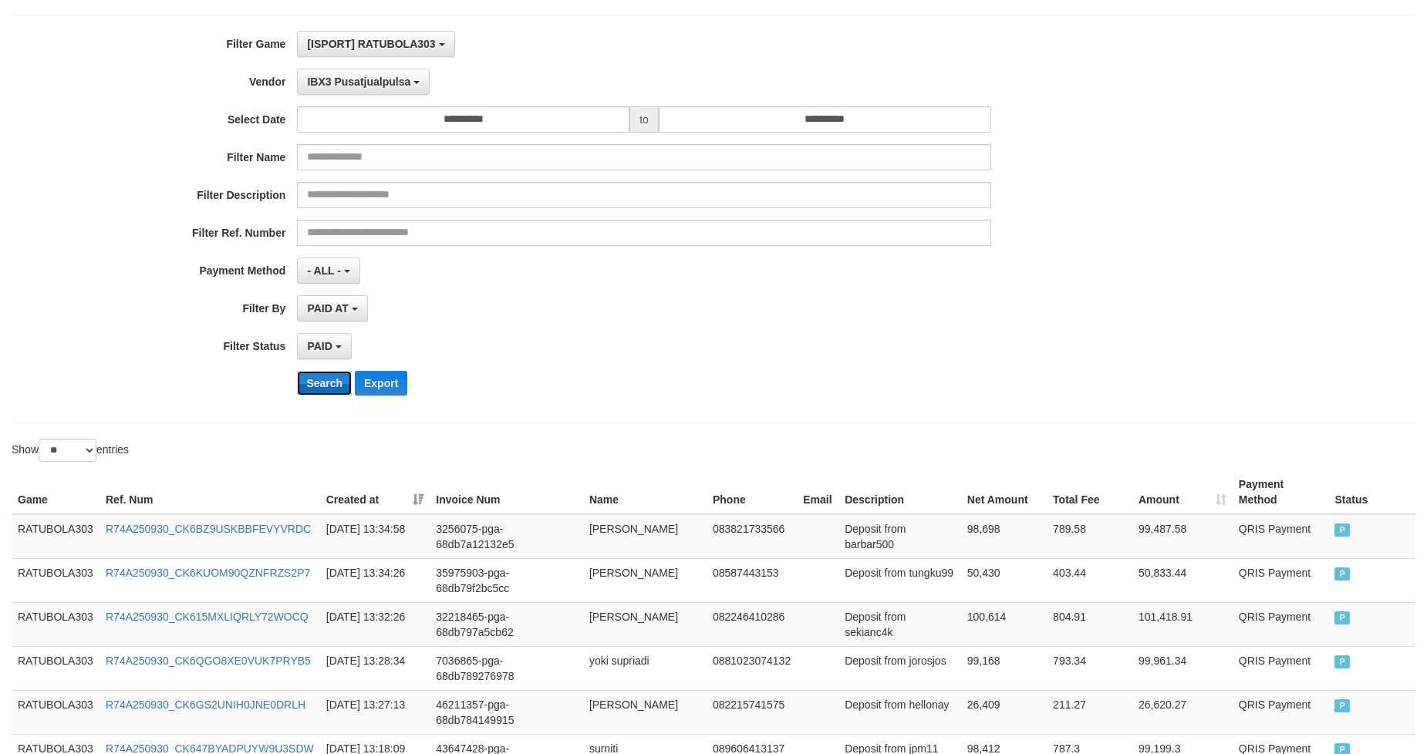
click at [329, 383] on button "Search" at bounding box center [324, 383] width 55 height 25
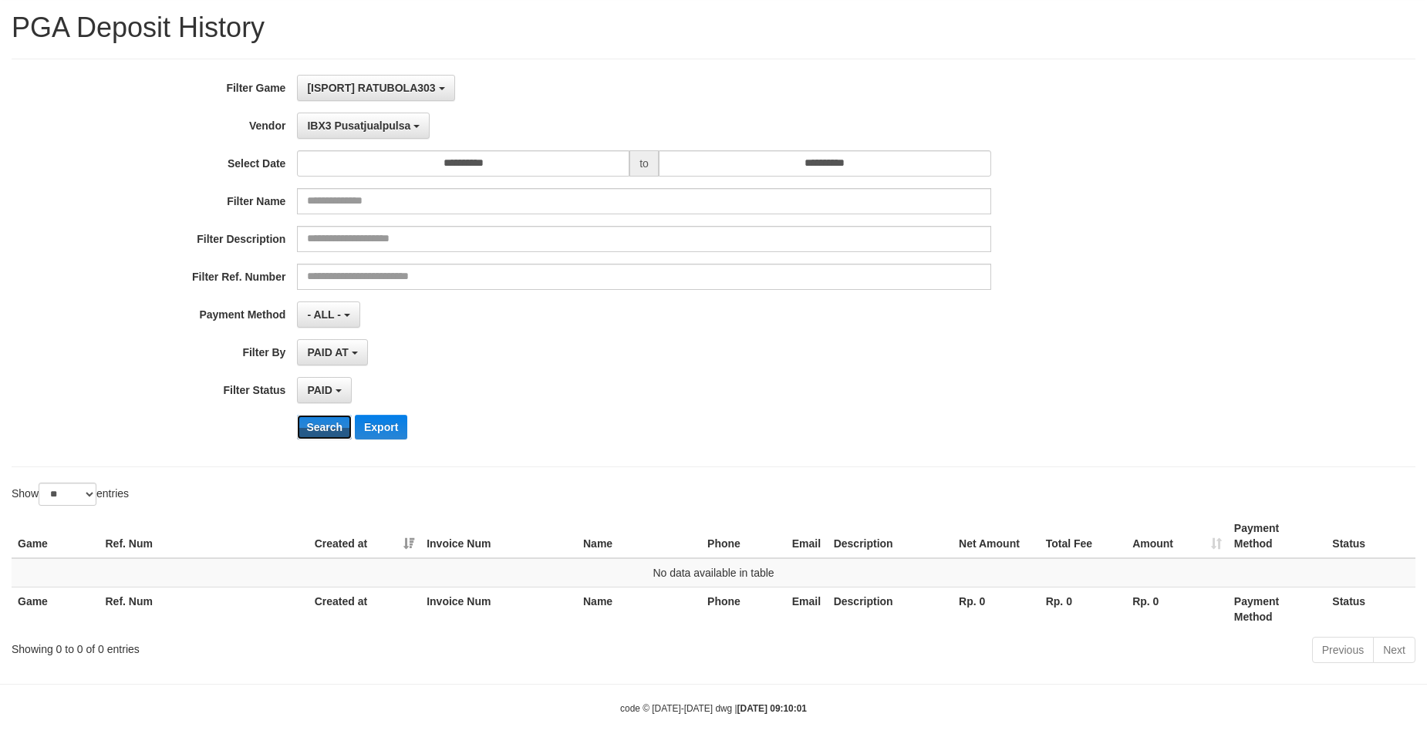
scroll to position [43, 0]
click at [379, 120] on span "IBX3 Pusatjualpulsa" at bounding box center [358, 126] width 103 height 12
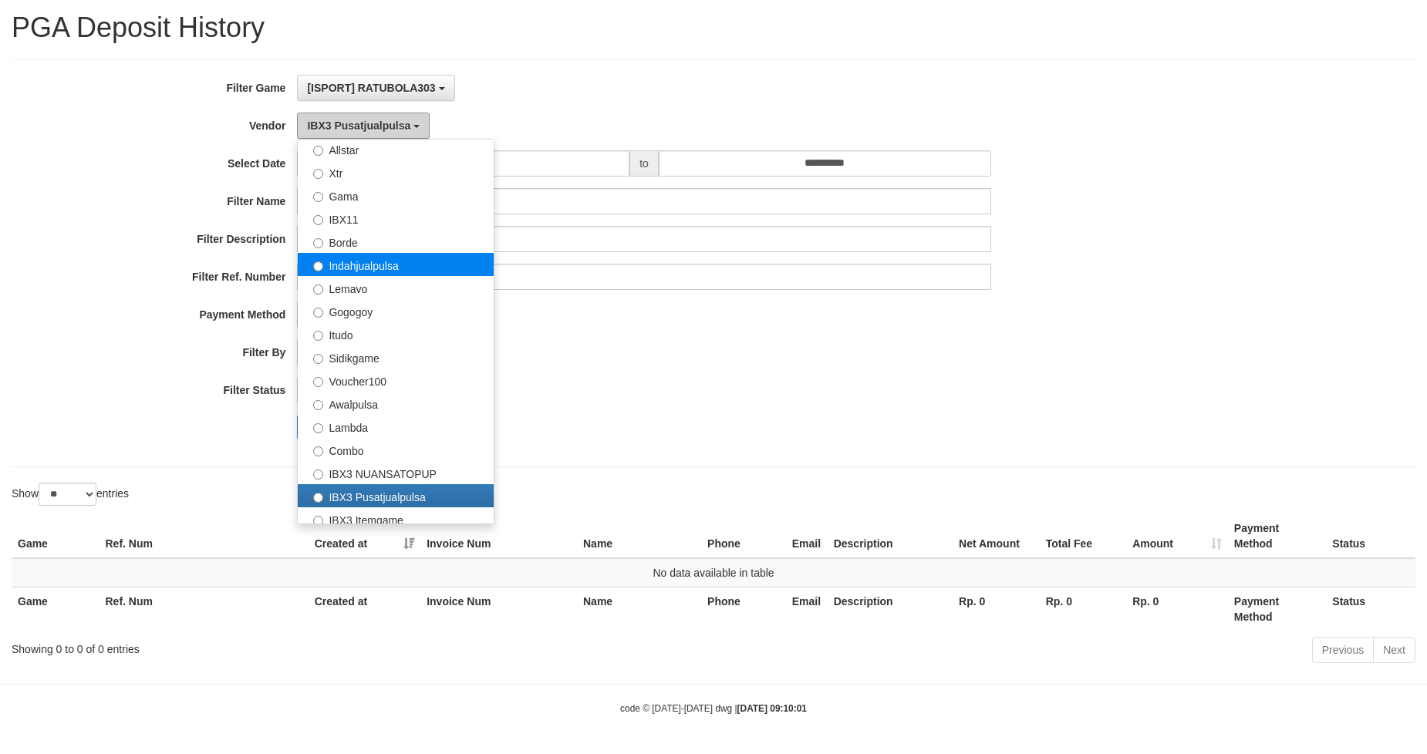
scroll to position [322, 0]
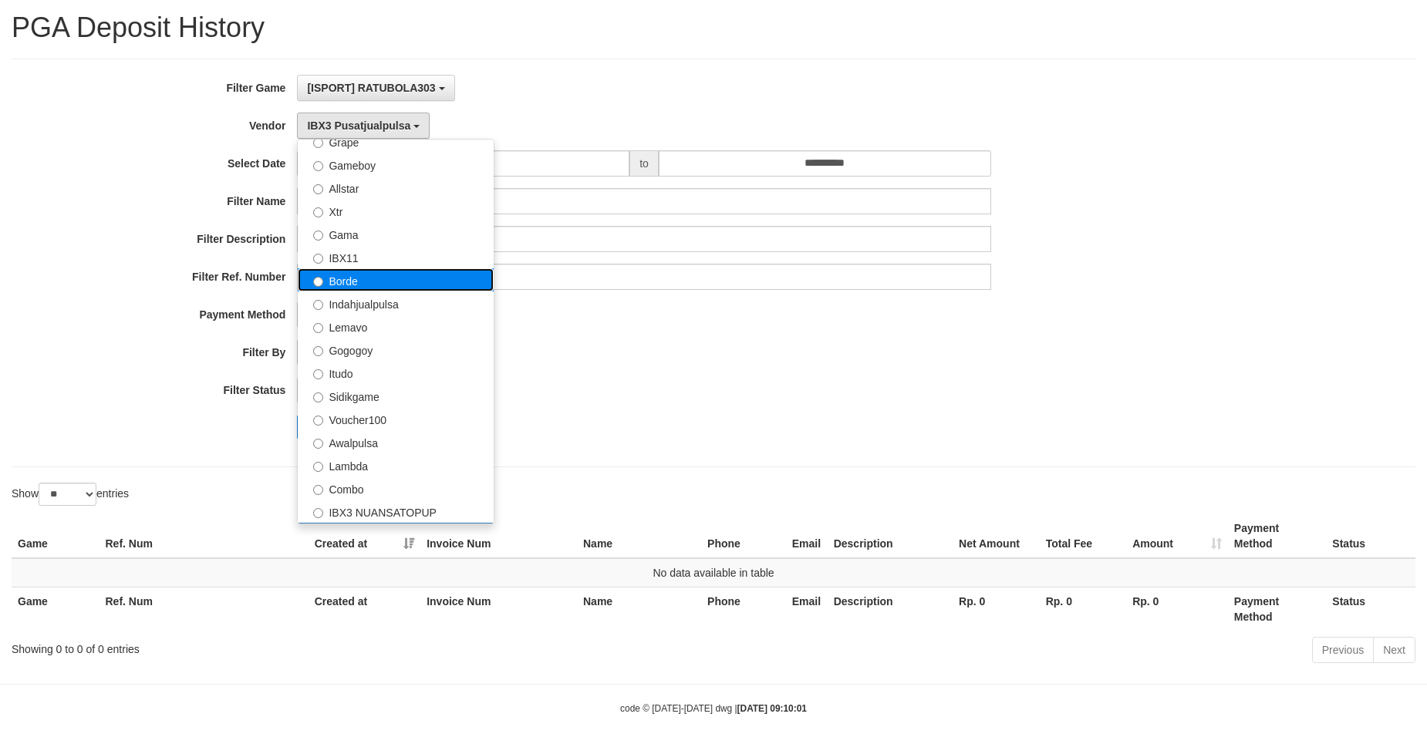
click at [392, 273] on label "Borde" at bounding box center [396, 279] width 196 height 23
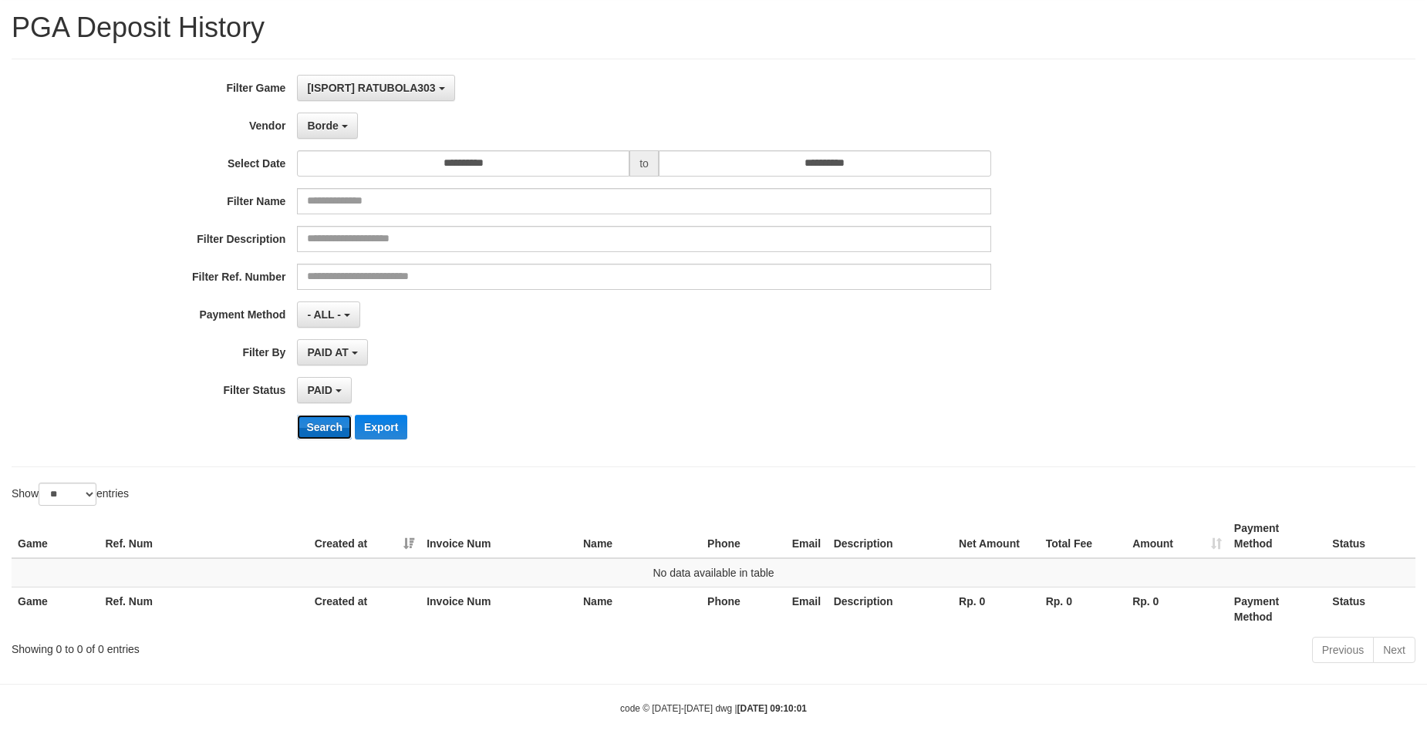
click at [326, 435] on button "Search" at bounding box center [324, 427] width 55 height 25
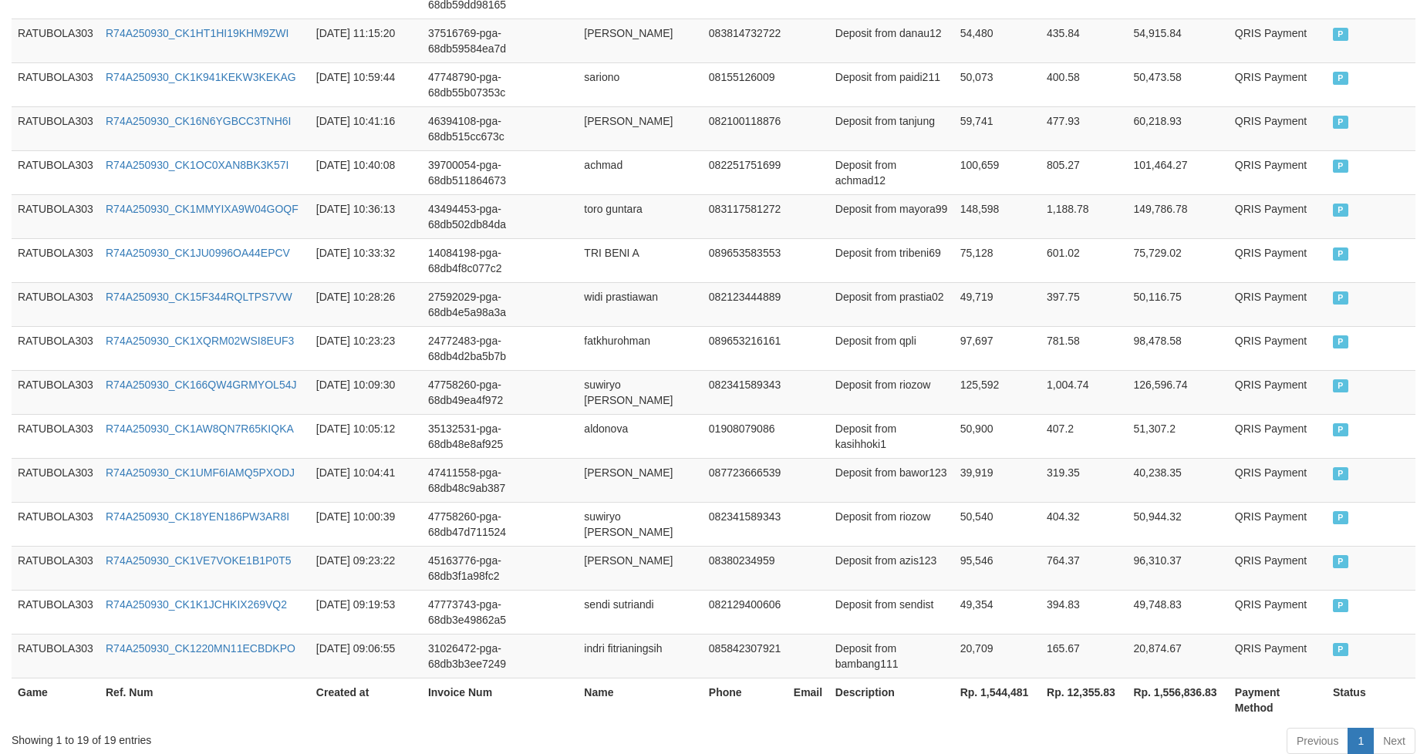
scroll to position [852, 0]
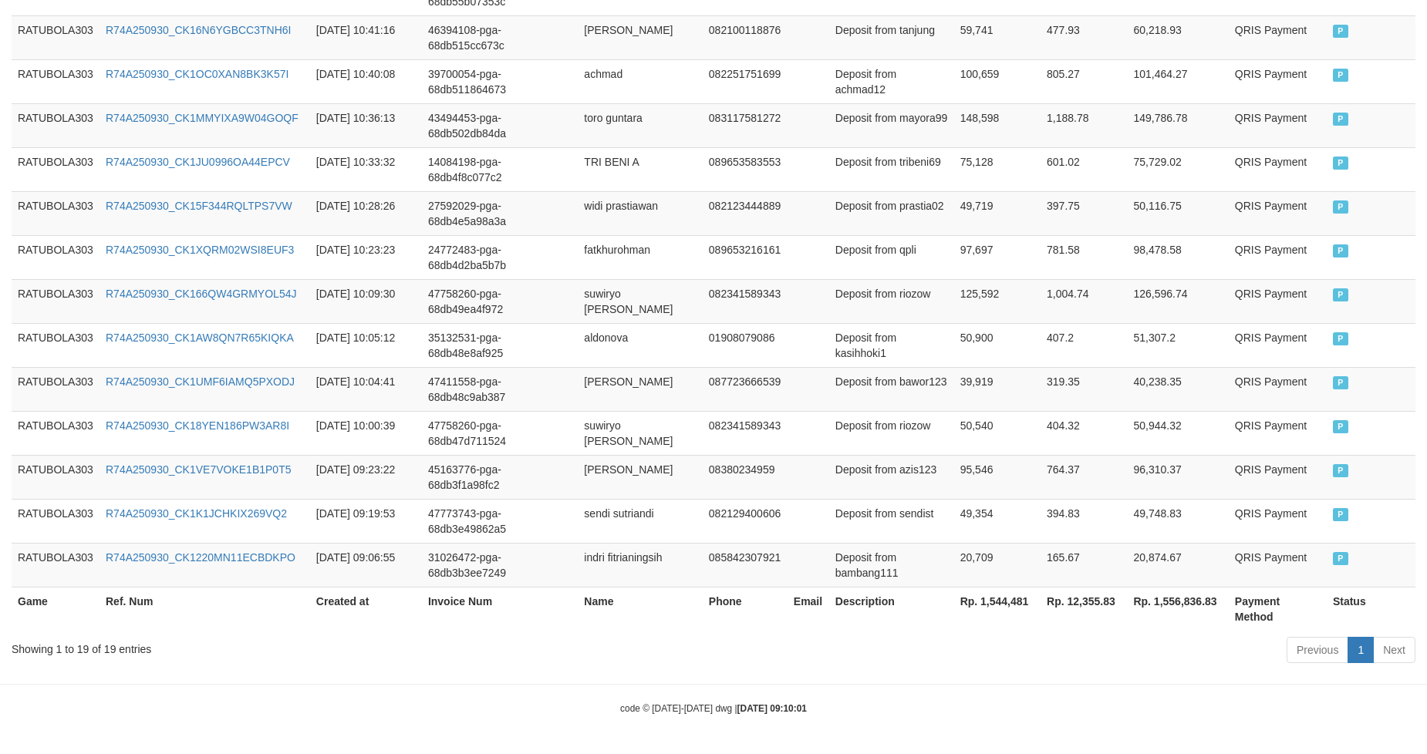
click at [1001, 596] on th "Rp. 1,544,481" at bounding box center [997, 609] width 86 height 44
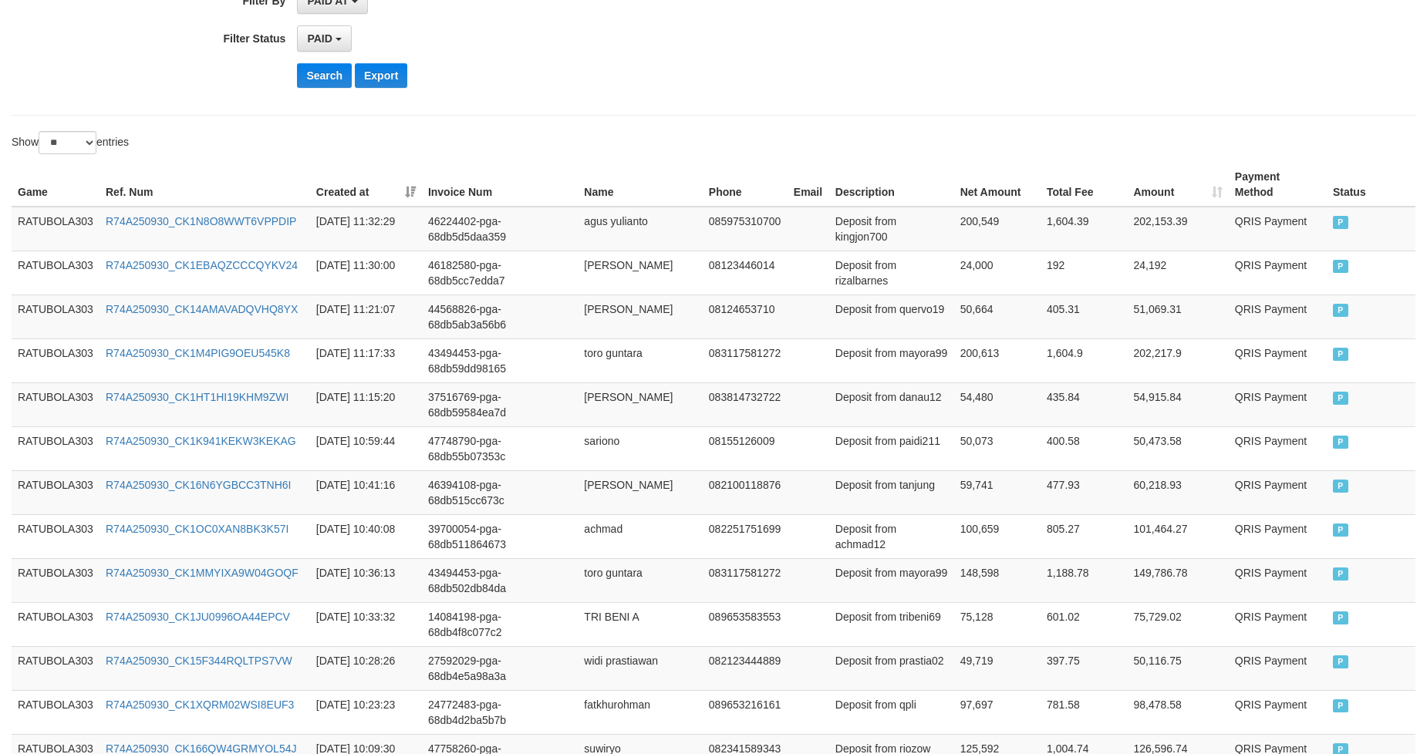
scroll to position [52, 0]
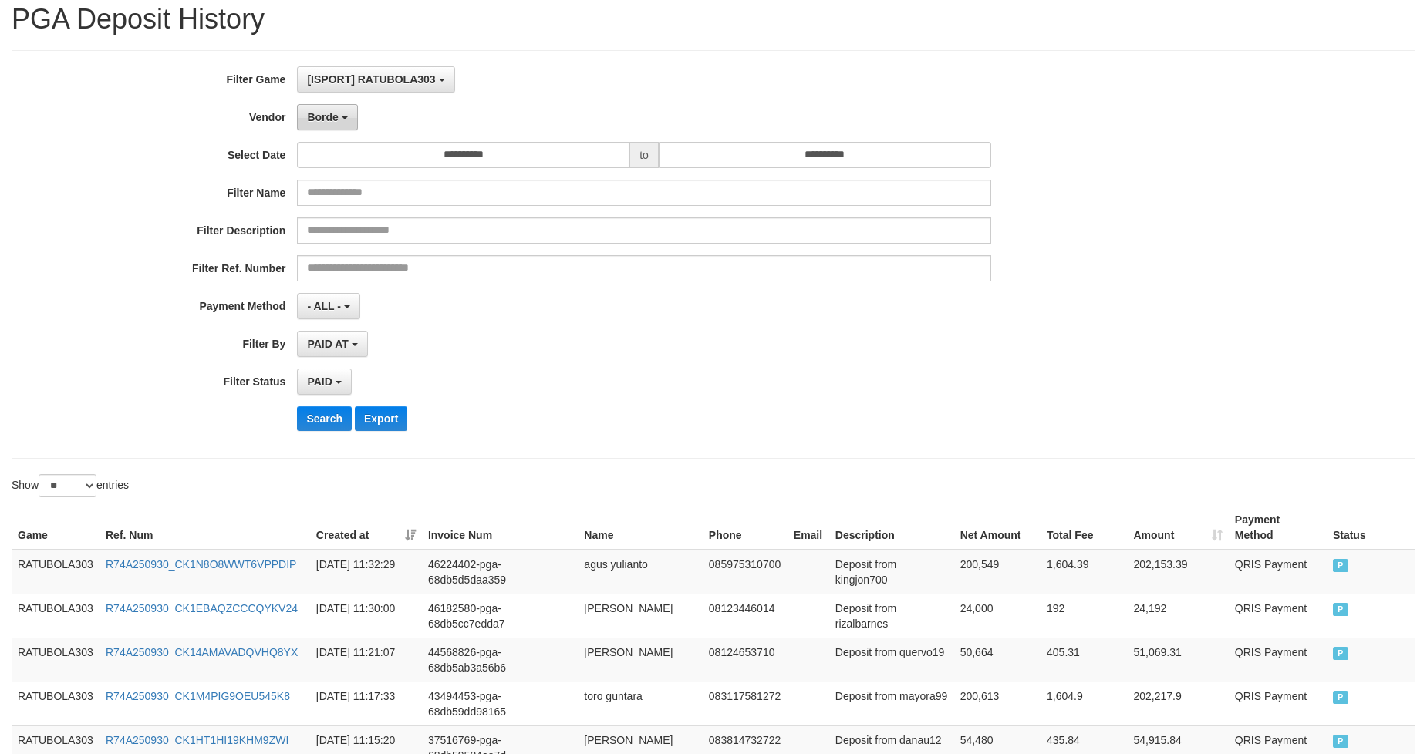
click at [338, 116] on button "Borde" at bounding box center [327, 117] width 60 height 26
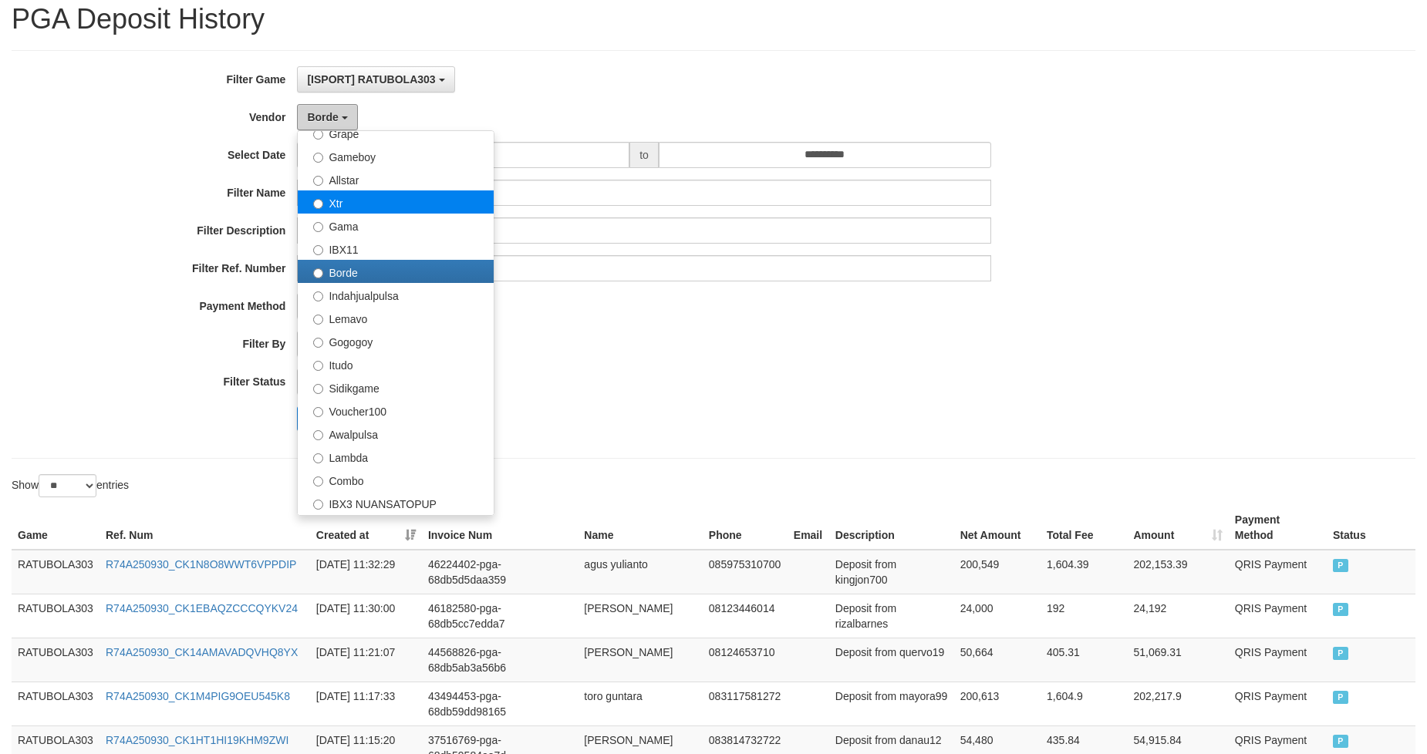
scroll to position [208, 0]
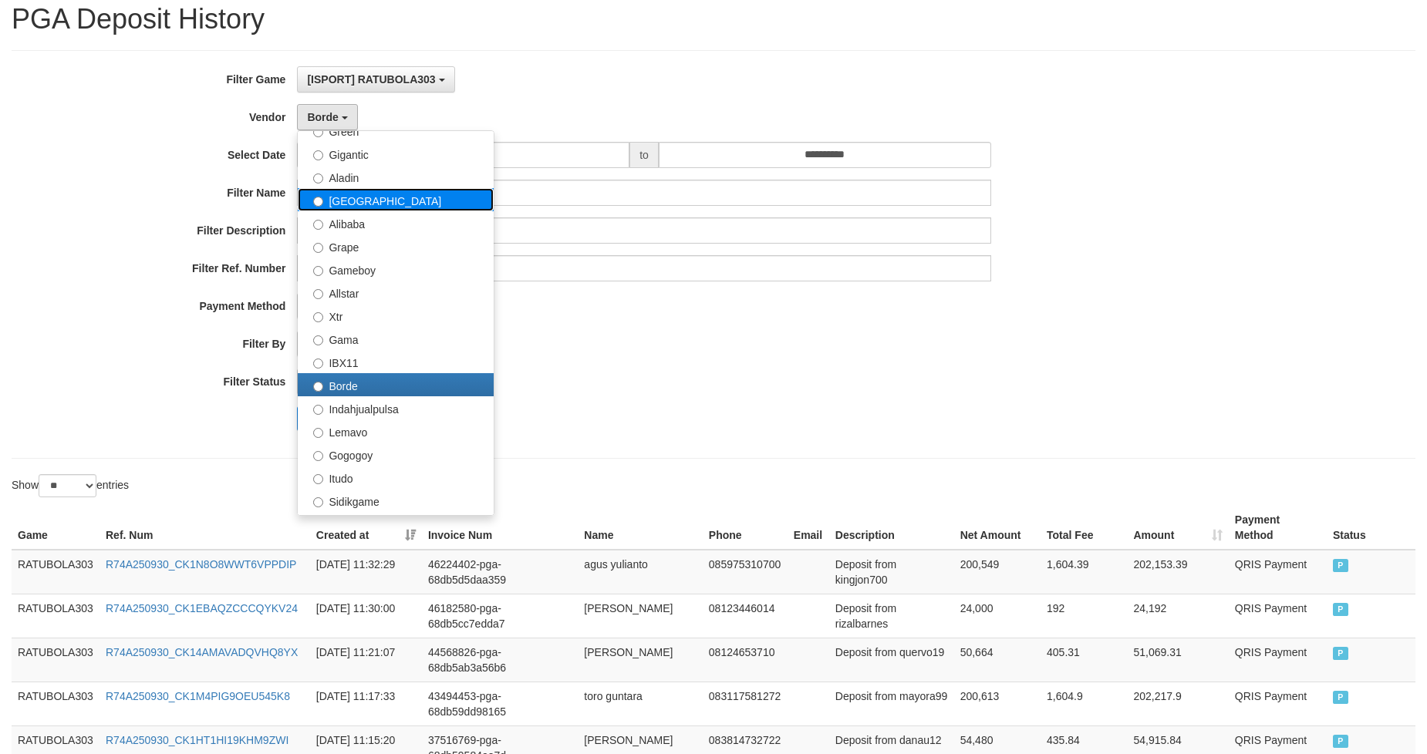
click at [387, 197] on label "[GEOGRAPHIC_DATA]" at bounding box center [396, 199] width 196 height 23
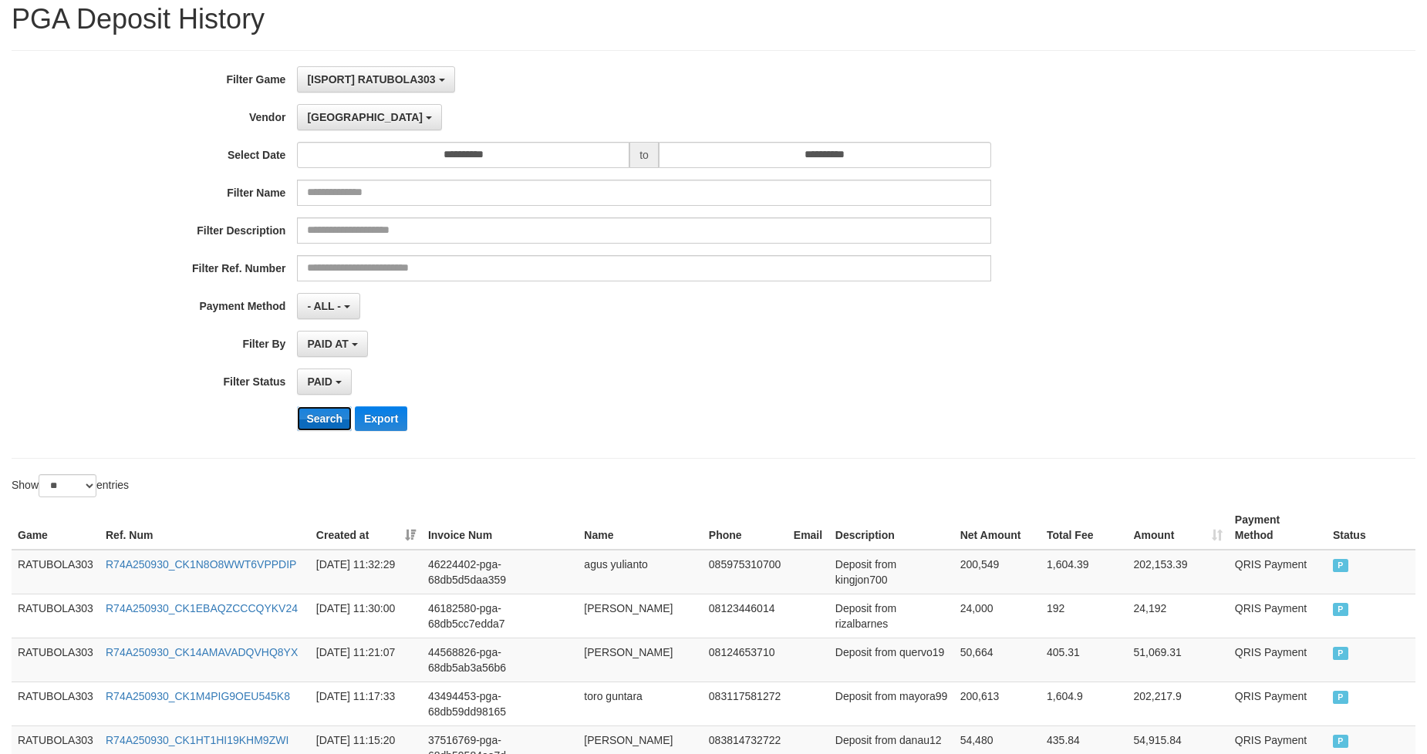
click at [327, 417] on button "Search" at bounding box center [324, 418] width 55 height 25
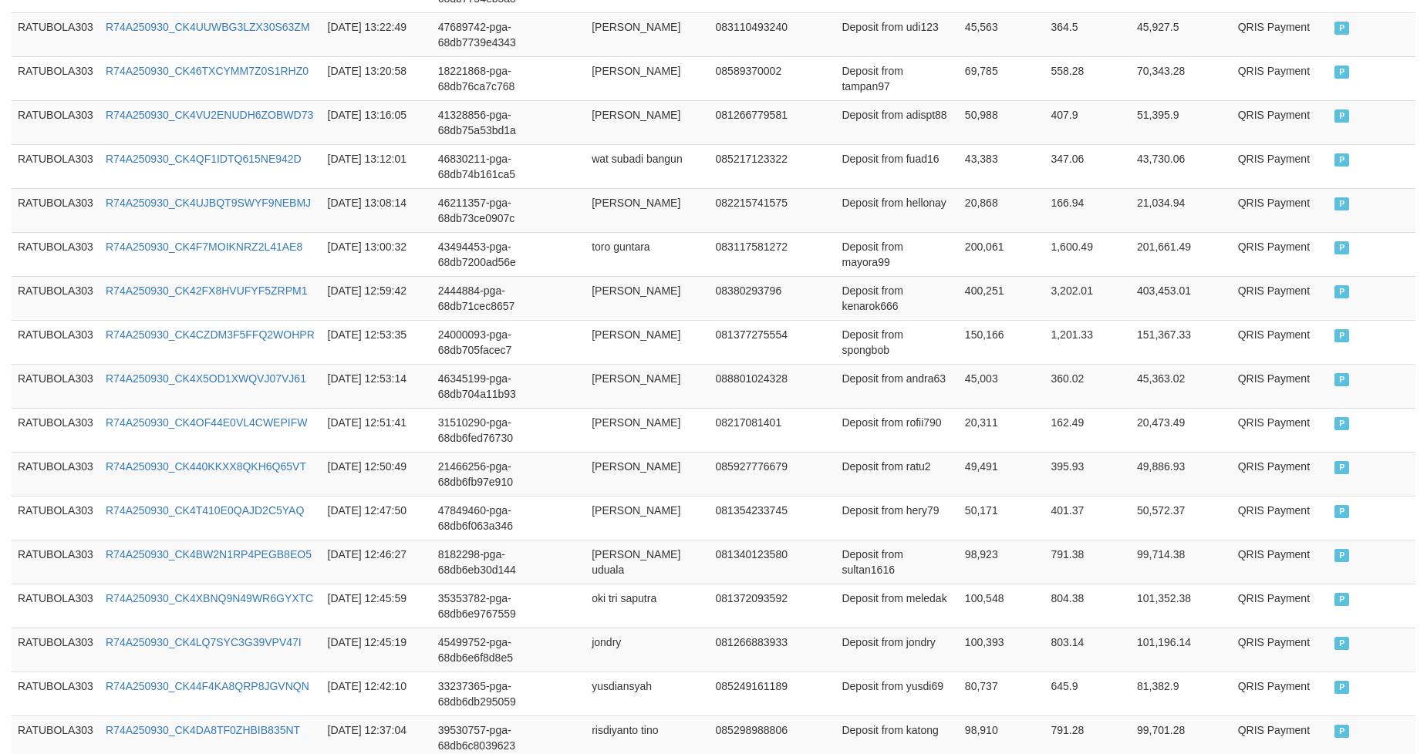
scroll to position [1115, 0]
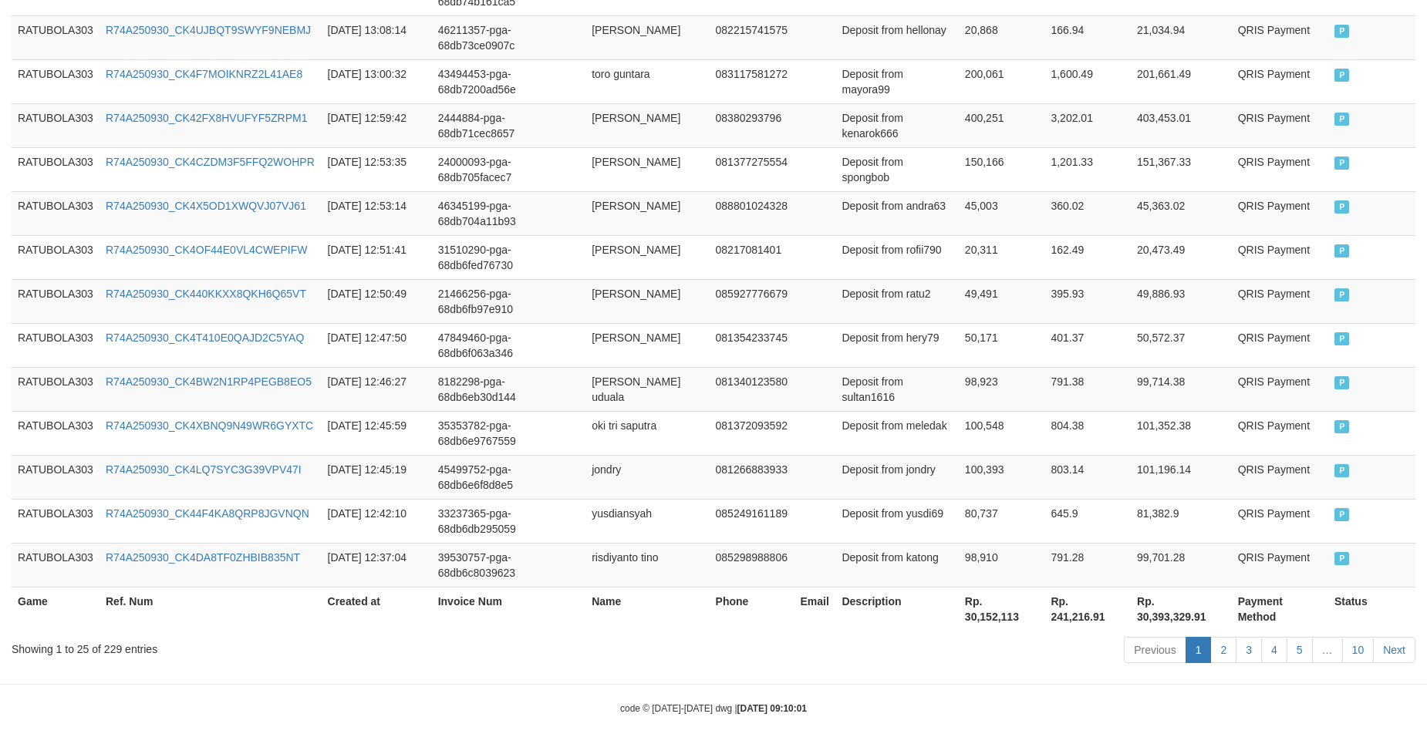
click at [982, 618] on th "Rp. 30,152,113" at bounding box center [1002, 609] width 86 height 44
click at [981, 618] on th "Rp. 30,152,113" at bounding box center [1002, 609] width 86 height 44
copy th "30,152,113"
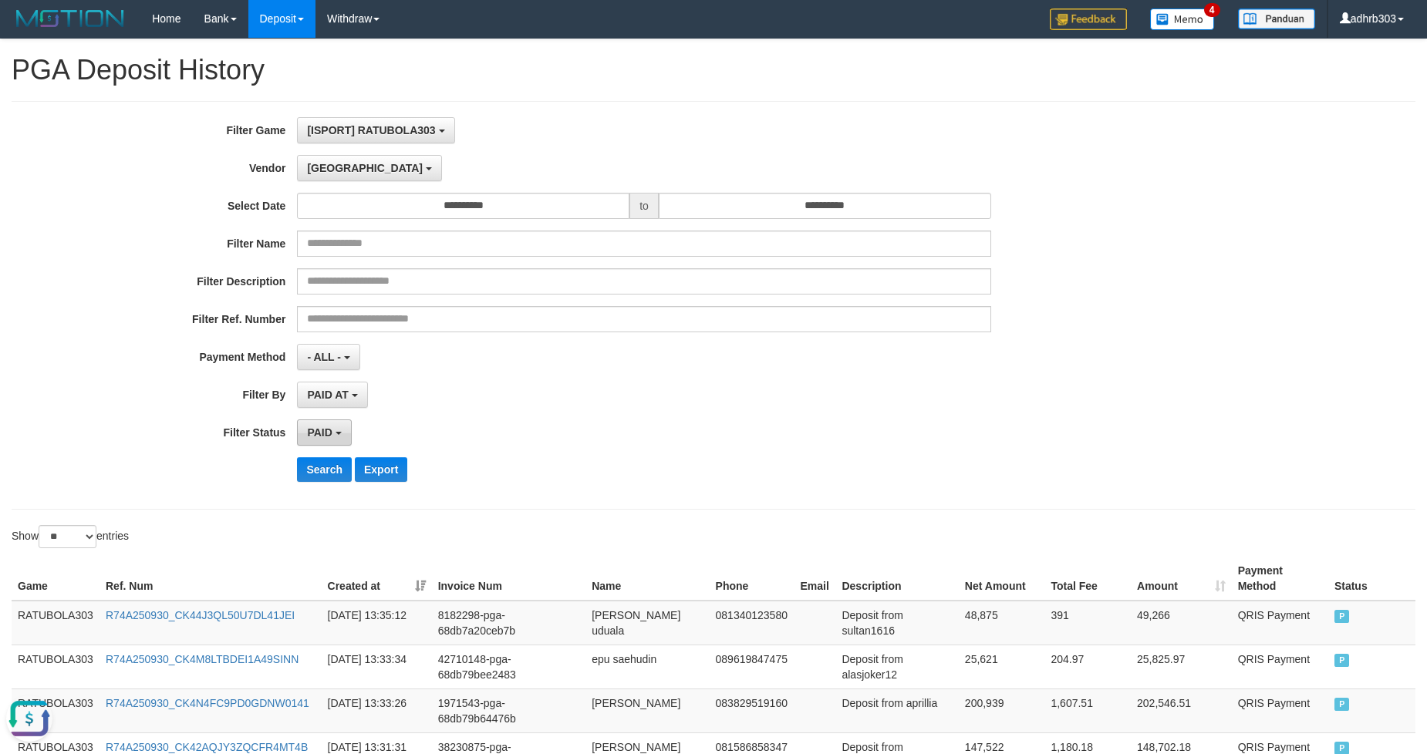
scroll to position [0, 0]
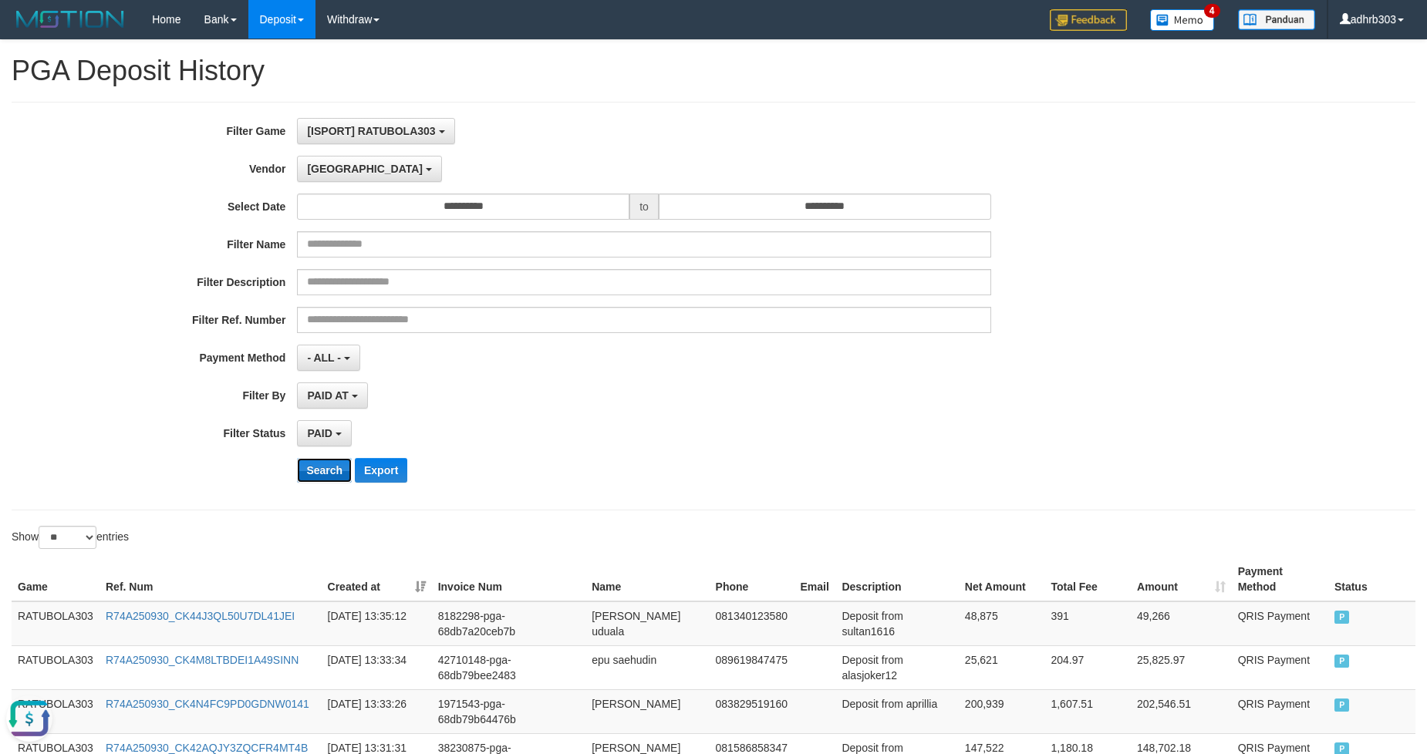
click at [332, 471] on button "Search" at bounding box center [324, 470] width 55 height 25
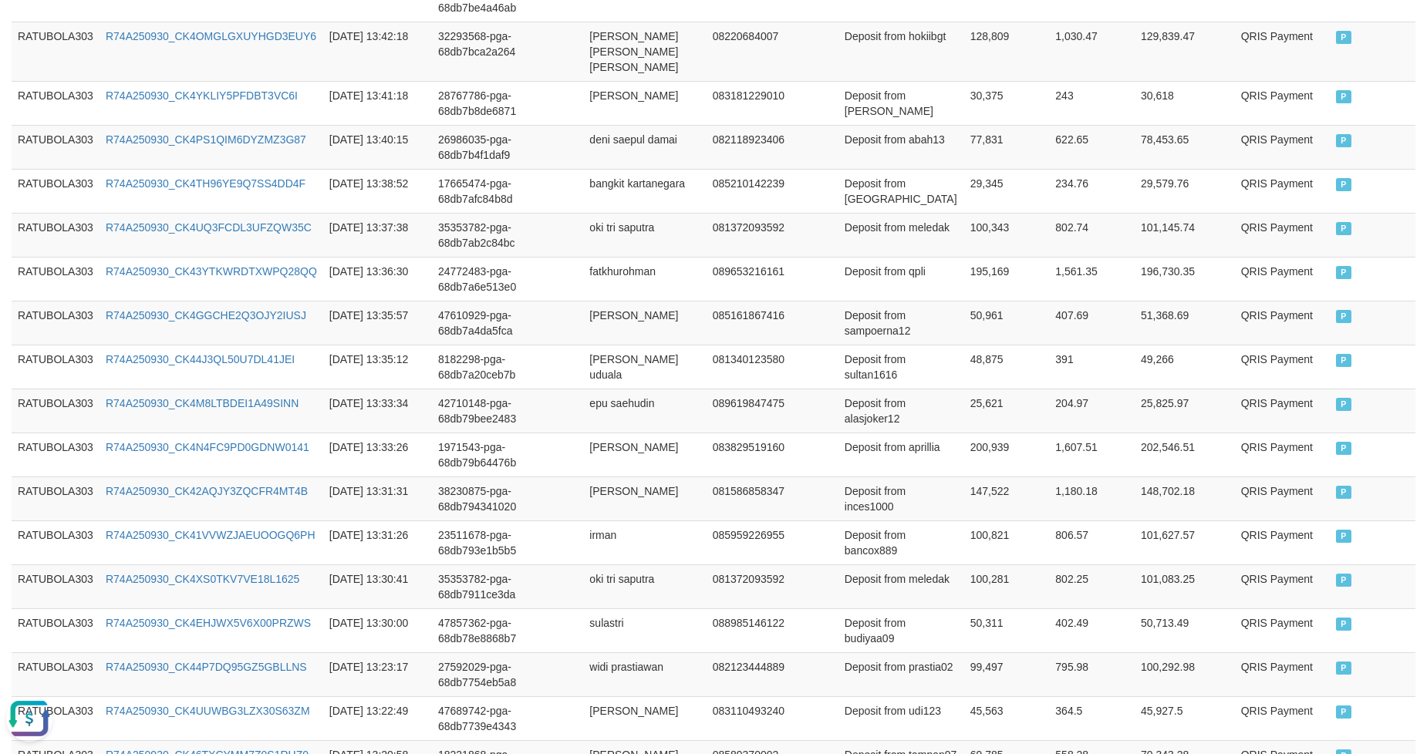
scroll to position [1115, 0]
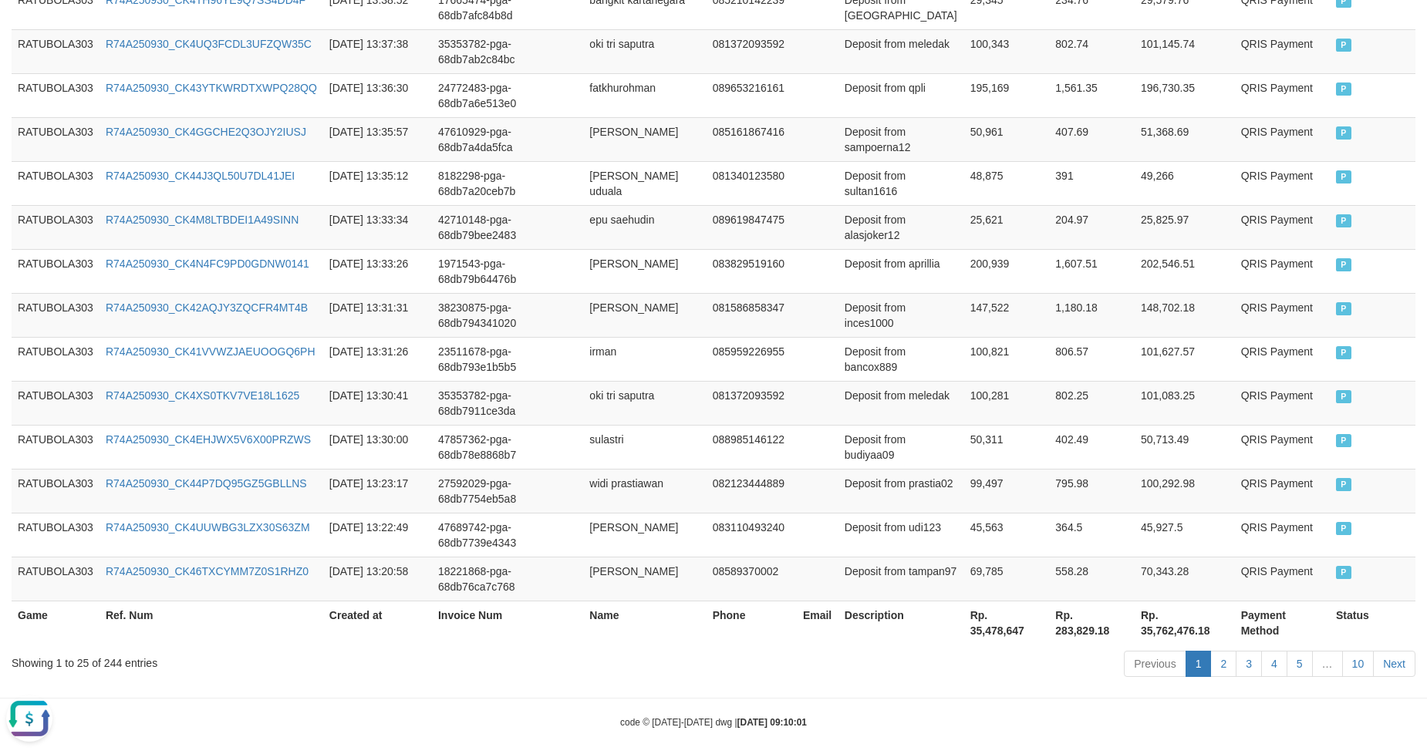
click at [1001, 620] on th "Rp. 35,478,647" at bounding box center [1007, 623] width 86 height 44
copy th "35,478,647"
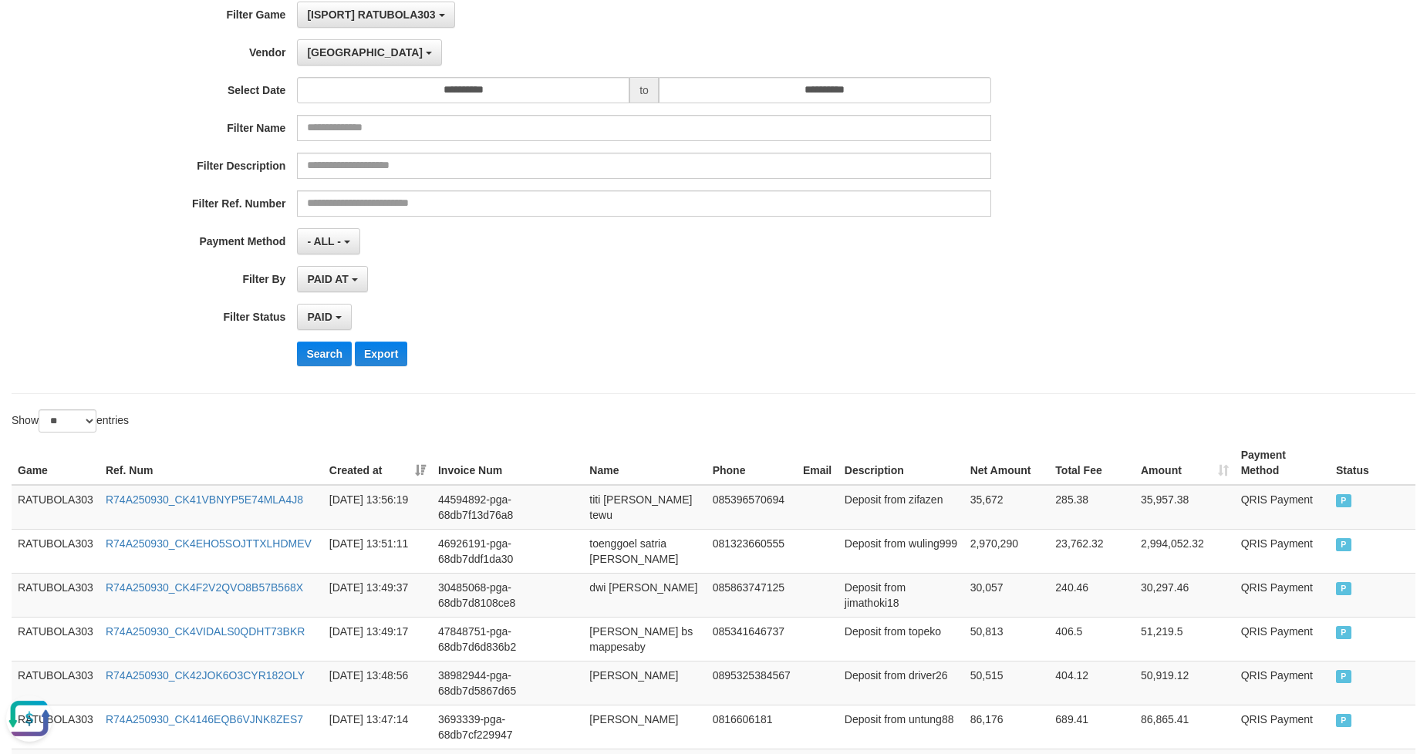
scroll to position [87, 0]
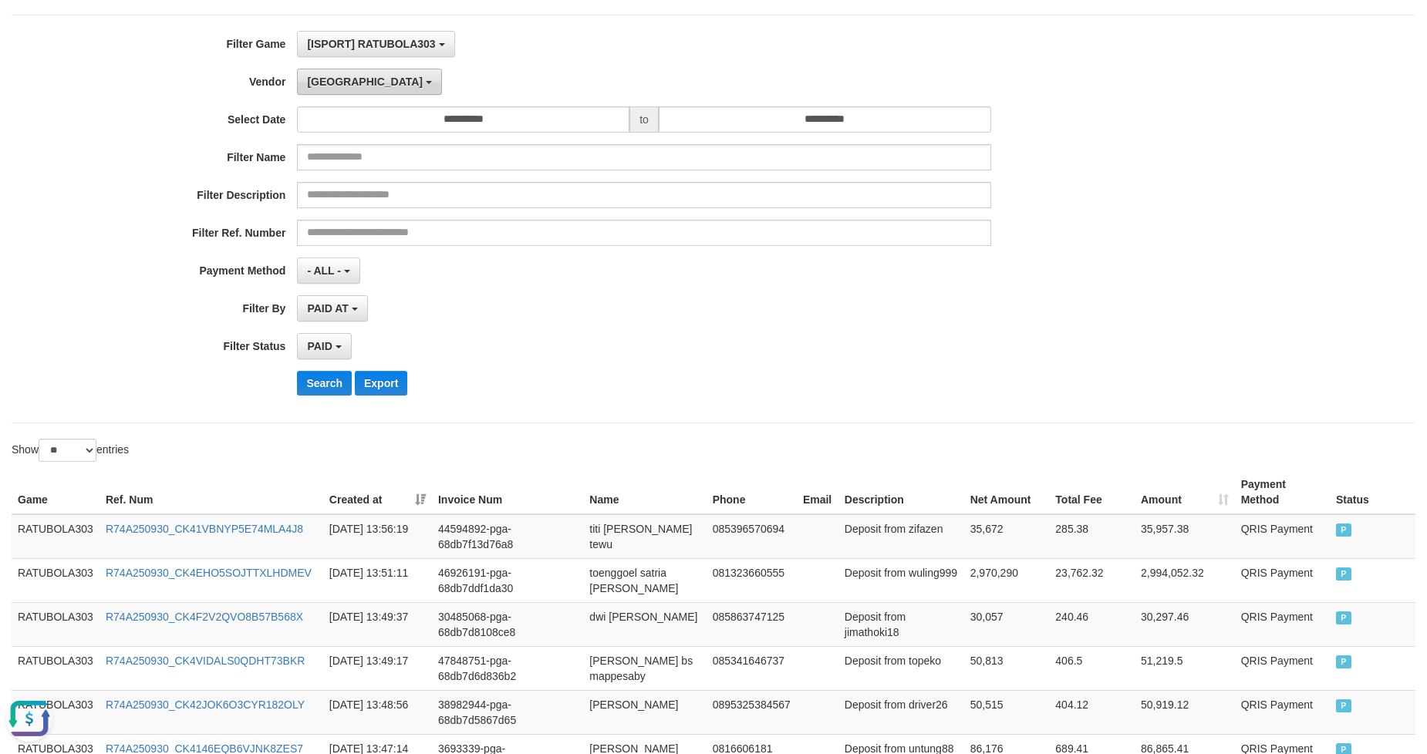
click at [426, 82] on b "button" at bounding box center [429, 82] width 6 height 3
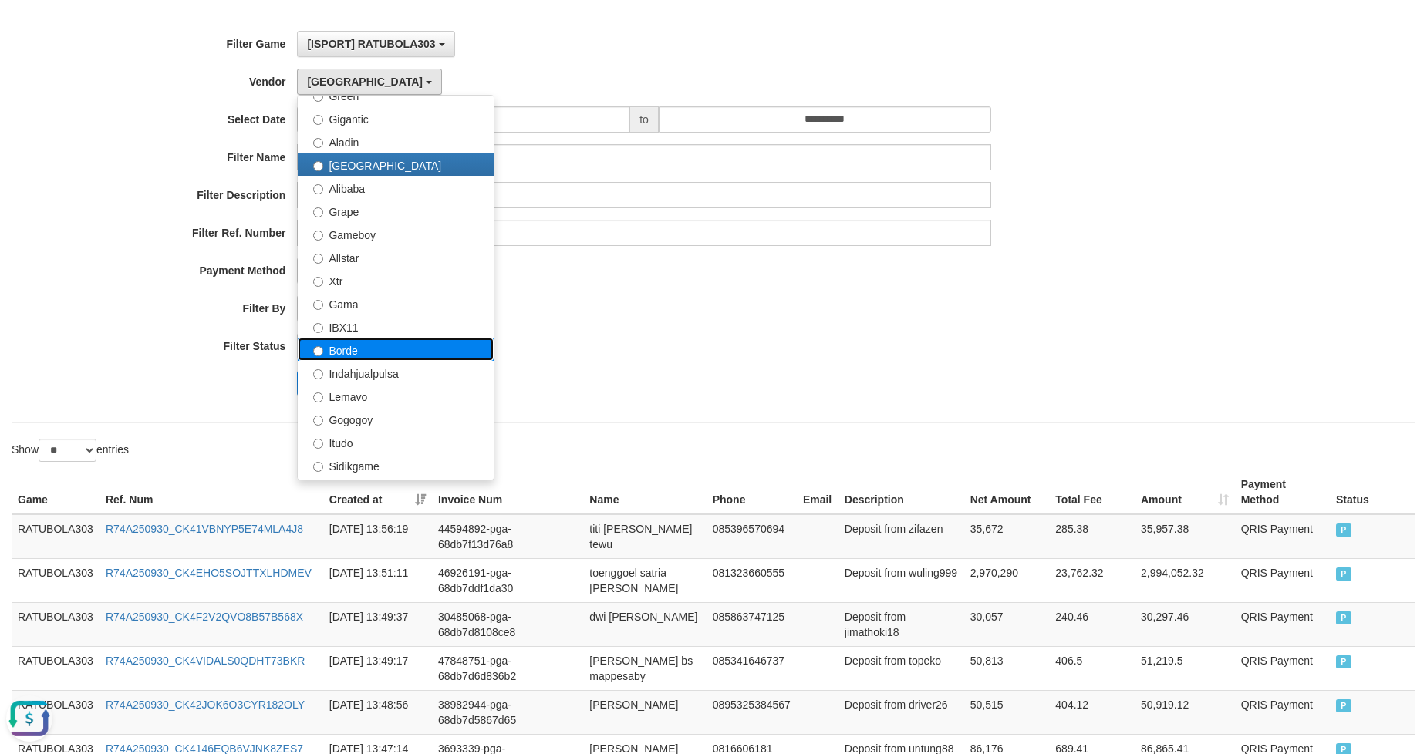
click at [383, 348] on label "Borde" at bounding box center [396, 349] width 196 height 23
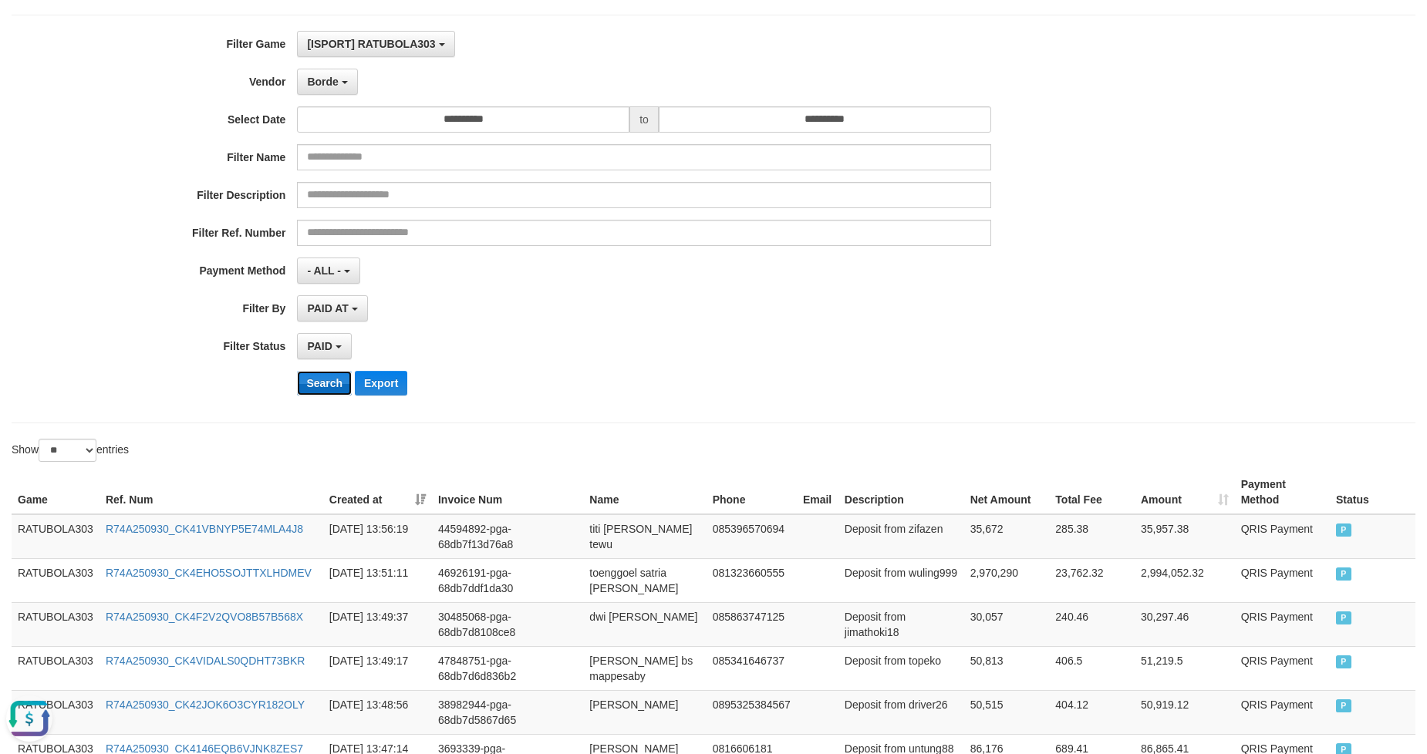
click at [325, 381] on button "Search" at bounding box center [324, 383] width 55 height 25
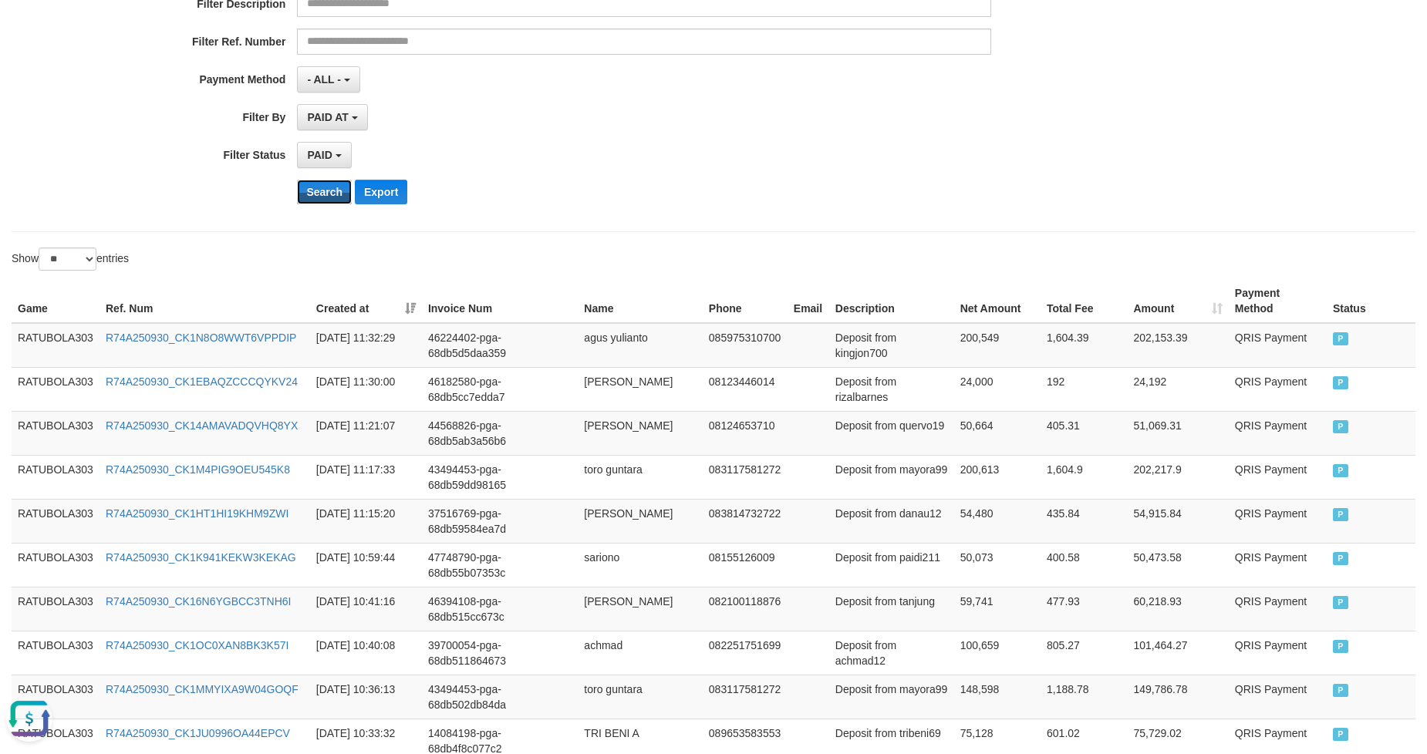
scroll to position [0, 0]
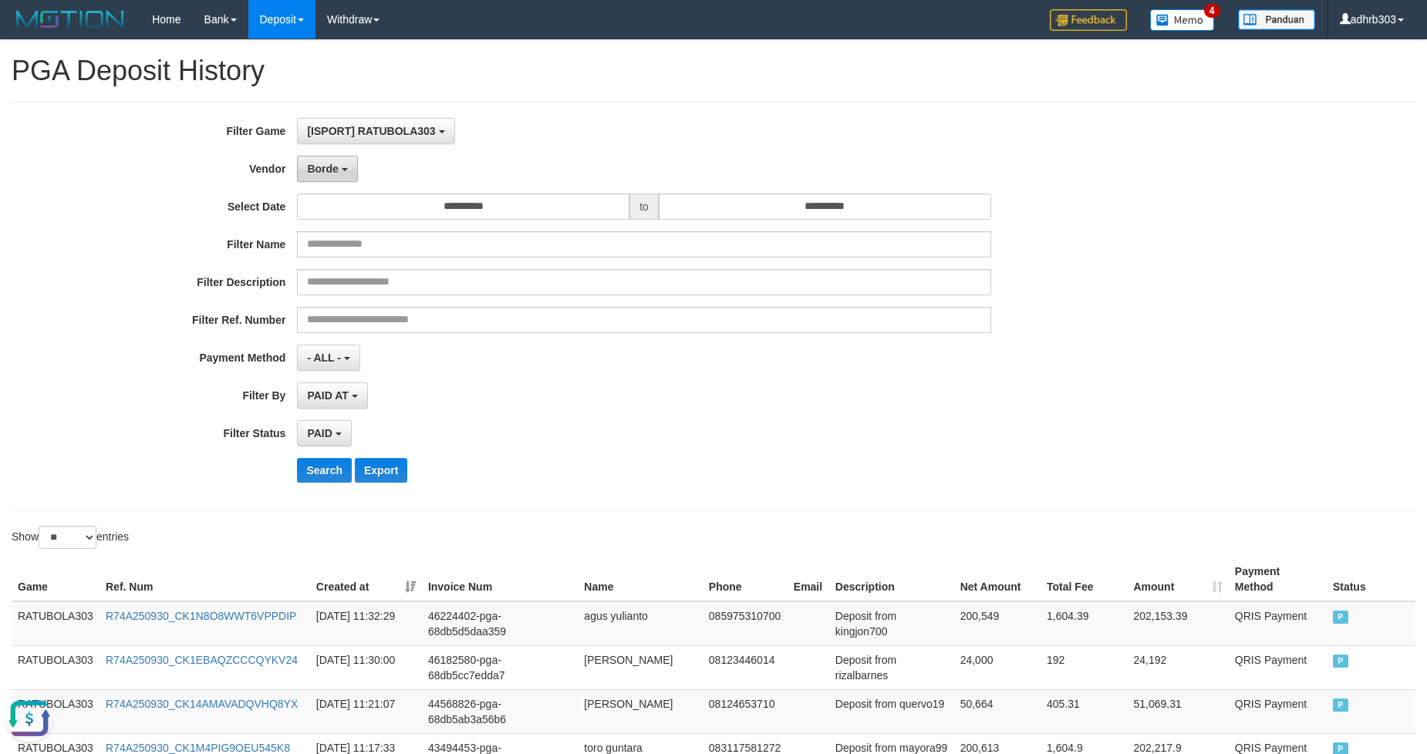
click at [325, 167] on span "Borde" at bounding box center [322, 169] width 31 height 12
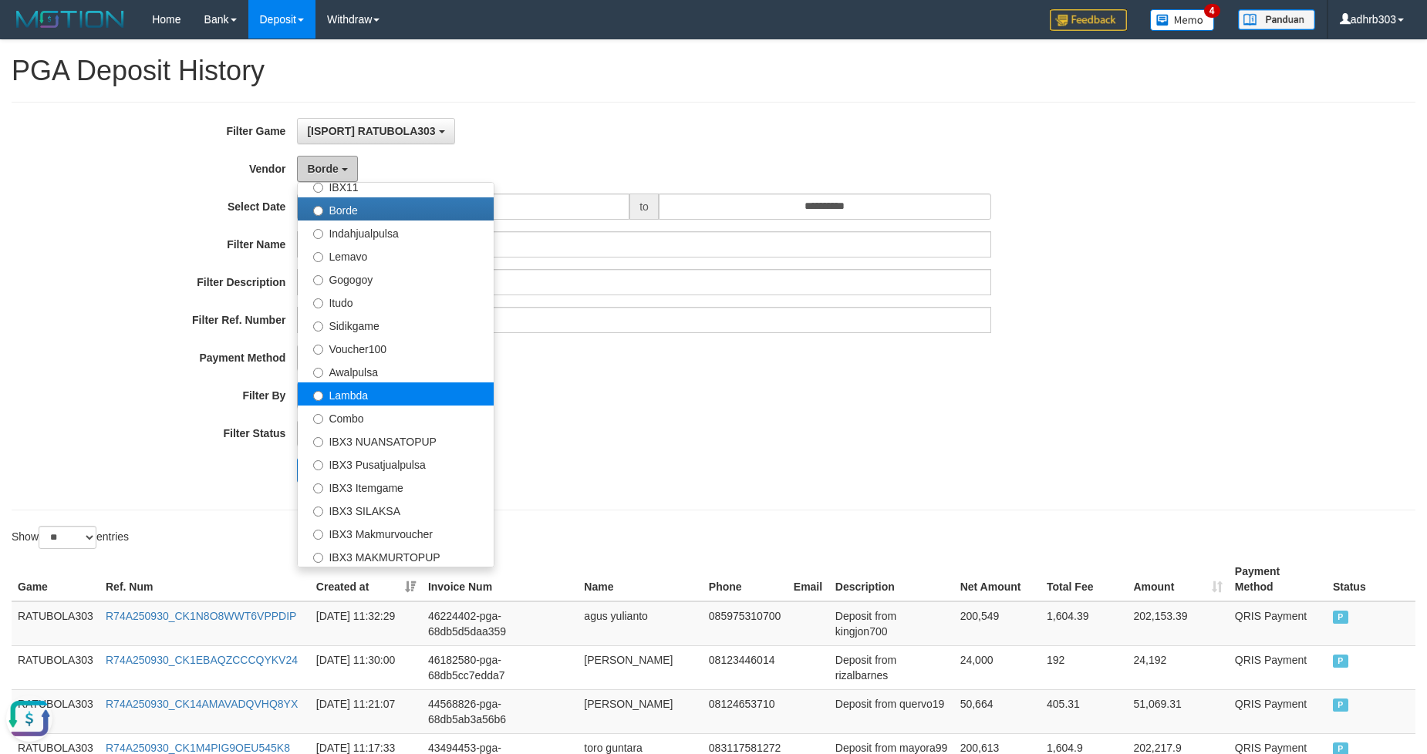
scroll to position [437, 0]
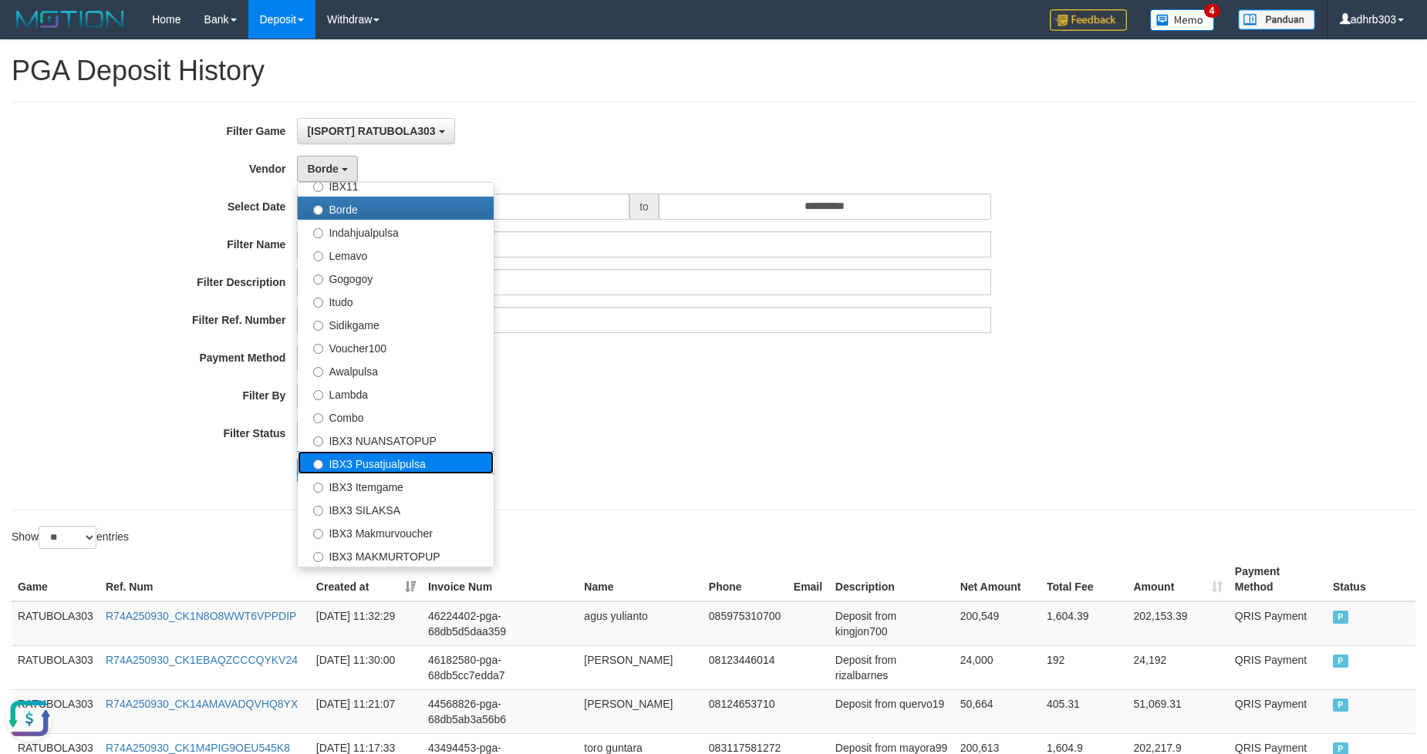
click at [402, 461] on label "IBX3 Pusatjualpulsa" at bounding box center [396, 462] width 196 height 23
select select "**********"
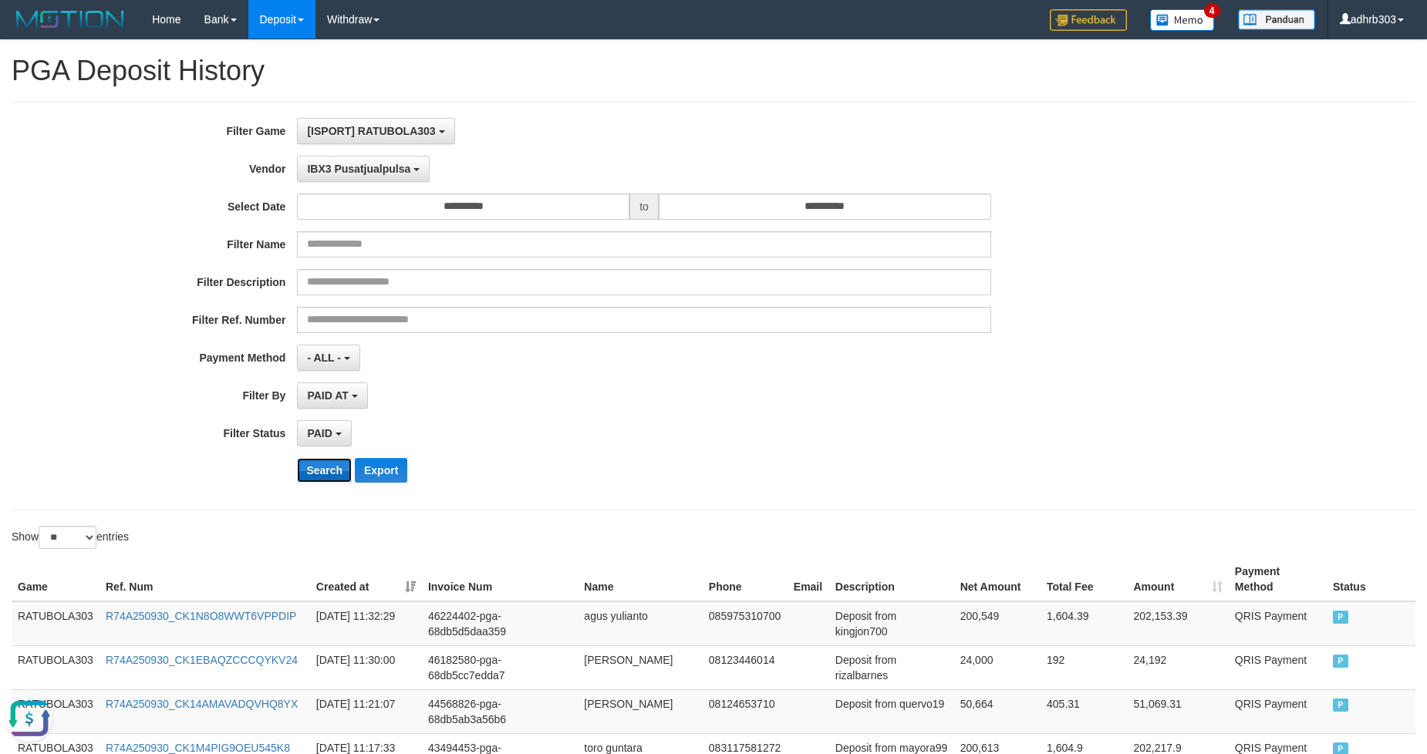
click at [332, 473] on button "Search" at bounding box center [324, 470] width 55 height 25
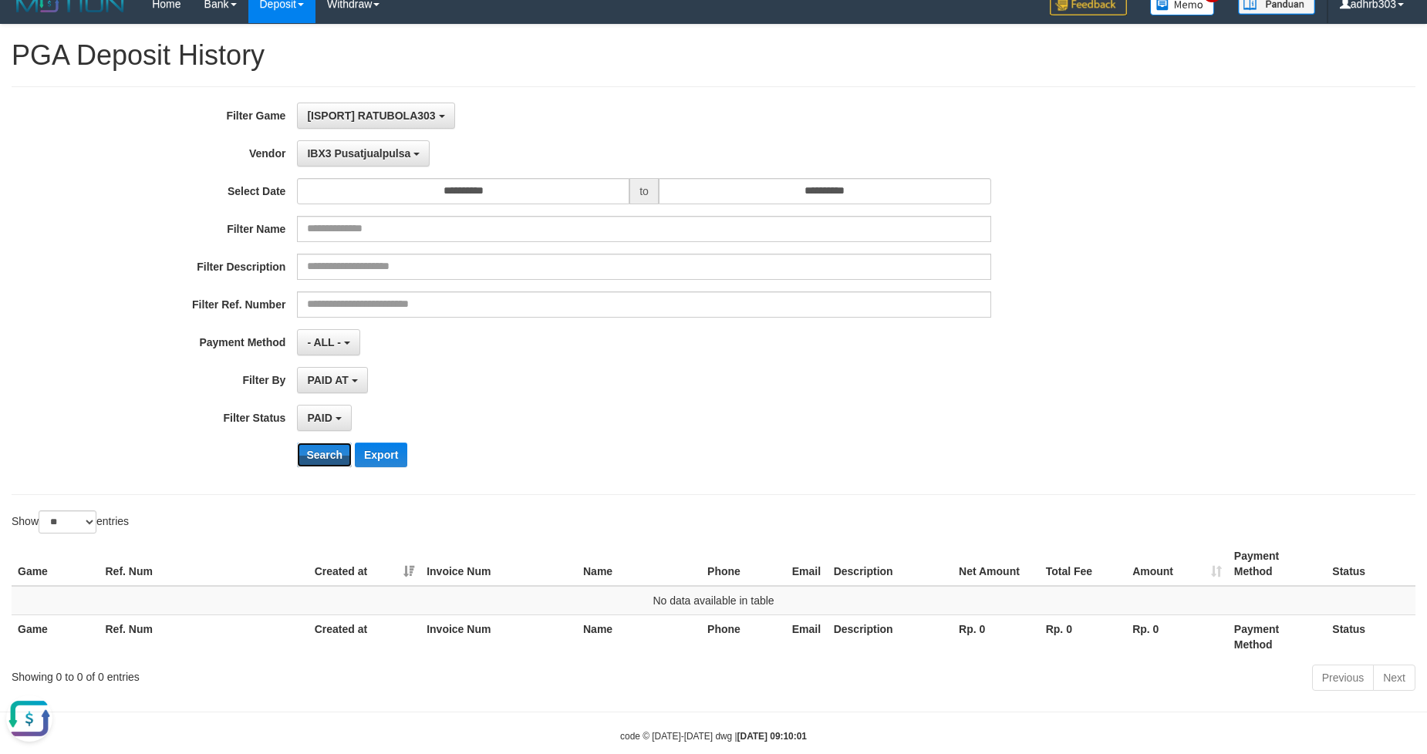
scroll to position [0, 0]
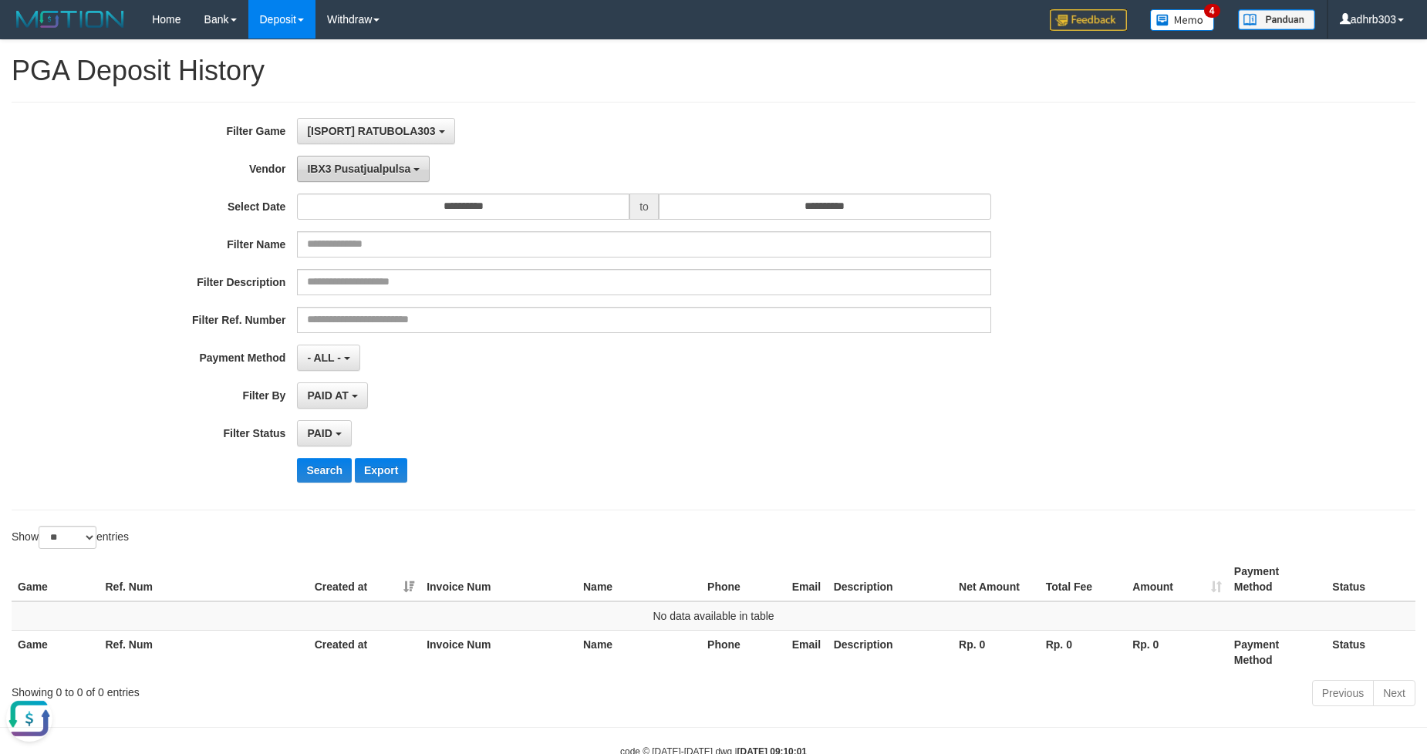
click at [393, 171] on span "IBX3 Pusatjualpulsa" at bounding box center [358, 169] width 103 height 12
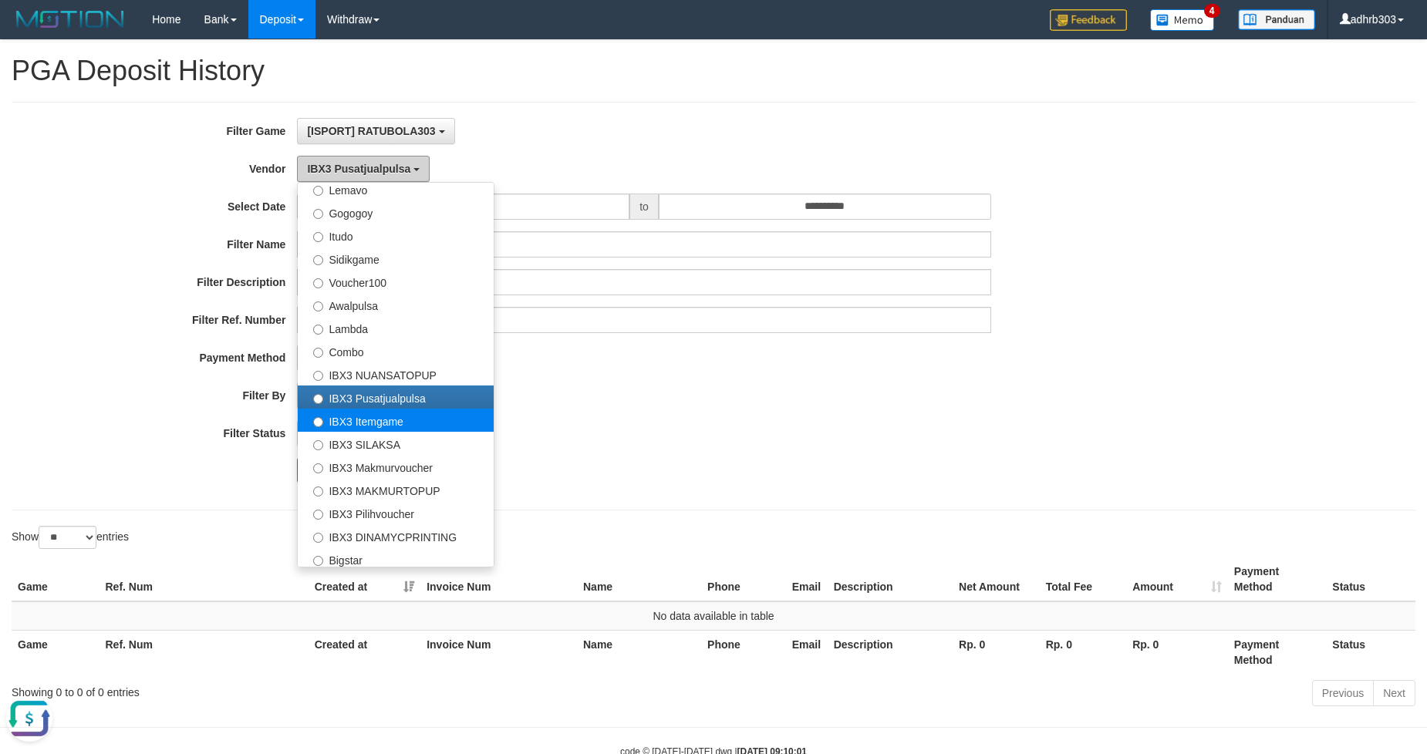
scroll to position [551, 0]
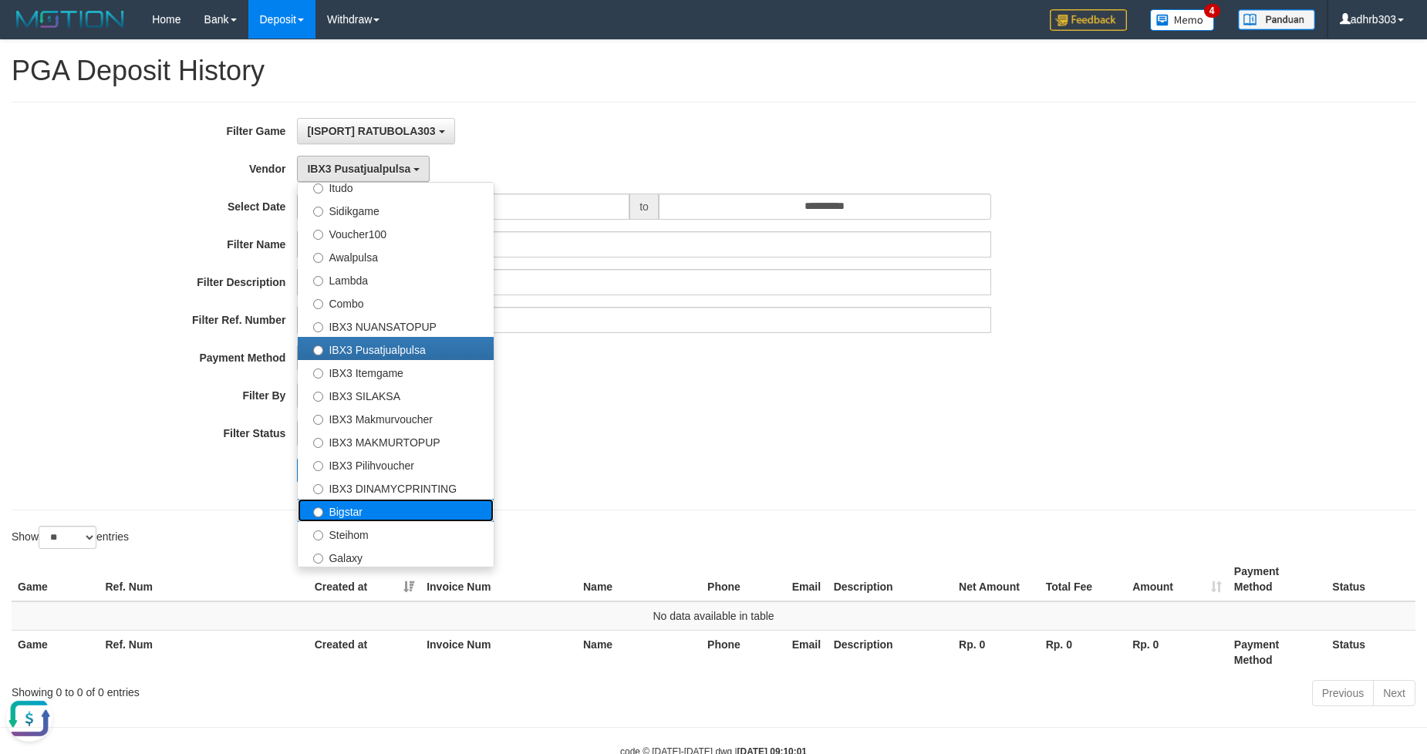
click at [357, 512] on label "Bigstar" at bounding box center [396, 510] width 196 height 23
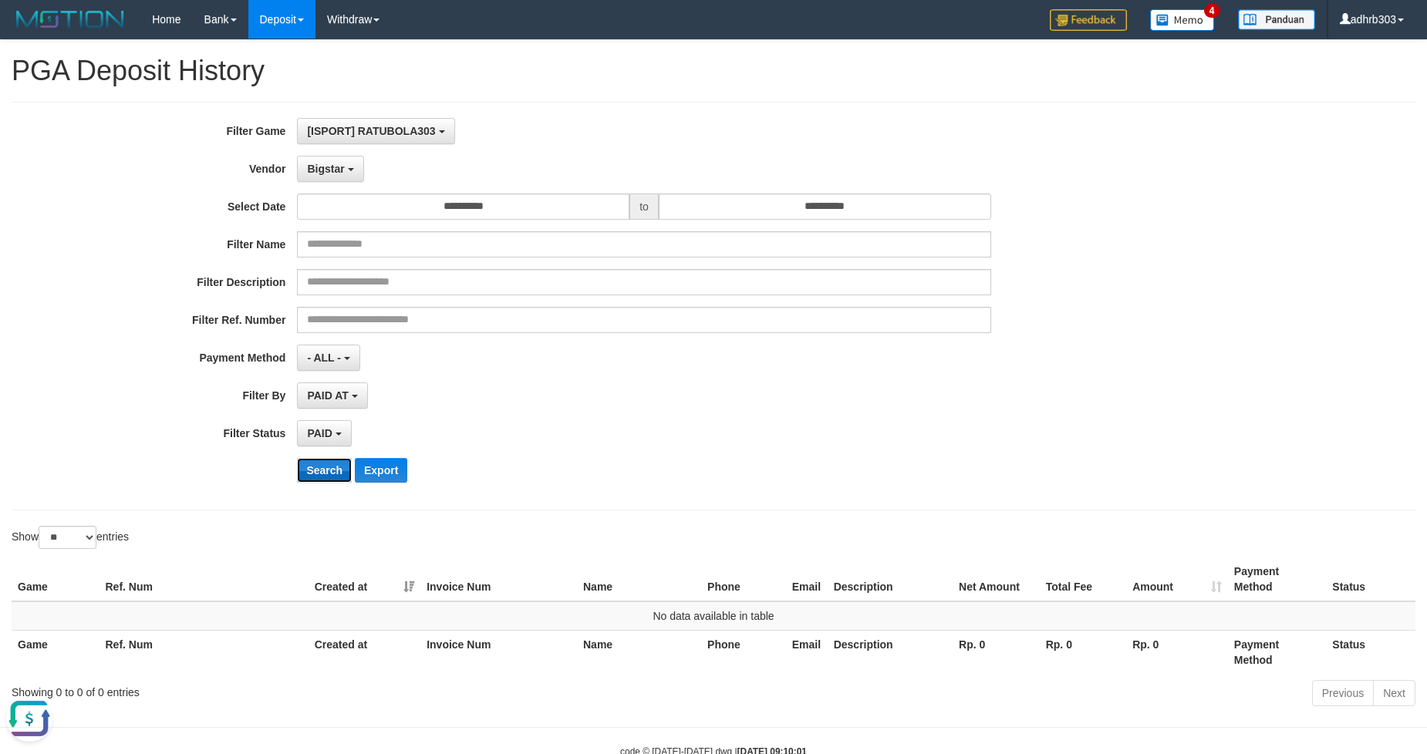
click at [337, 477] on button "Search" at bounding box center [324, 470] width 55 height 25
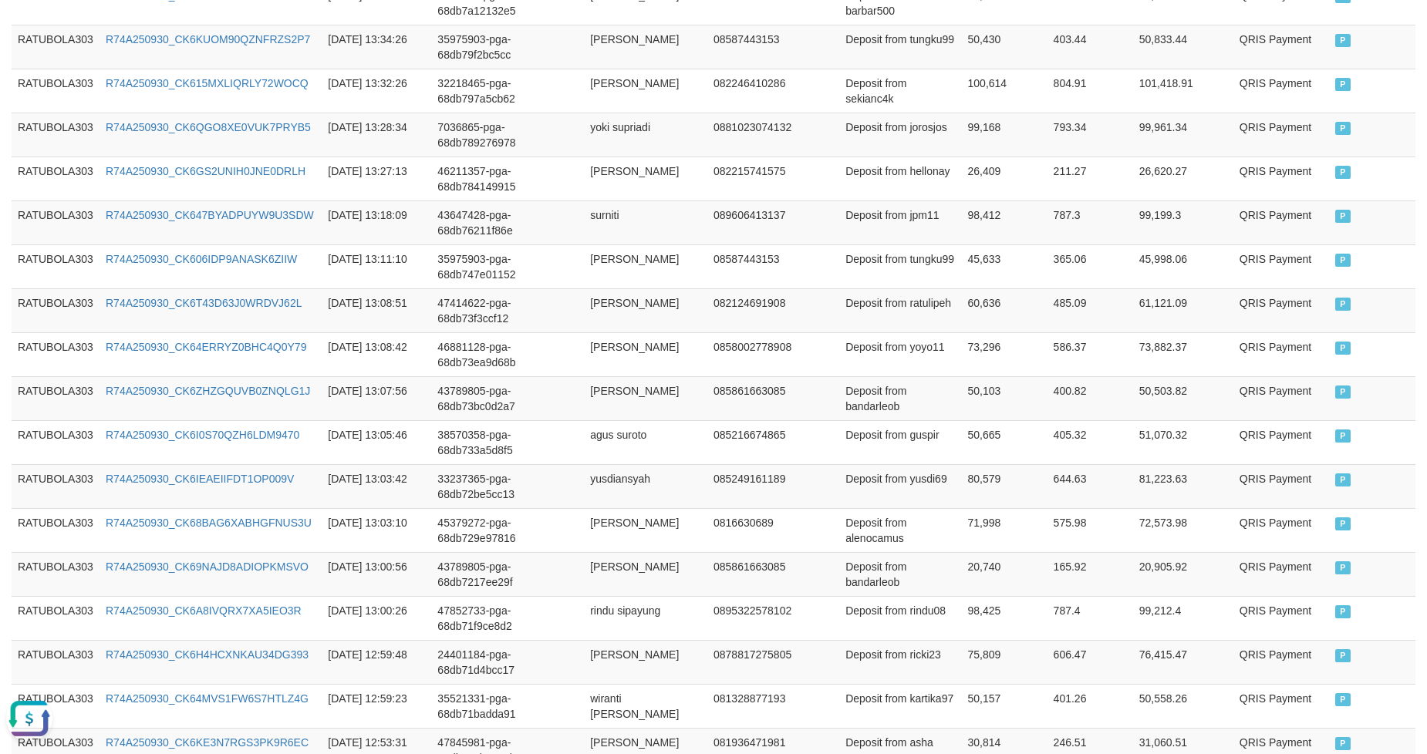
scroll to position [1115, 0]
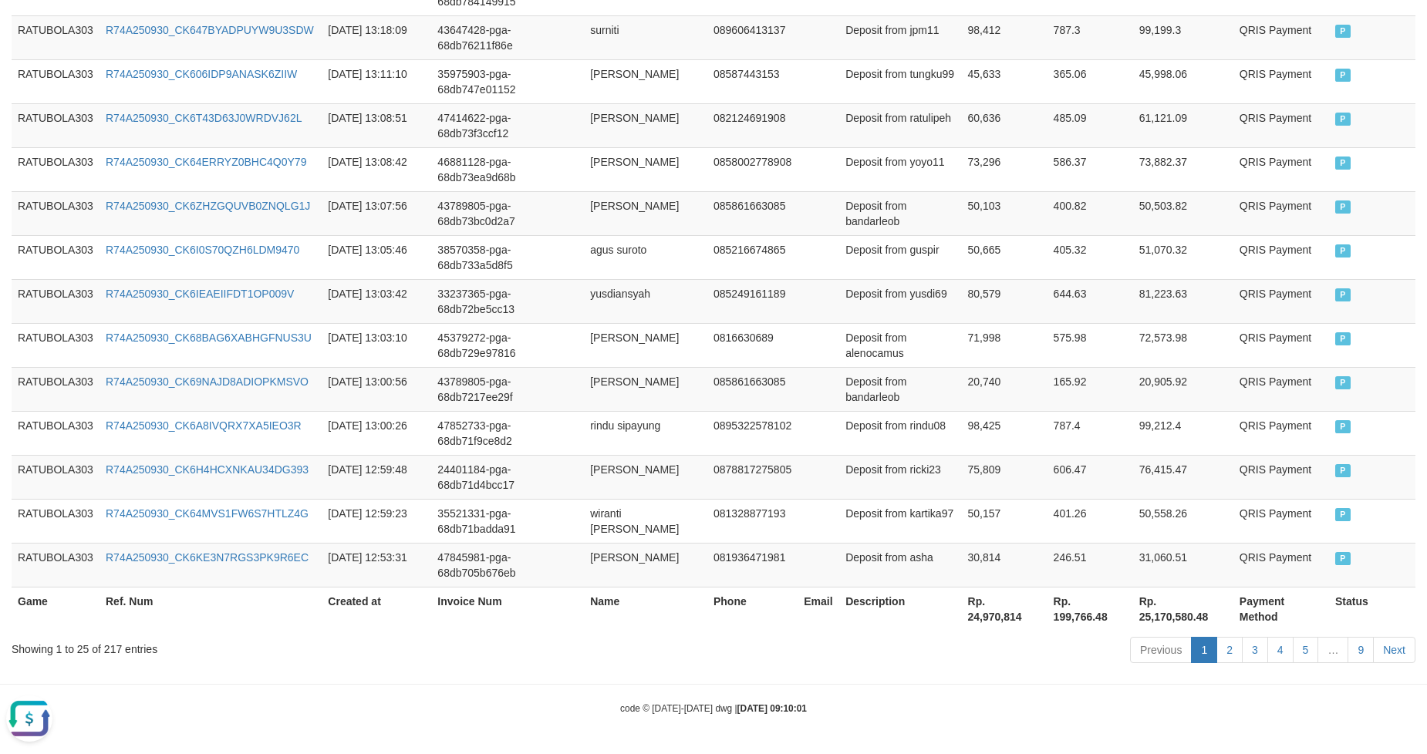
click at [989, 618] on th "Rp. 24,970,814" at bounding box center [1005, 609] width 86 height 44
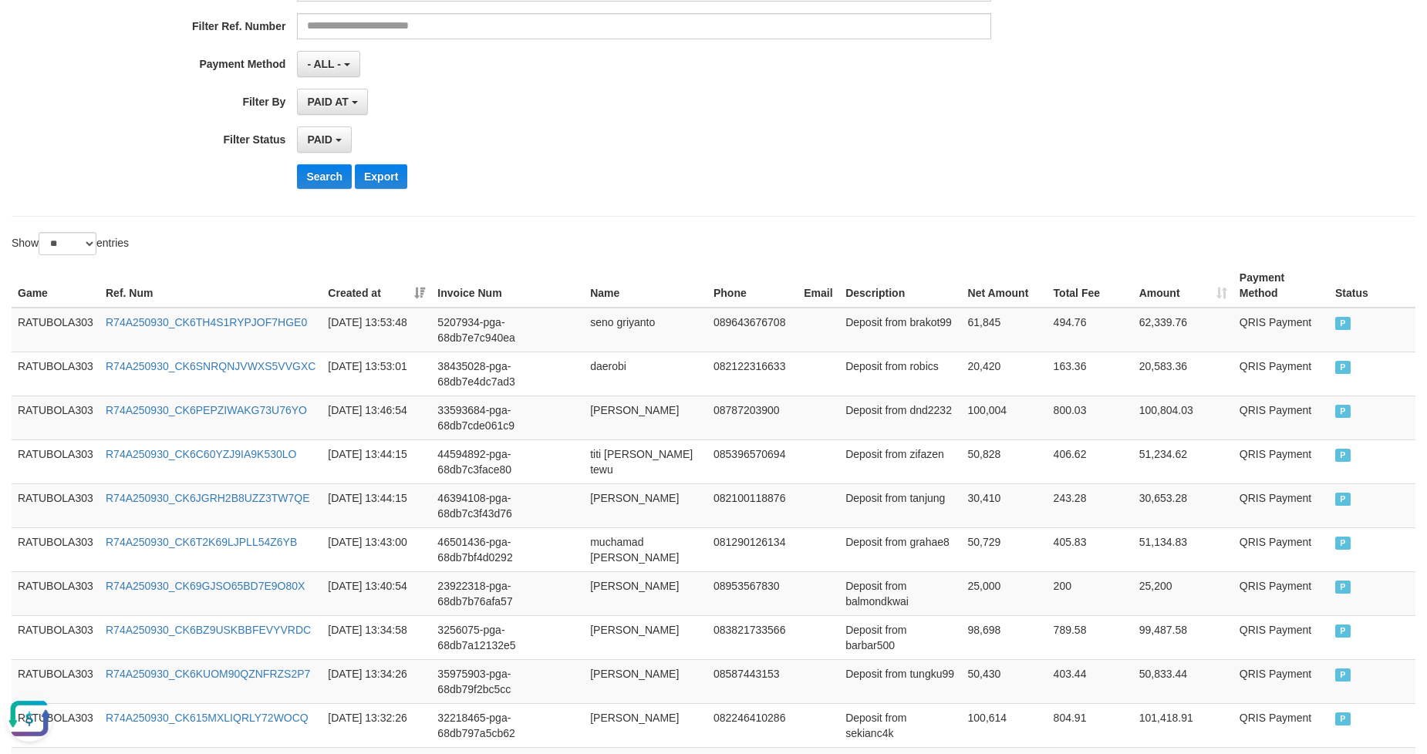
scroll to position [0, 0]
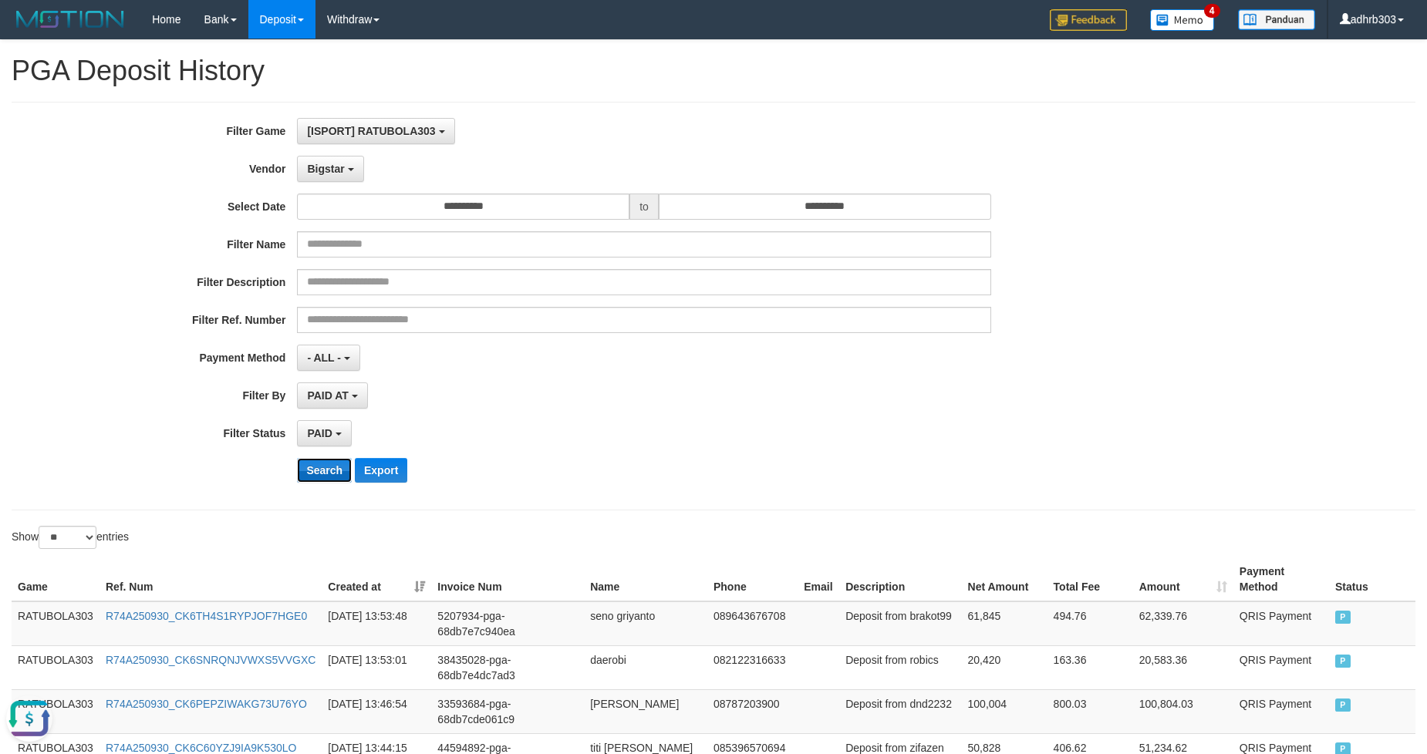
click at [321, 473] on button "Search" at bounding box center [324, 470] width 55 height 25
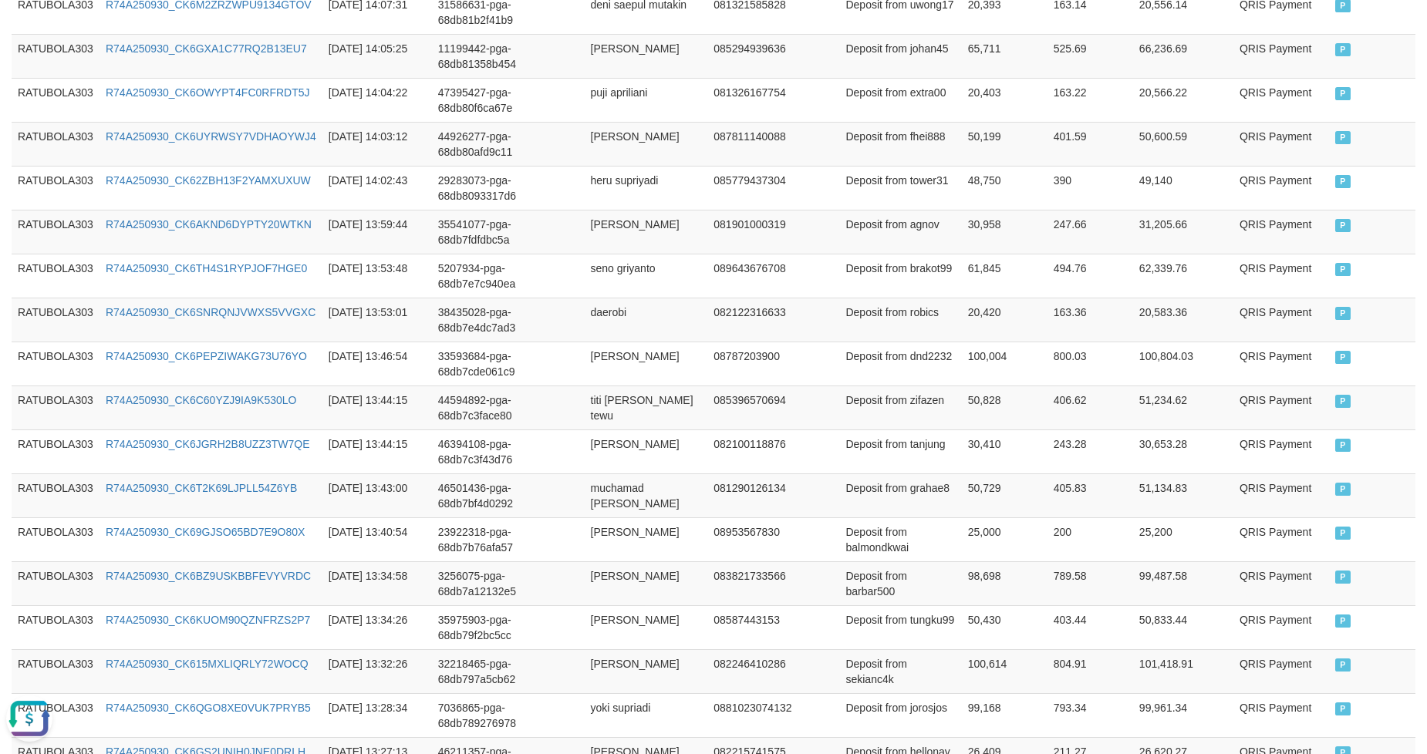
scroll to position [1115, 0]
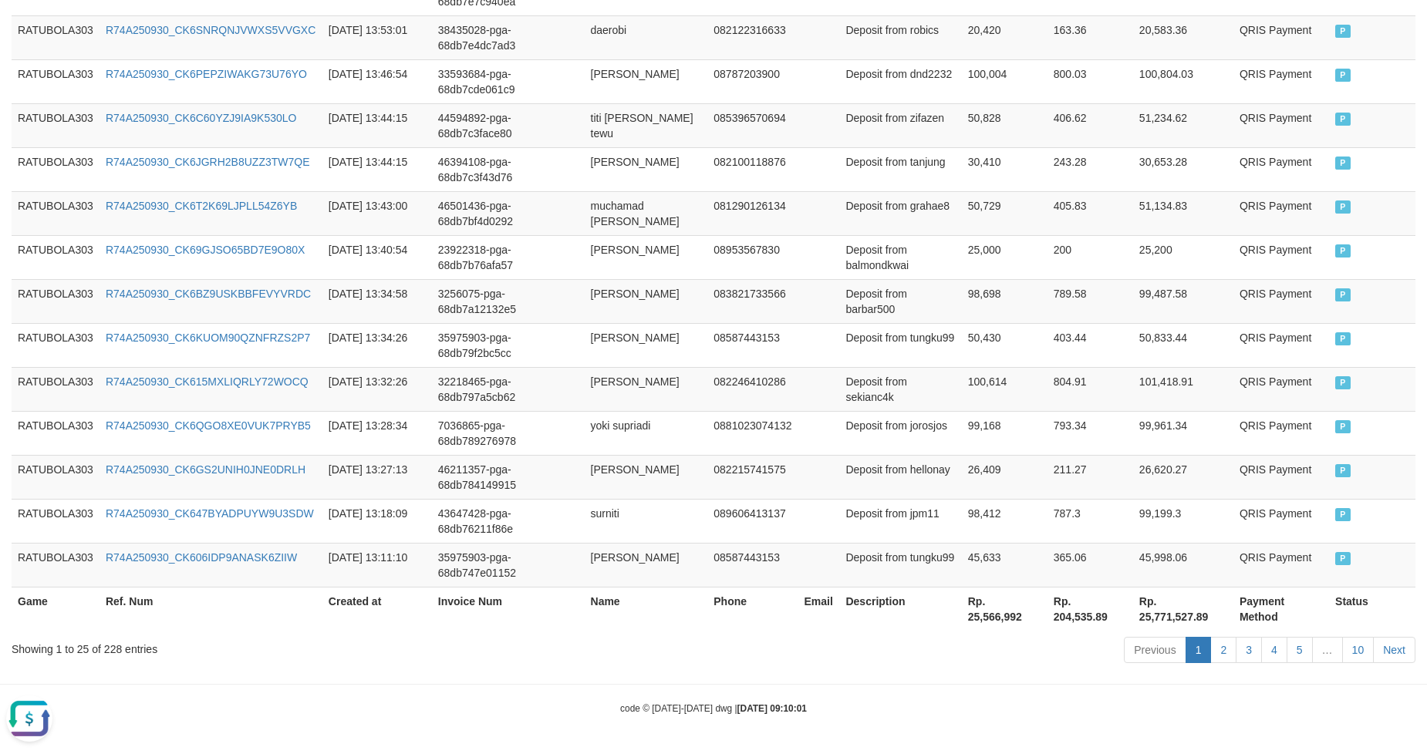
click at [997, 618] on th "Rp. 25,566,992" at bounding box center [1005, 609] width 86 height 44
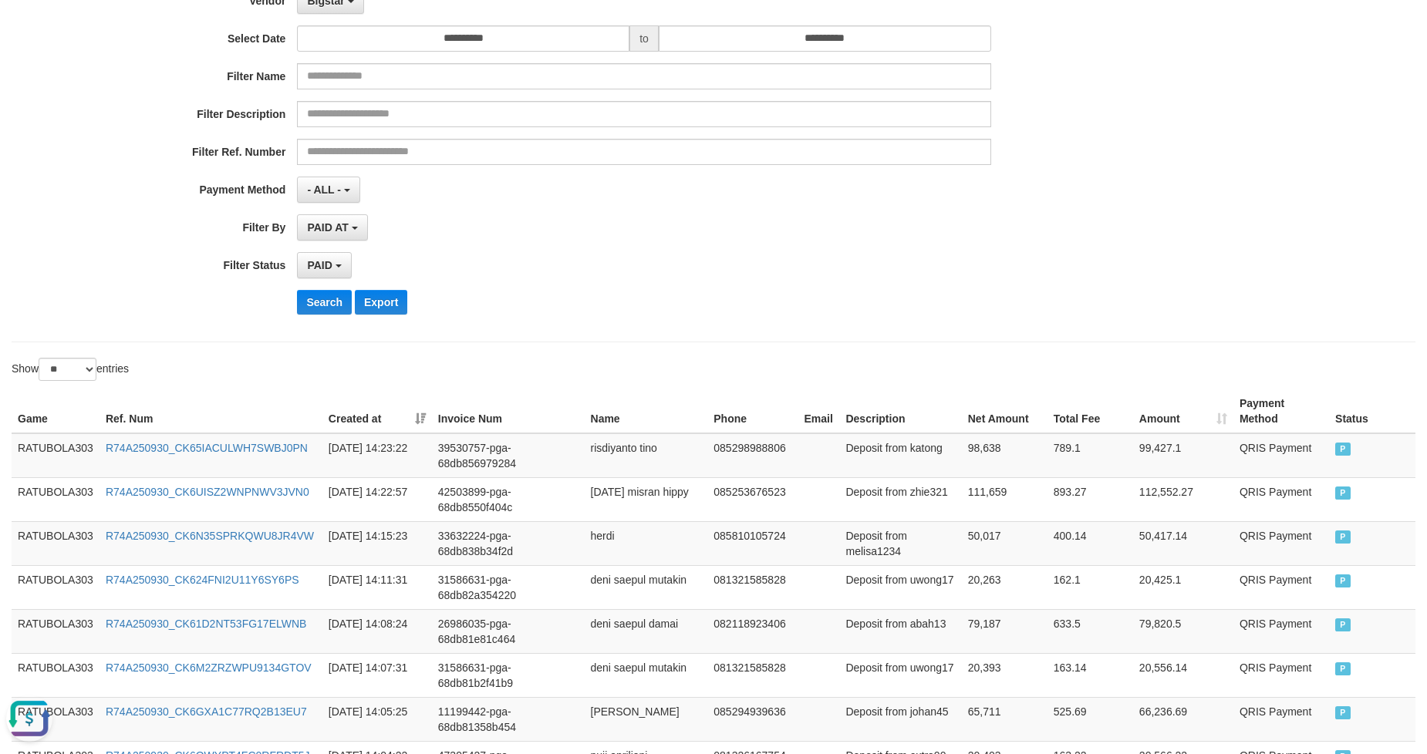
scroll to position [87, 0]
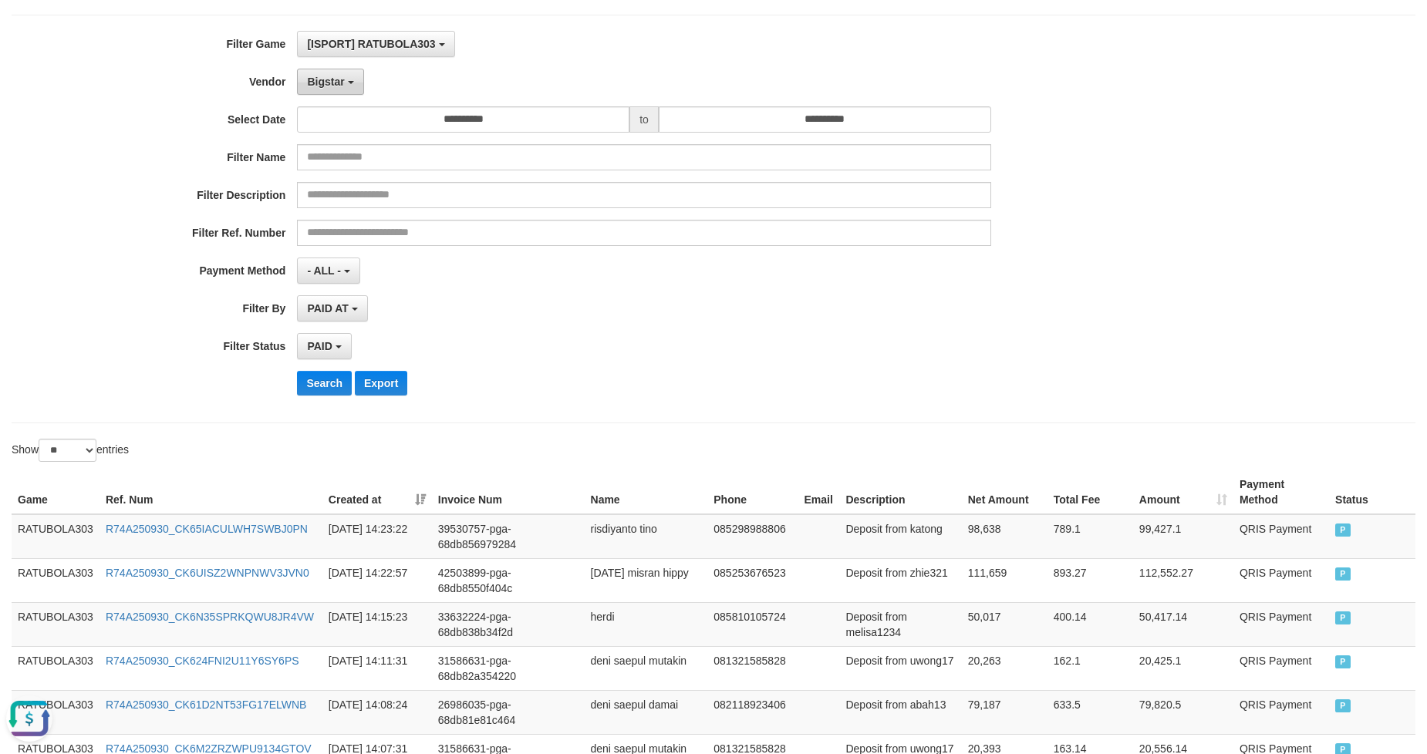
click at [332, 86] on span "Bigstar" at bounding box center [325, 82] width 37 height 12
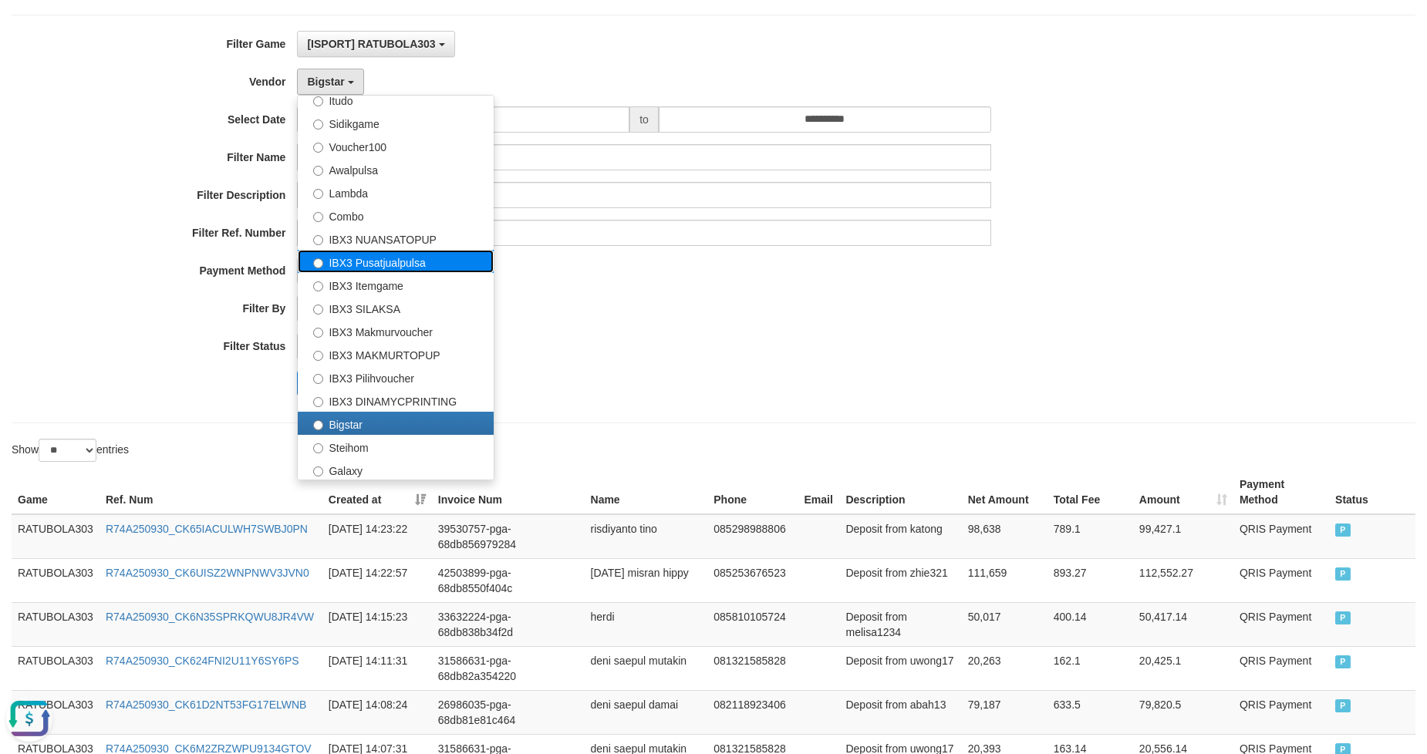
click at [376, 260] on label "IBX3 Pusatjualpulsa" at bounding box center [396, 261] width 196 height 23
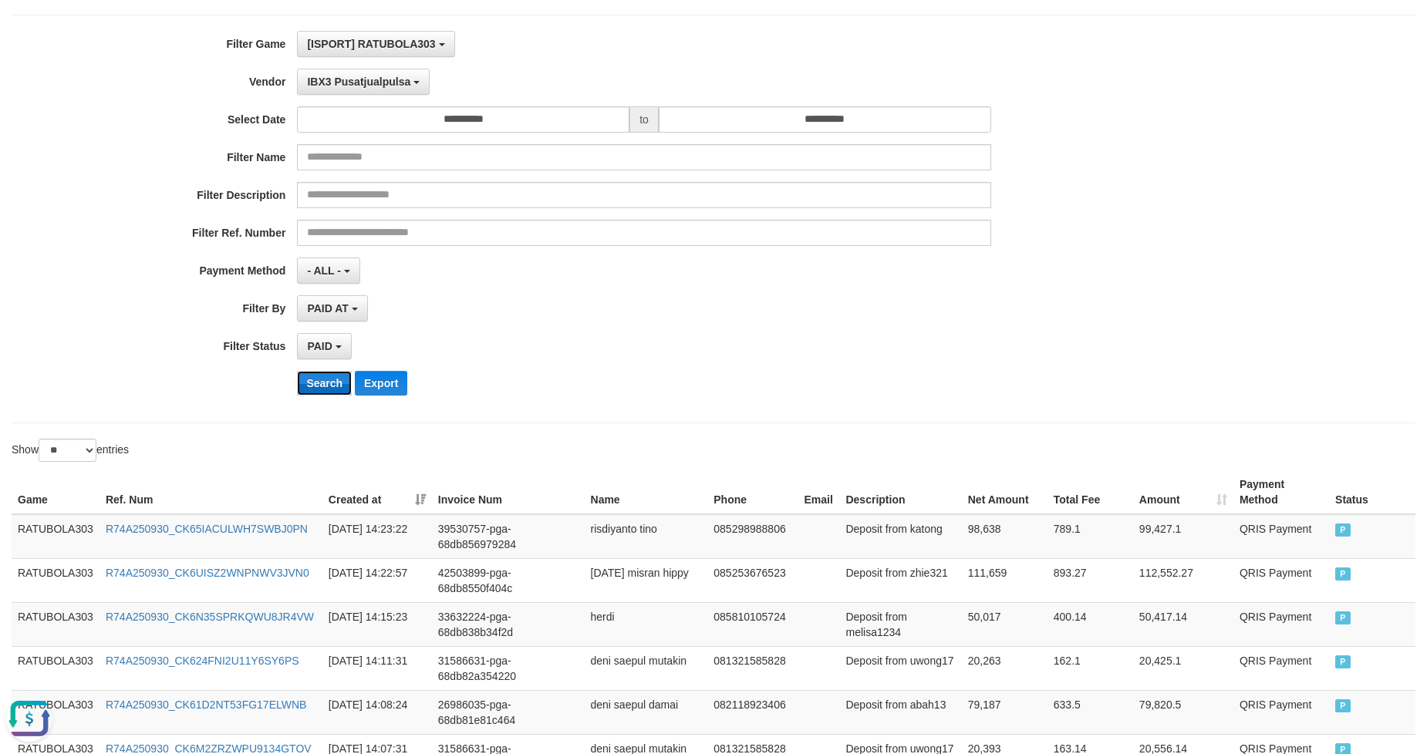
click at [314, 379] on button "Search" at bounding box center [324, 383] width 55 height 25
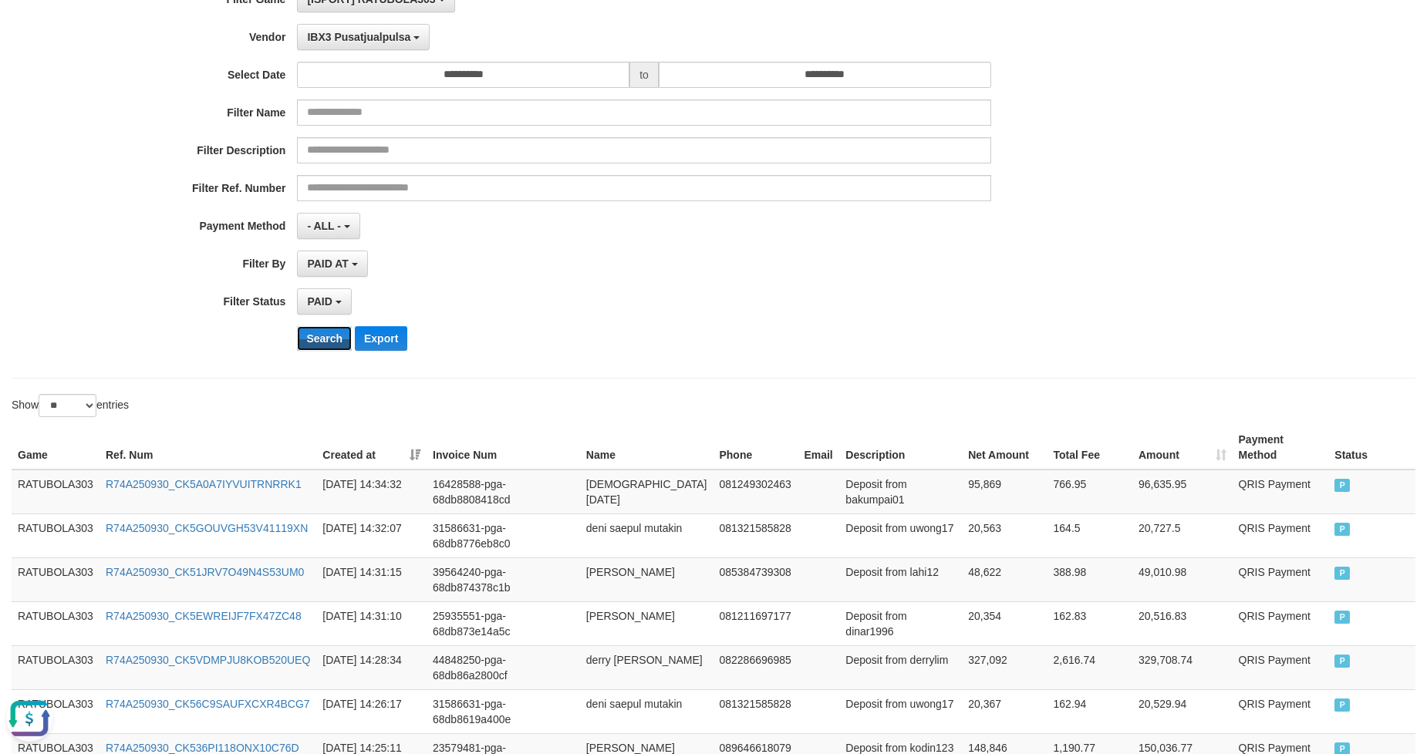
scroll to position [0, 0]
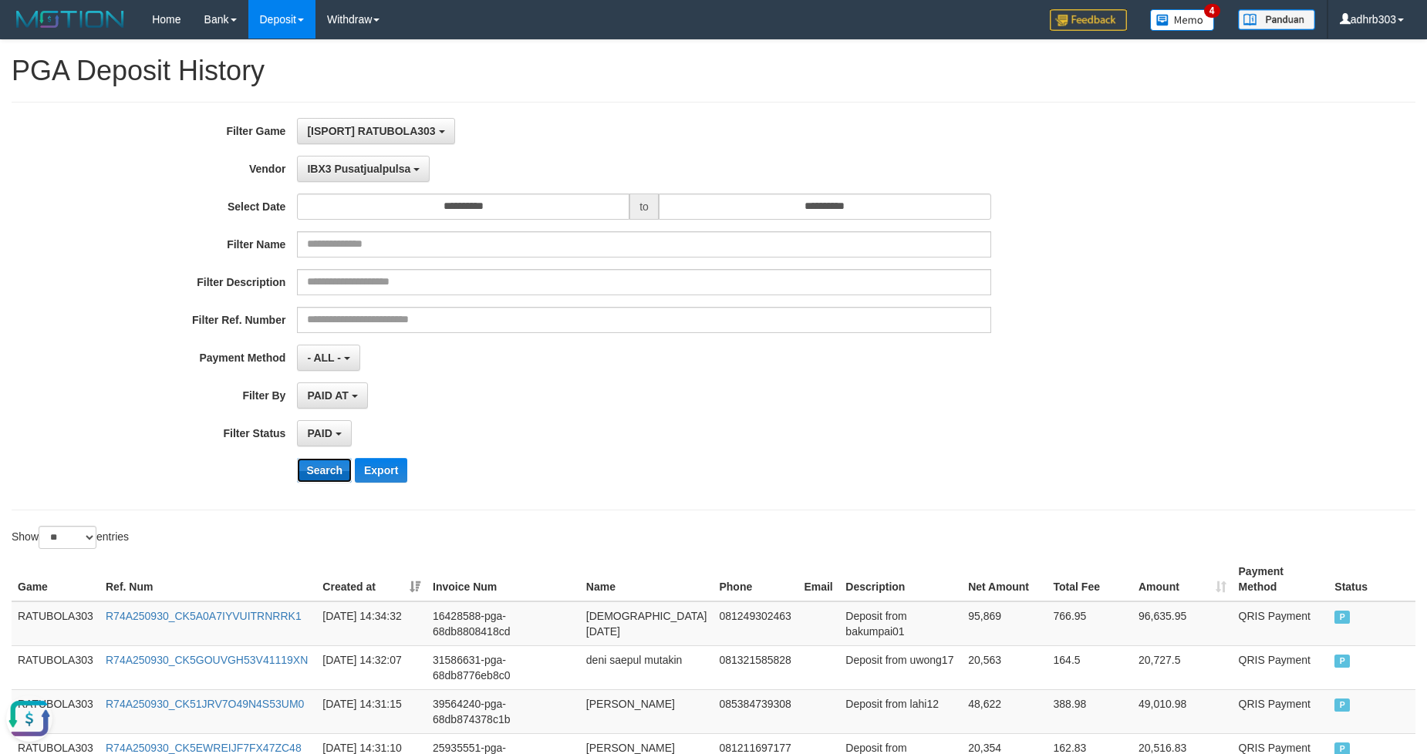
click at [337, 474] on button "Search" at bounding box center [324, 470] width 55 height 25
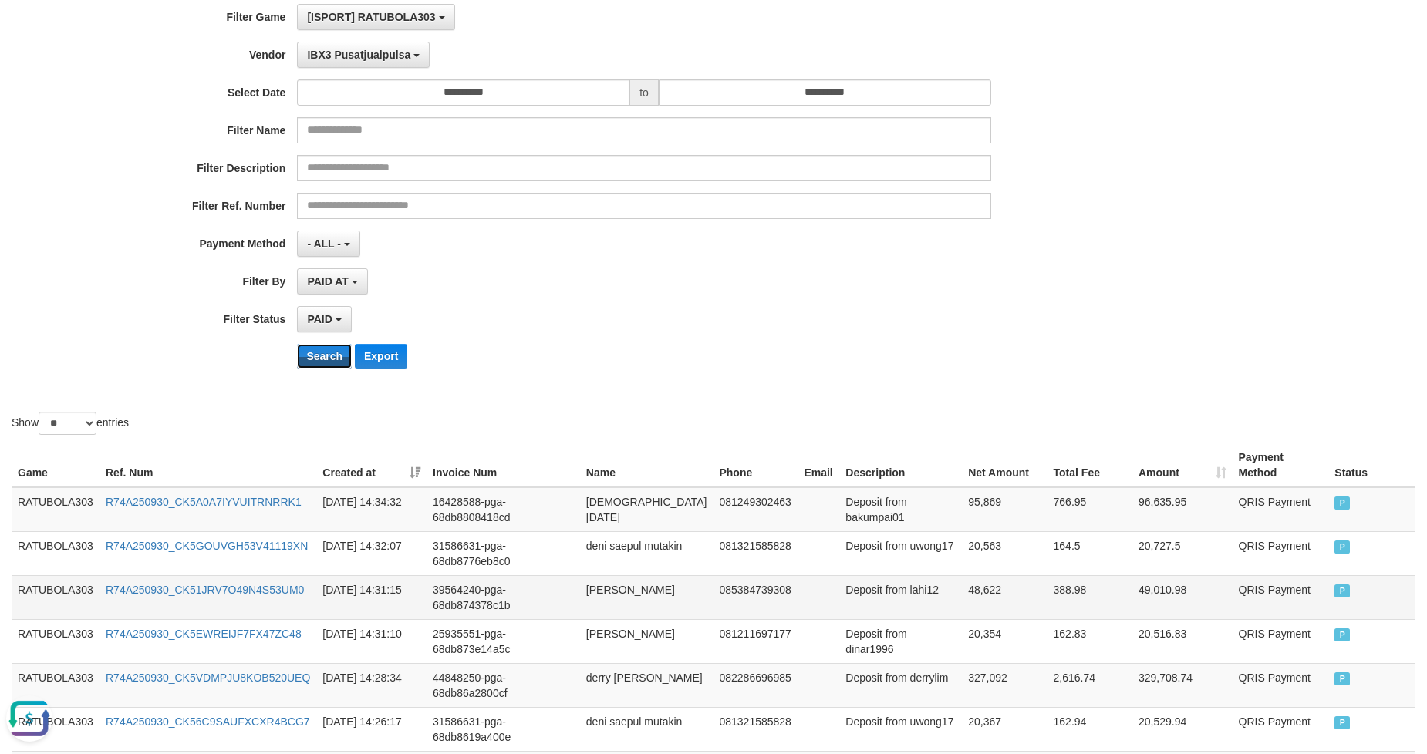
scroll to position [367, 0]
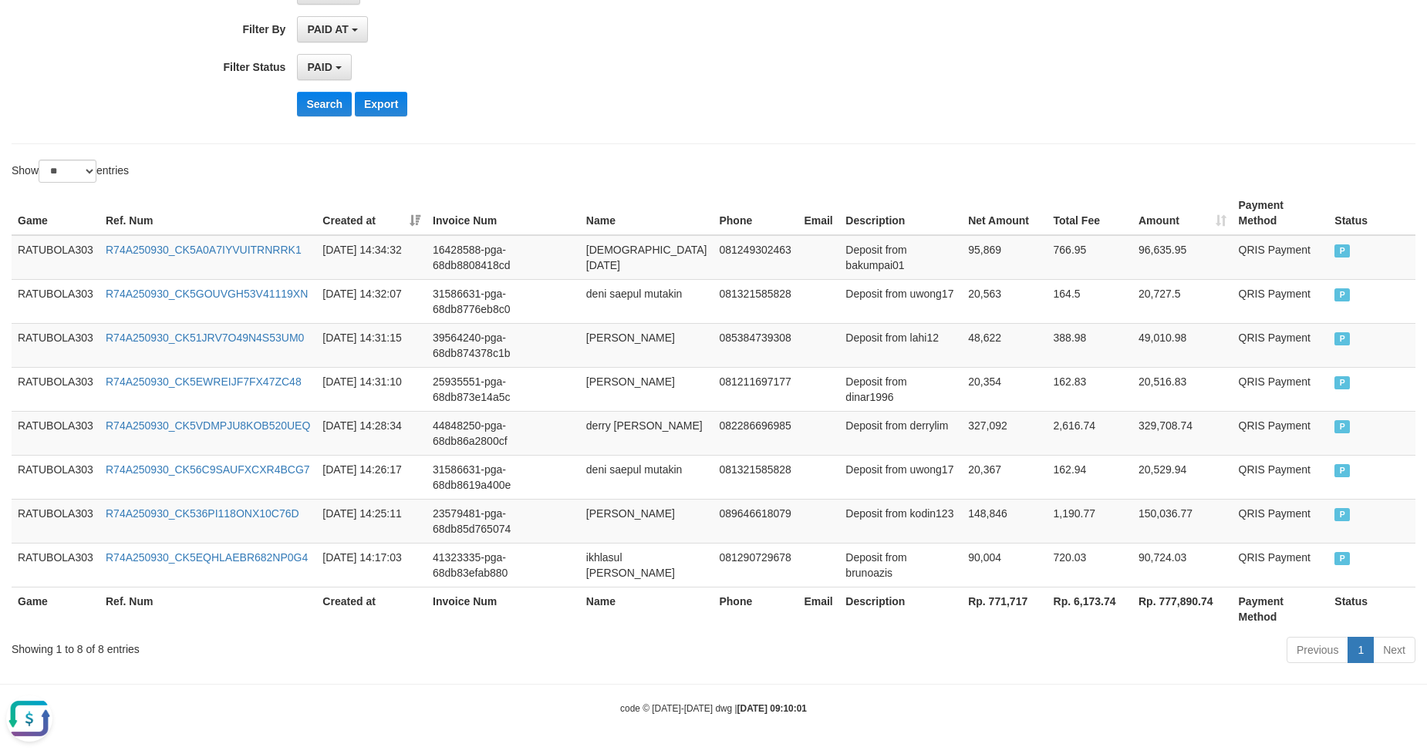
click at [1007, 599] on th "Rp. 771,717" at bounding box center [1004, 609] width 85 height 44
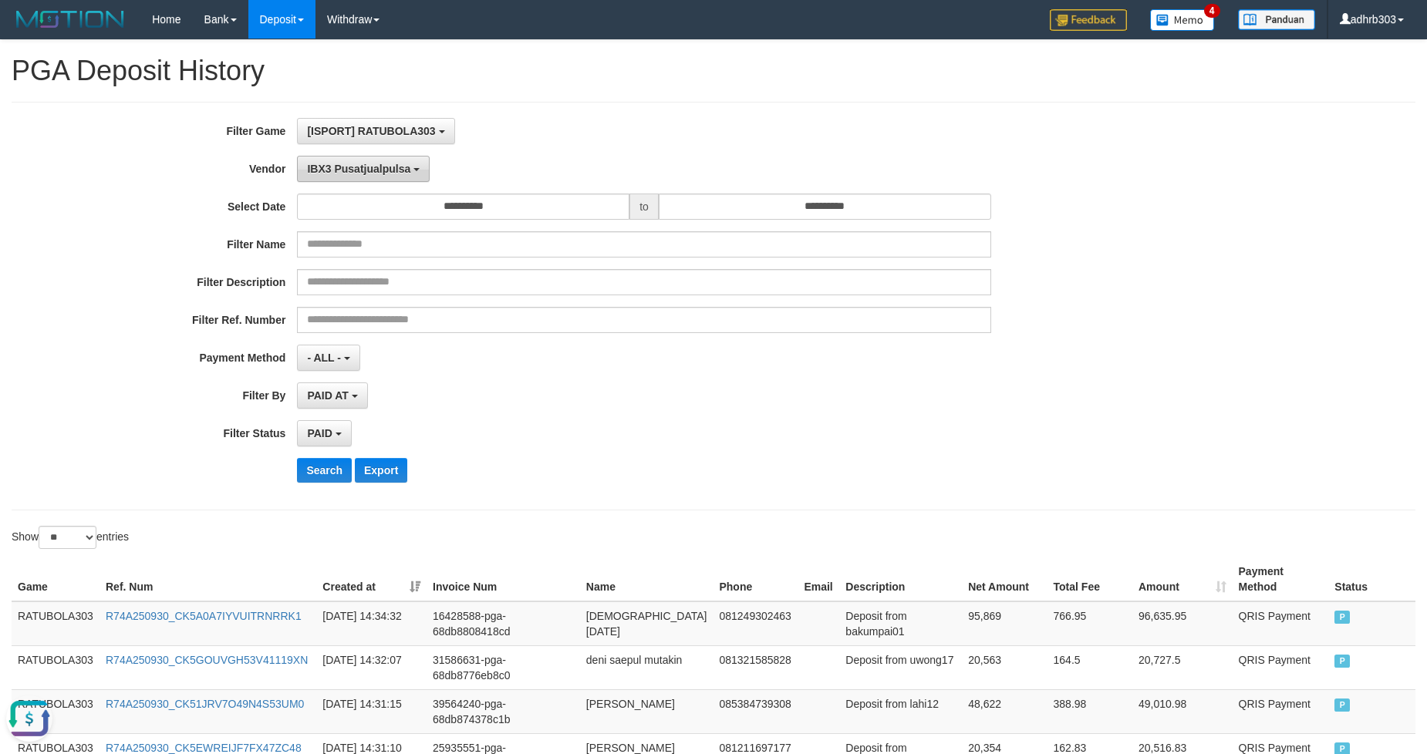
click at [355, 167] on span "IBX3 Pusatjualpulsa" at bounding box center [358, 169] width 103 height 12
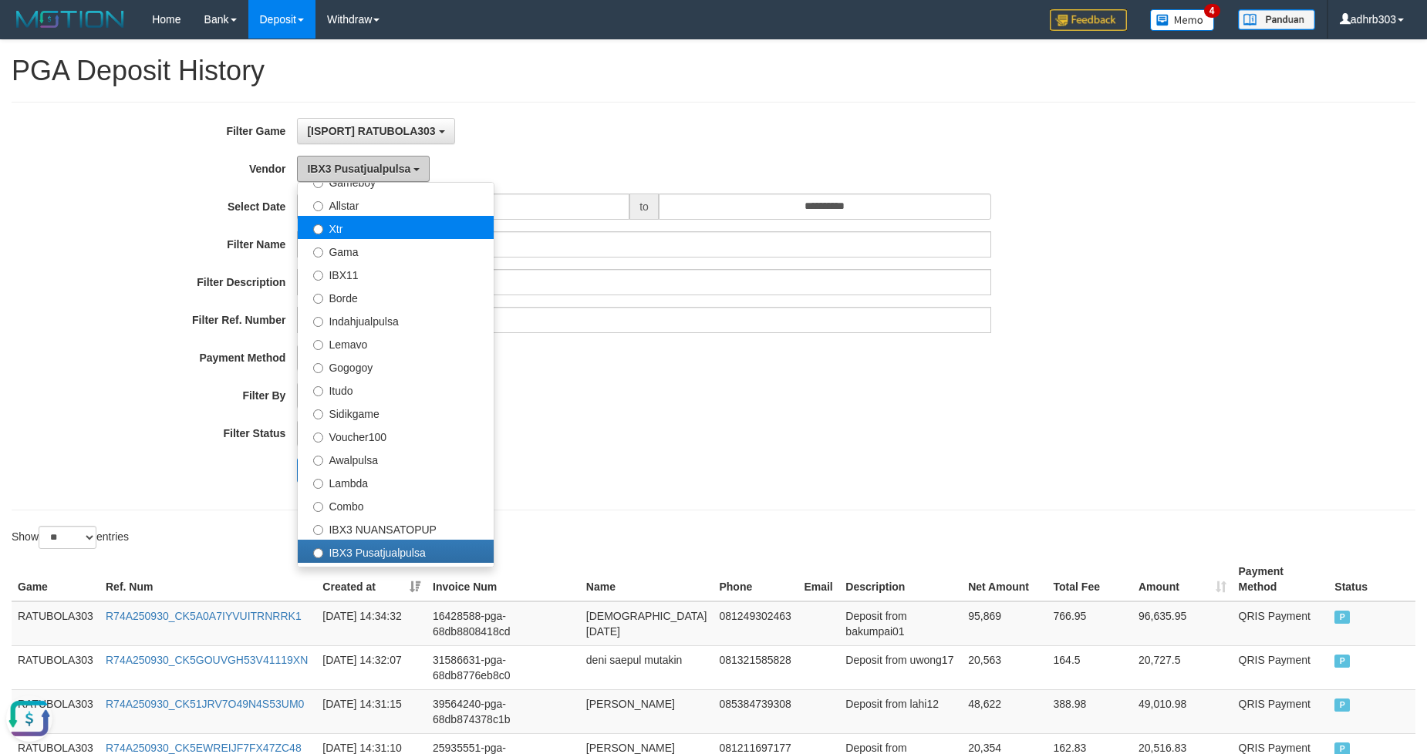
scroll to position [322, 0]
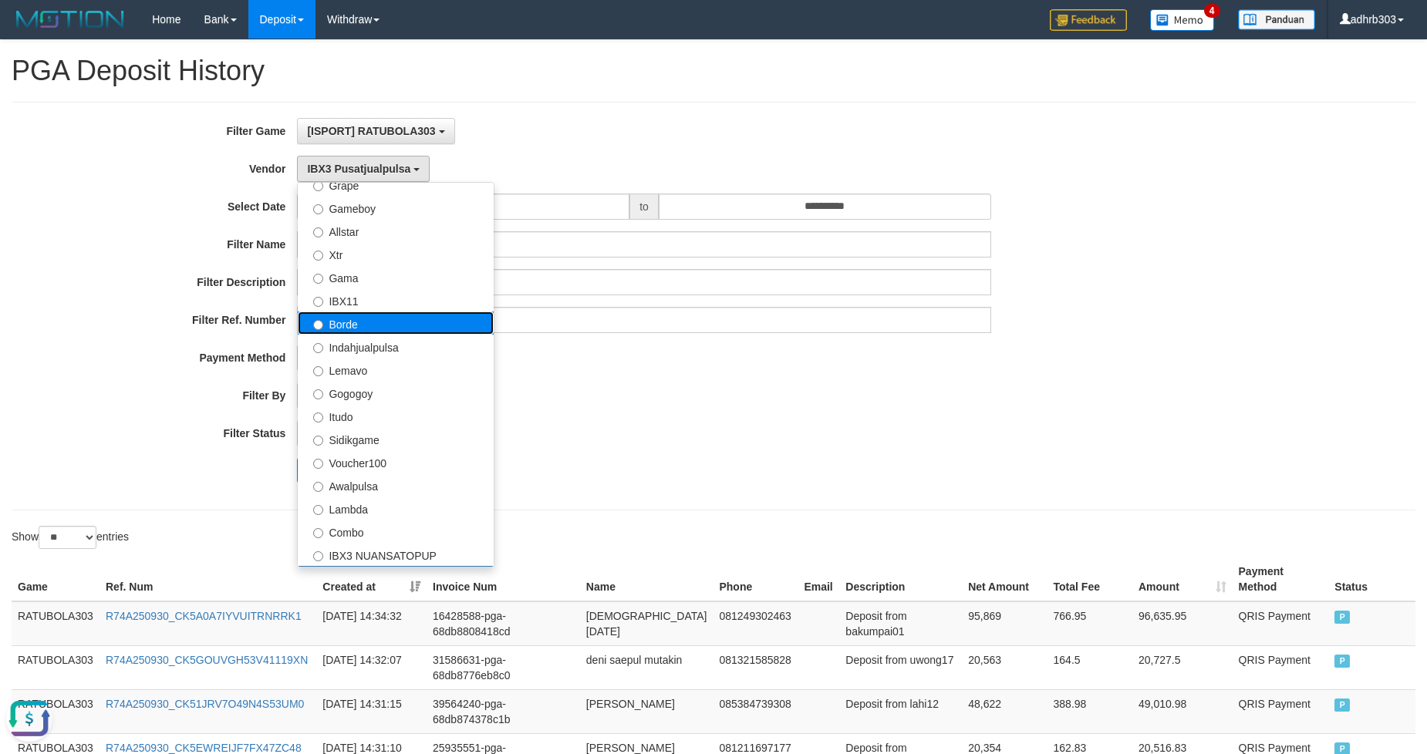
click at [364, 320] on label "Borde" at bounding box center [396, 323] width 196 height 23
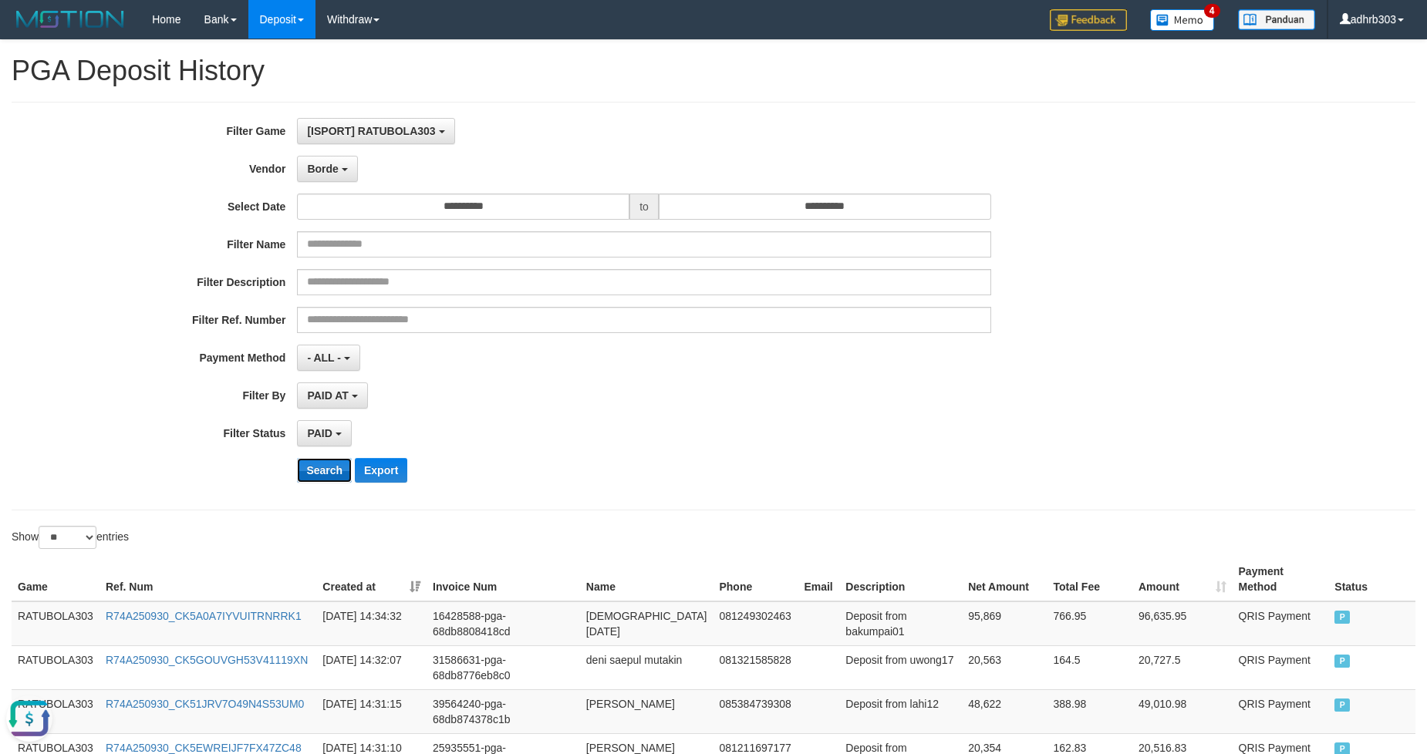
click at [332, 467] on button "Search" at bounding box center [324, 470] width 55 height 25
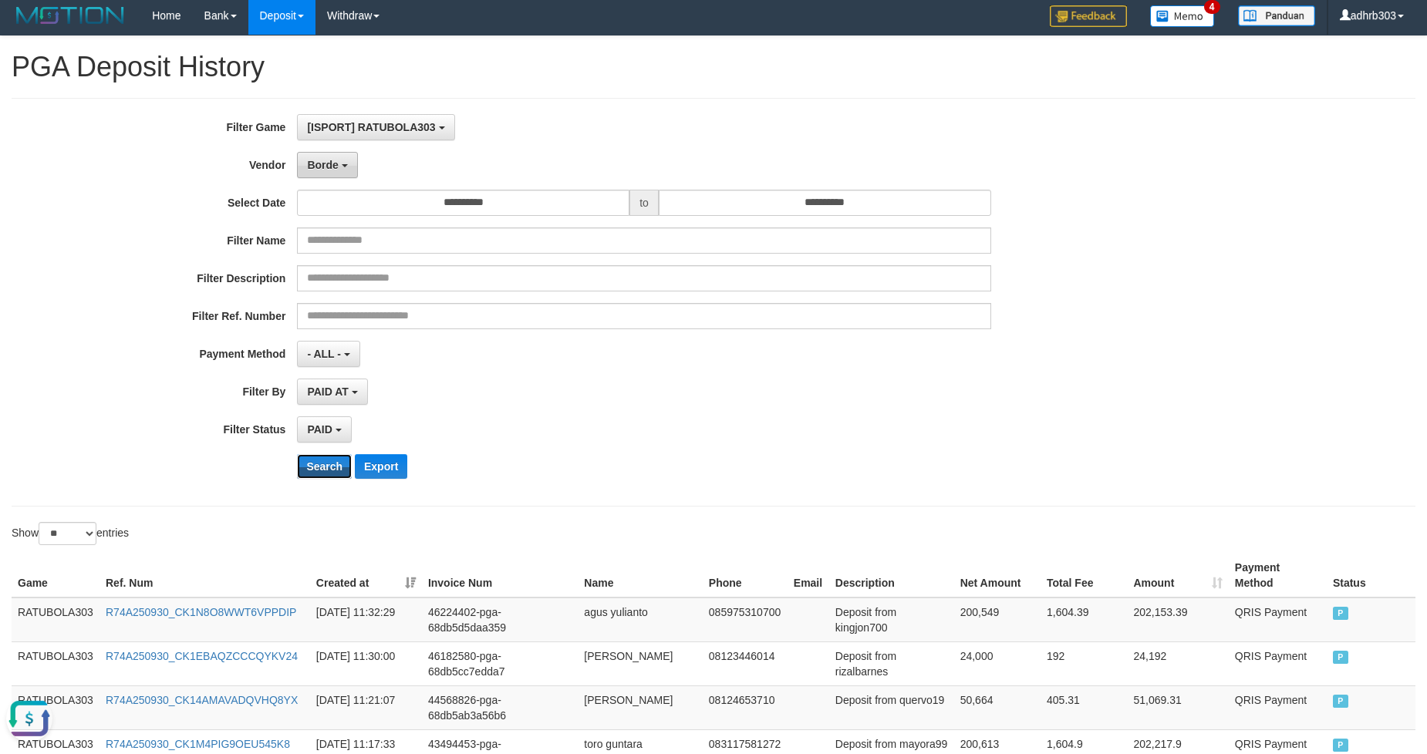
scroll to position [0, 0]
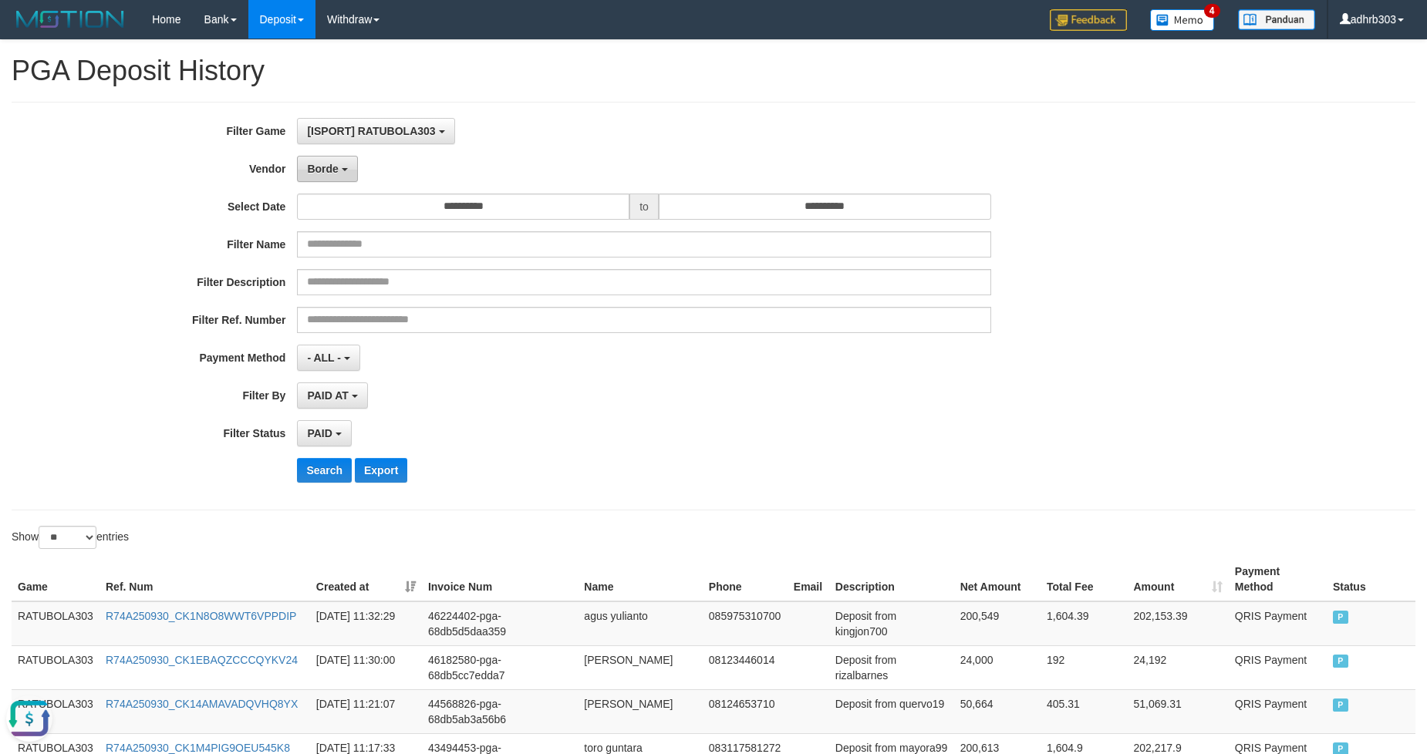
click at [329, 168] on span "Borde" at bounding box center [322, 169] width 31 height 12
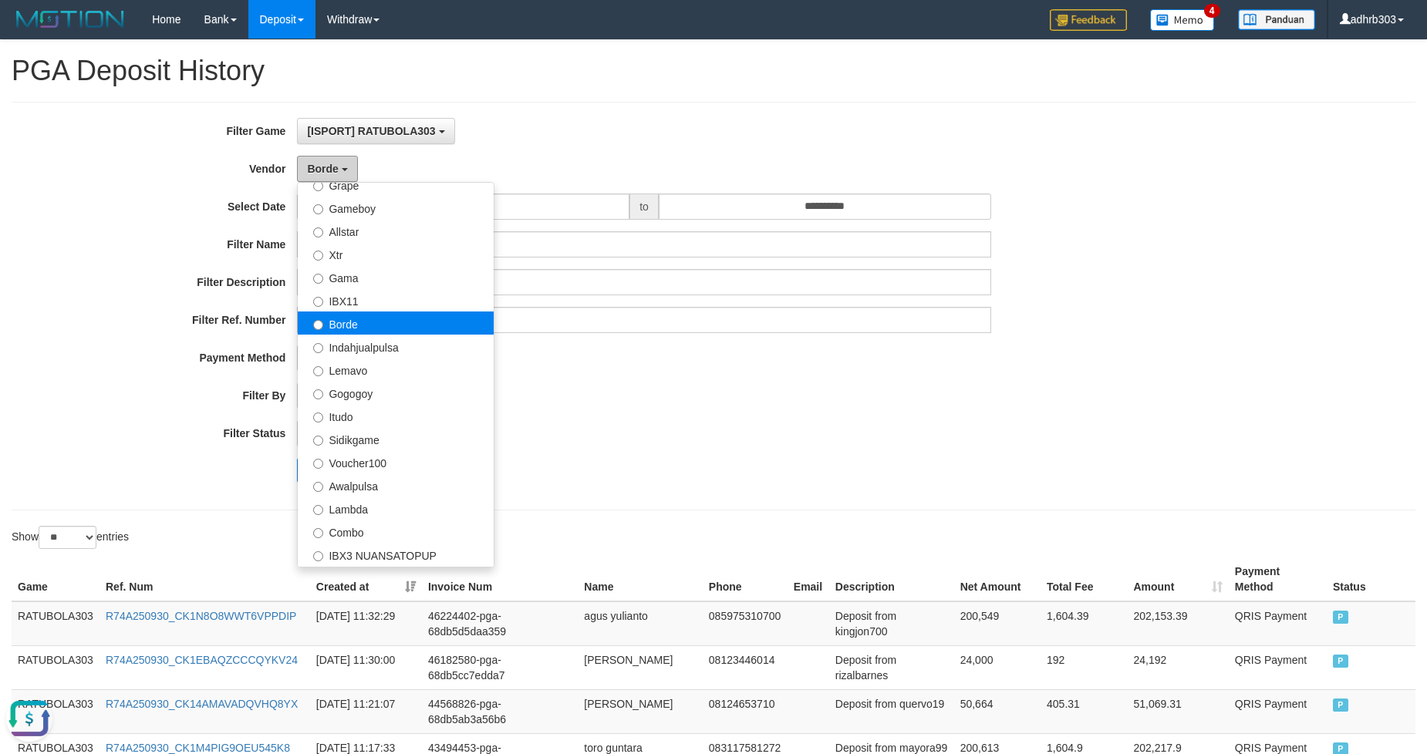
scroll to position [93, 0]
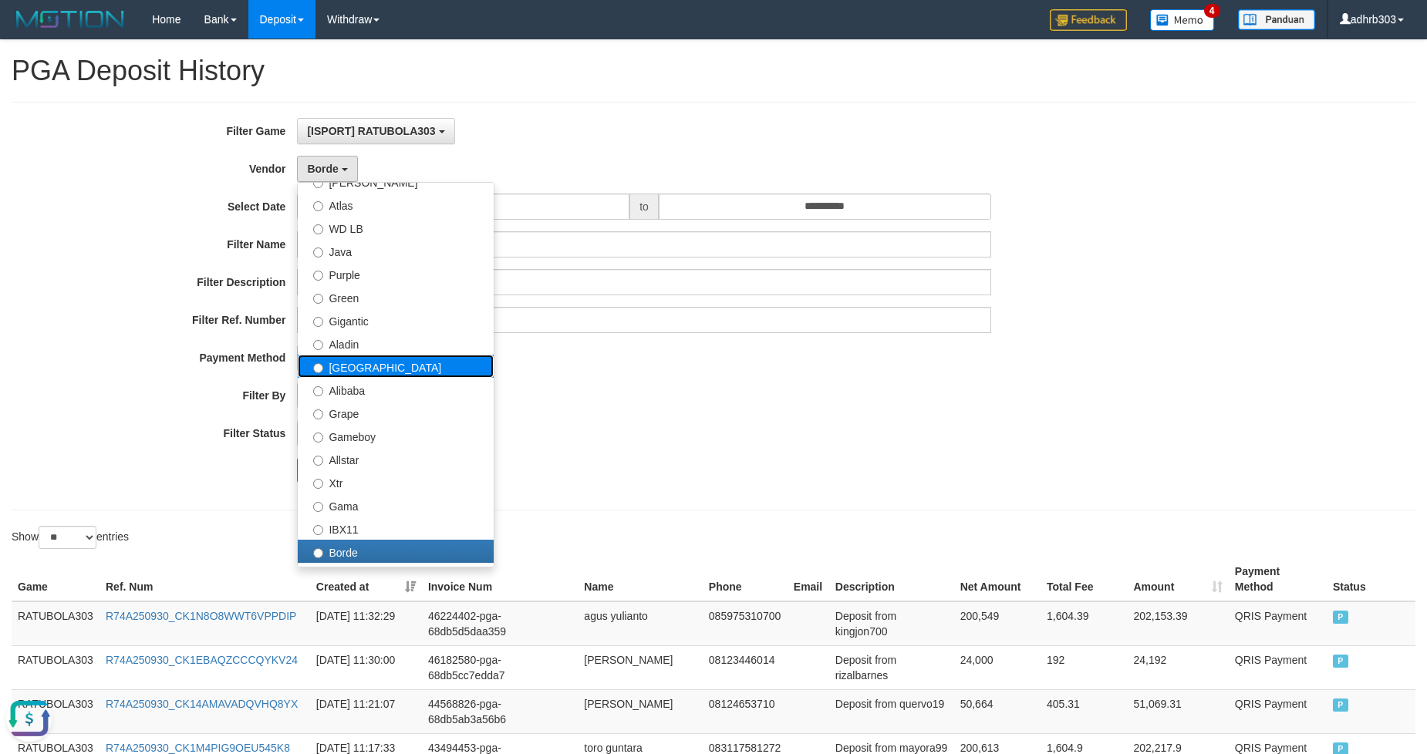
click at [378, 364] on label "[GEOGRAPHIC_DATA]" at bounding box center [396, 366] width 196 height 23
select select "**********"
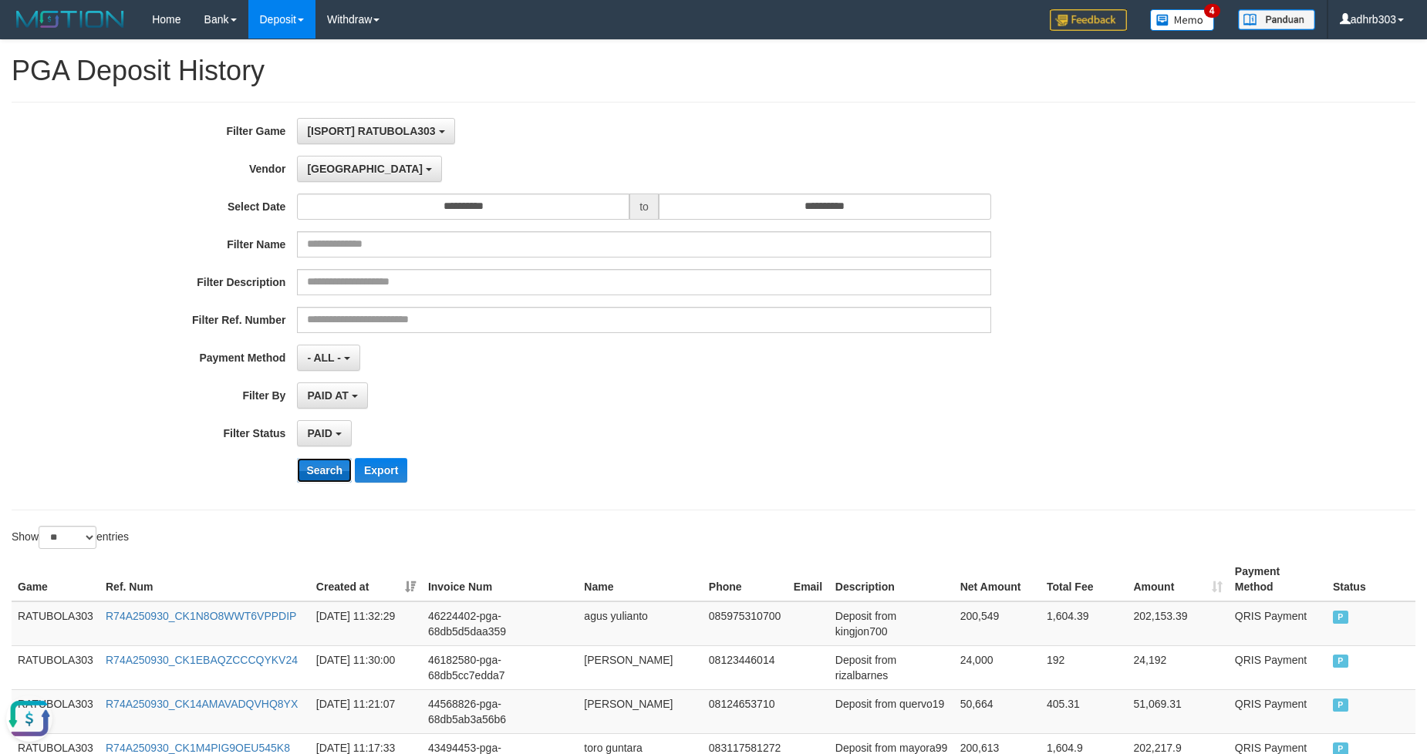
click at [324, 471] on button "Search" at bounding box center [324, 470] width 55 height 25
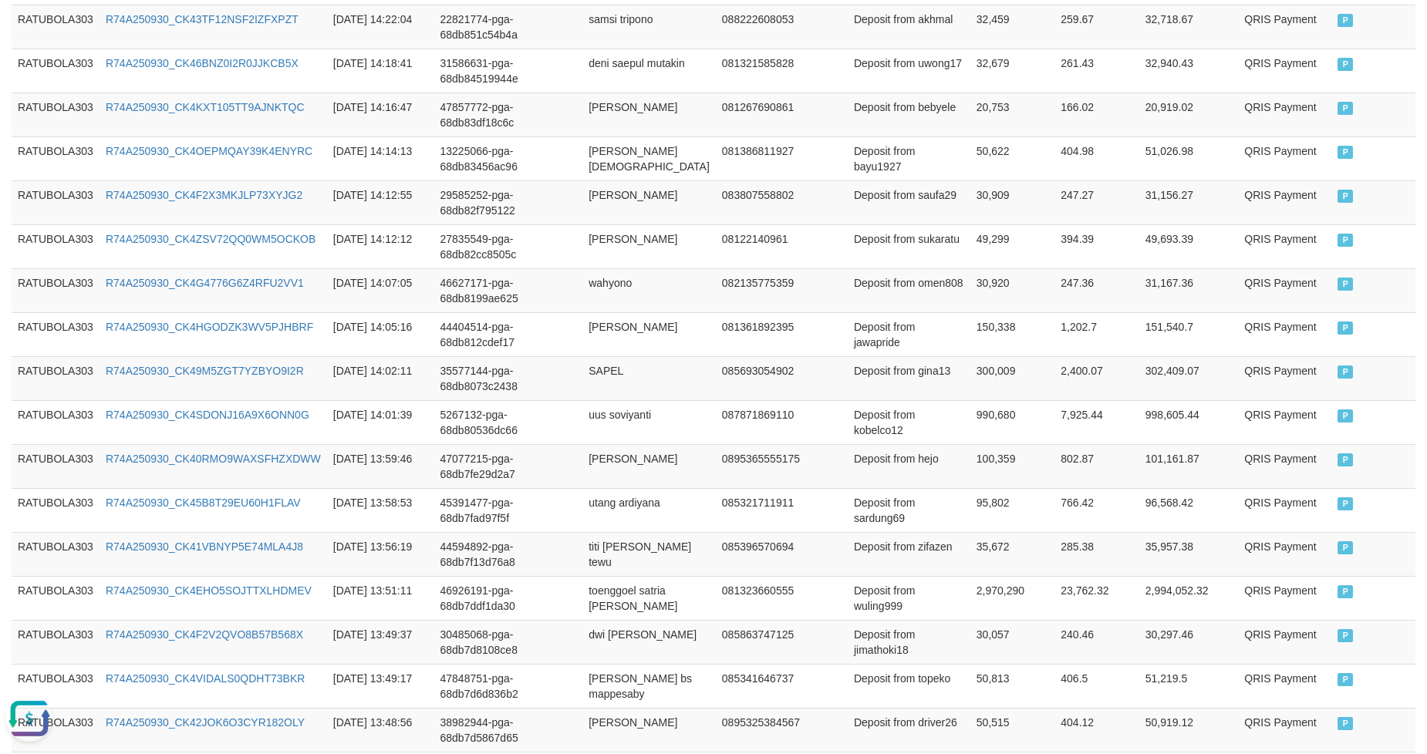
scroll to position [1115, 0]
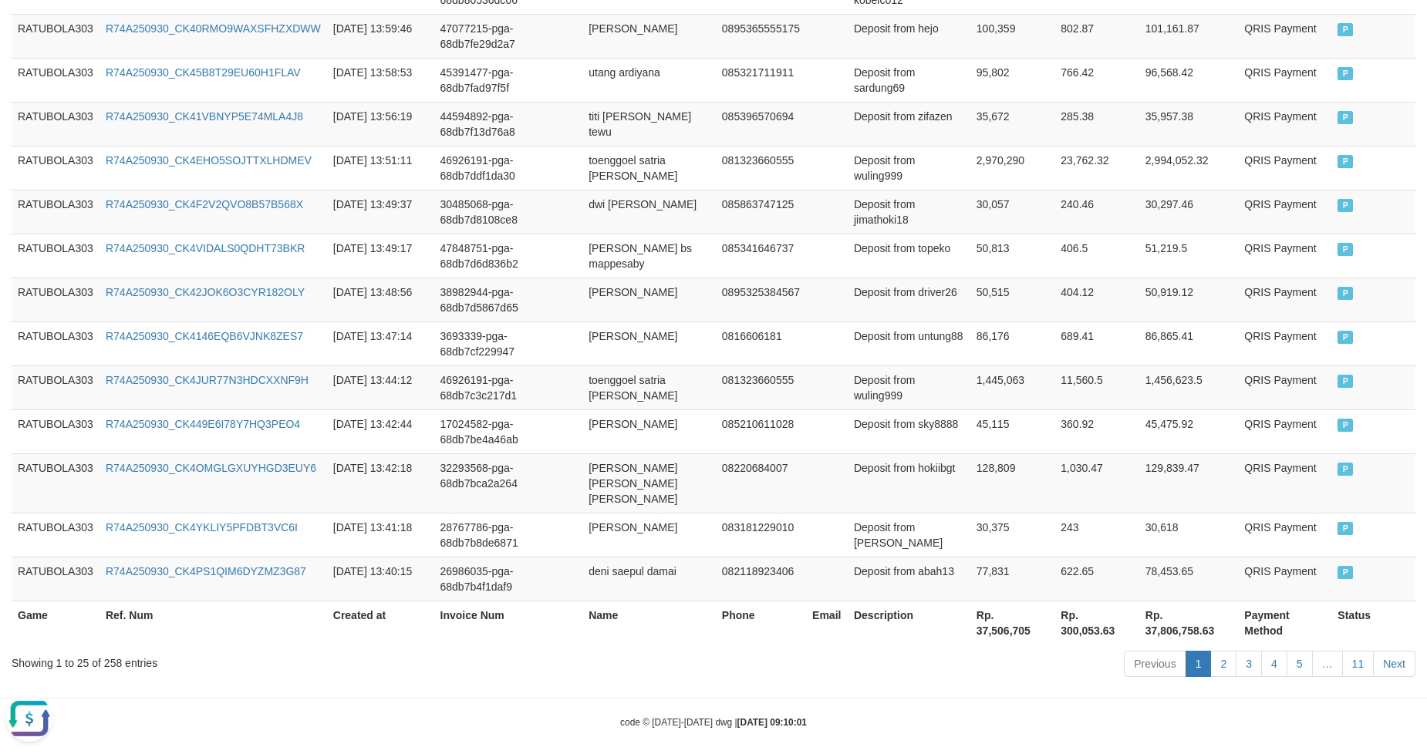
click at [992, 605] on th "Rp. 37,506,705" at bounding box center [1012, 623] width 84 height 44
click at [995, 619] on th "Rp. 37,506,705" at bounding box center [1012, 623] width 84 height 44
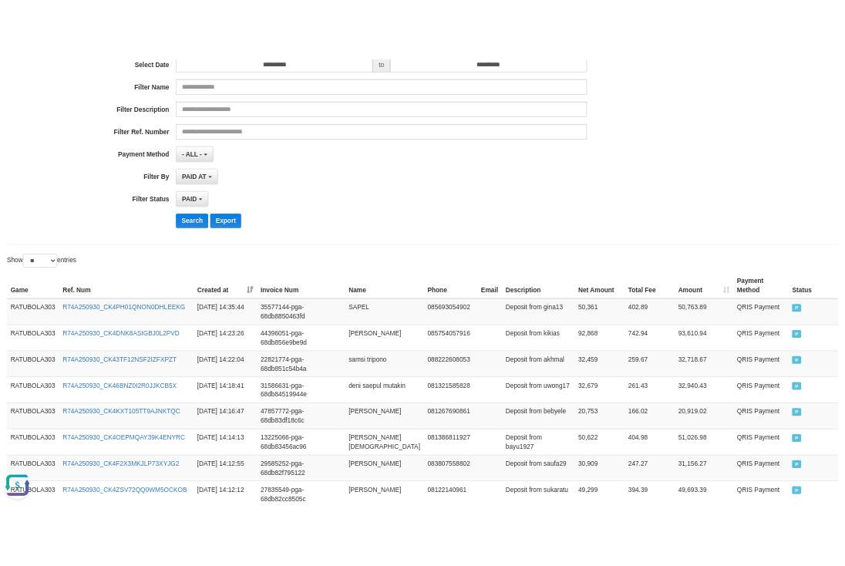
scroll to position [0, 0]
